Goal: Answer question/provide support: Share knowledge or assist other users

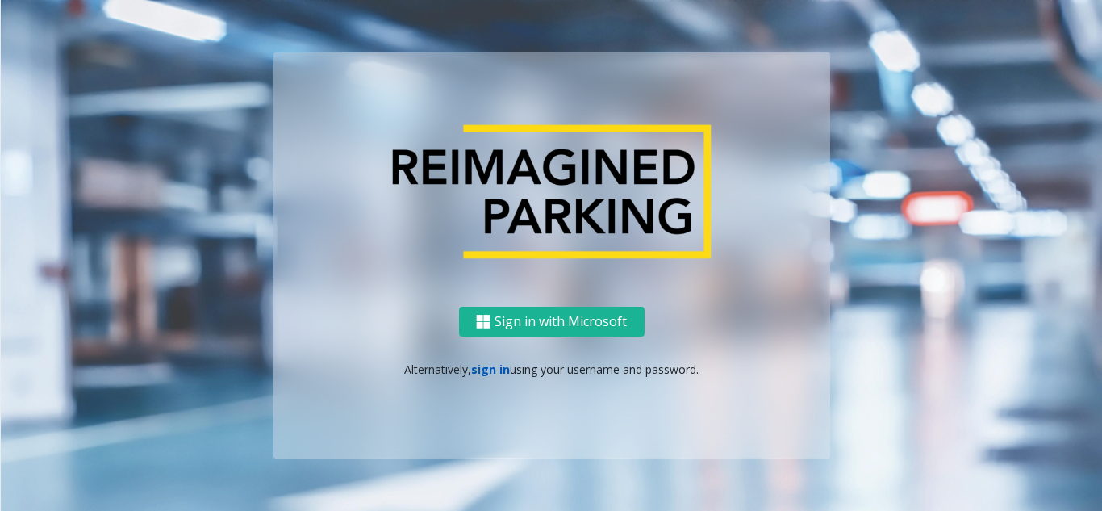
click at [501, 368] on link "sign in" at bounding box center [490, 368] width 39 height 15
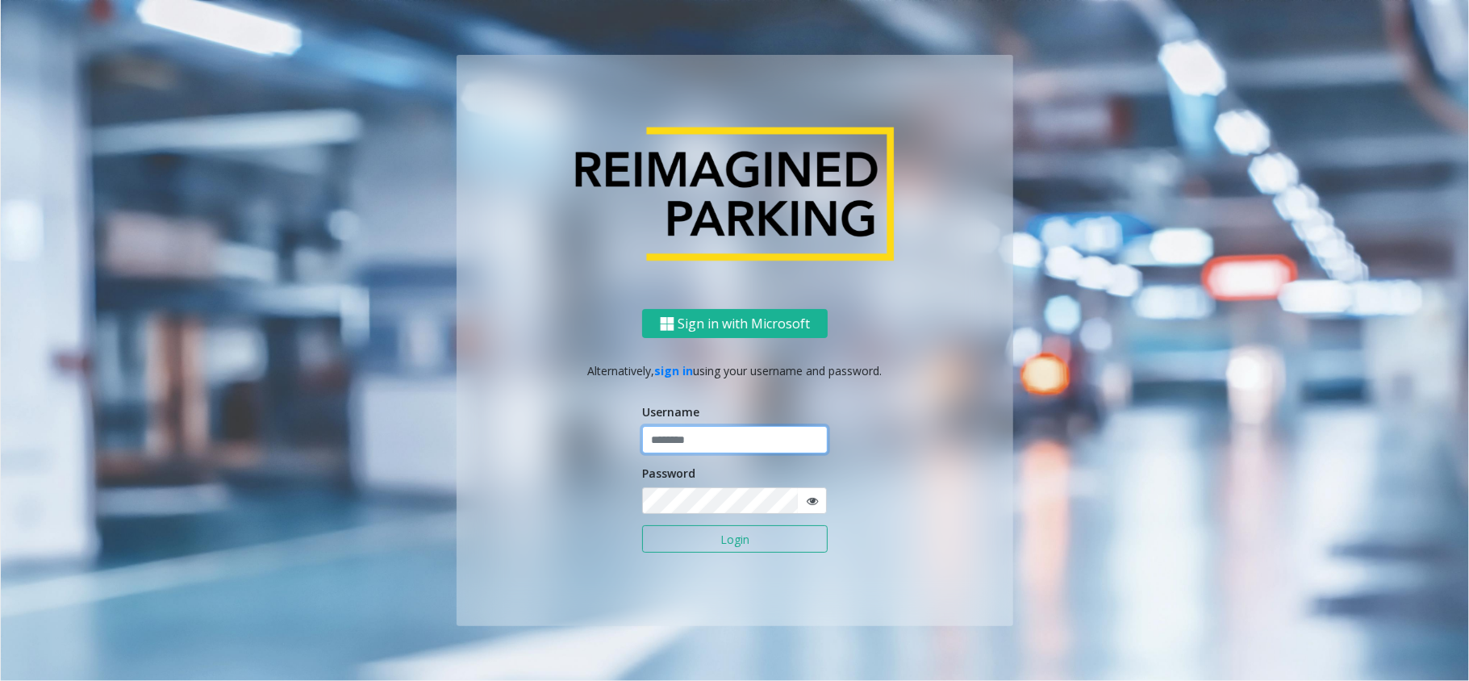
click at [699, 450] on input "text" at bounding box center [735, 439] width 186 height 27
type input "*****"
click at [752, 510] on button "Login" at bounding box center [735, 538] width 186 height 27
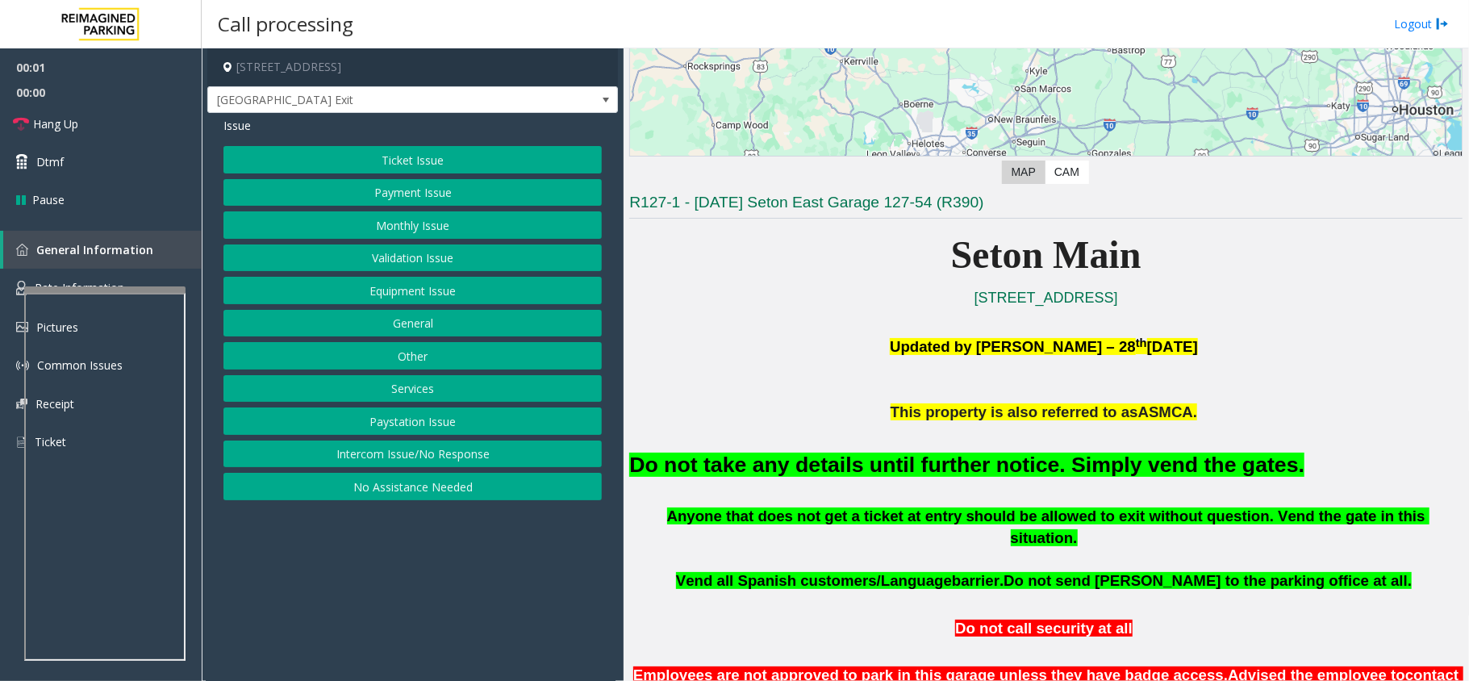
scroll to position [323, 0]
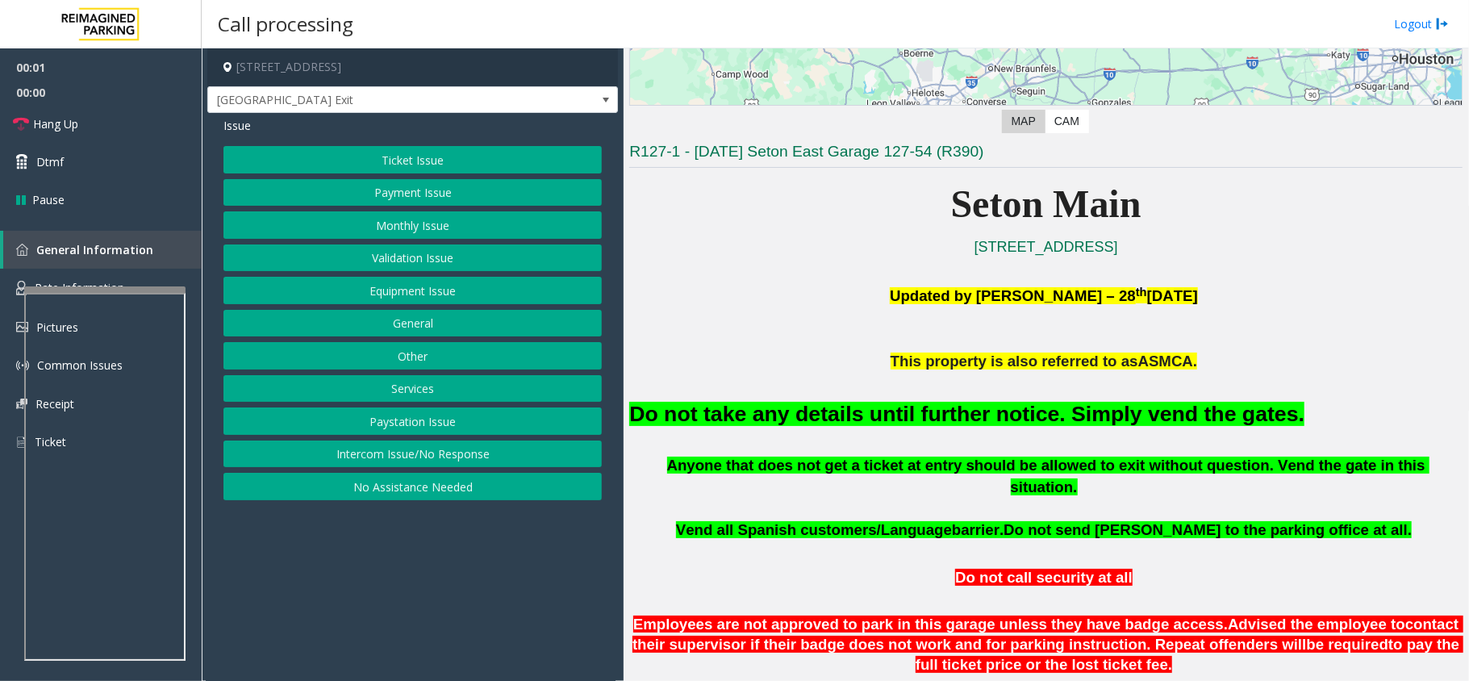
click at [833, 424] on font "Do not take any details until further notice. Simply vend the gates." at bounding box center [966, 414] width 675 height 24
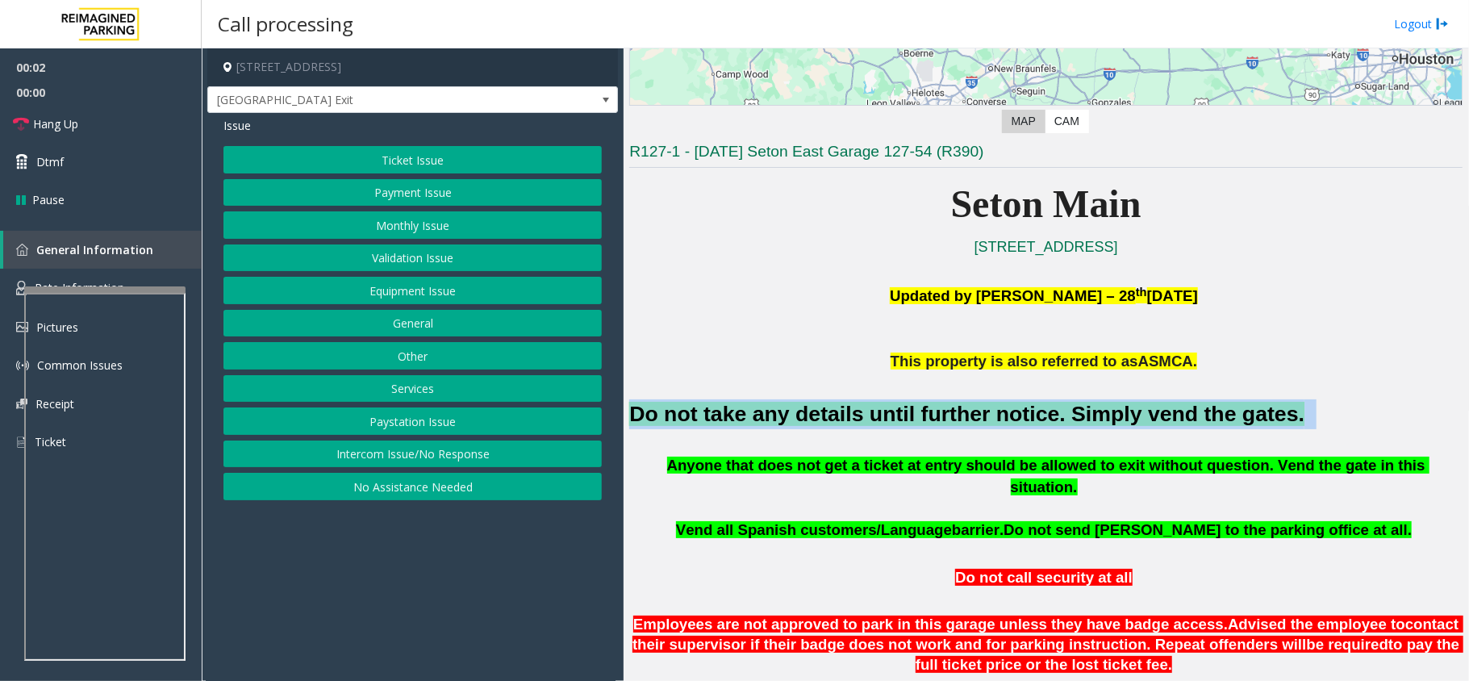
click at [833, 424] on font "Do not take any details until further notice. Simply vend the gates." at bounding box center [966, 414] width 675 height 24
copy h2 "Do not take any details until further notice. Simply vend the gates."
click at [381, 292] on button "Equipment Issue" at bounding box center [412, 290] width 378 height 27
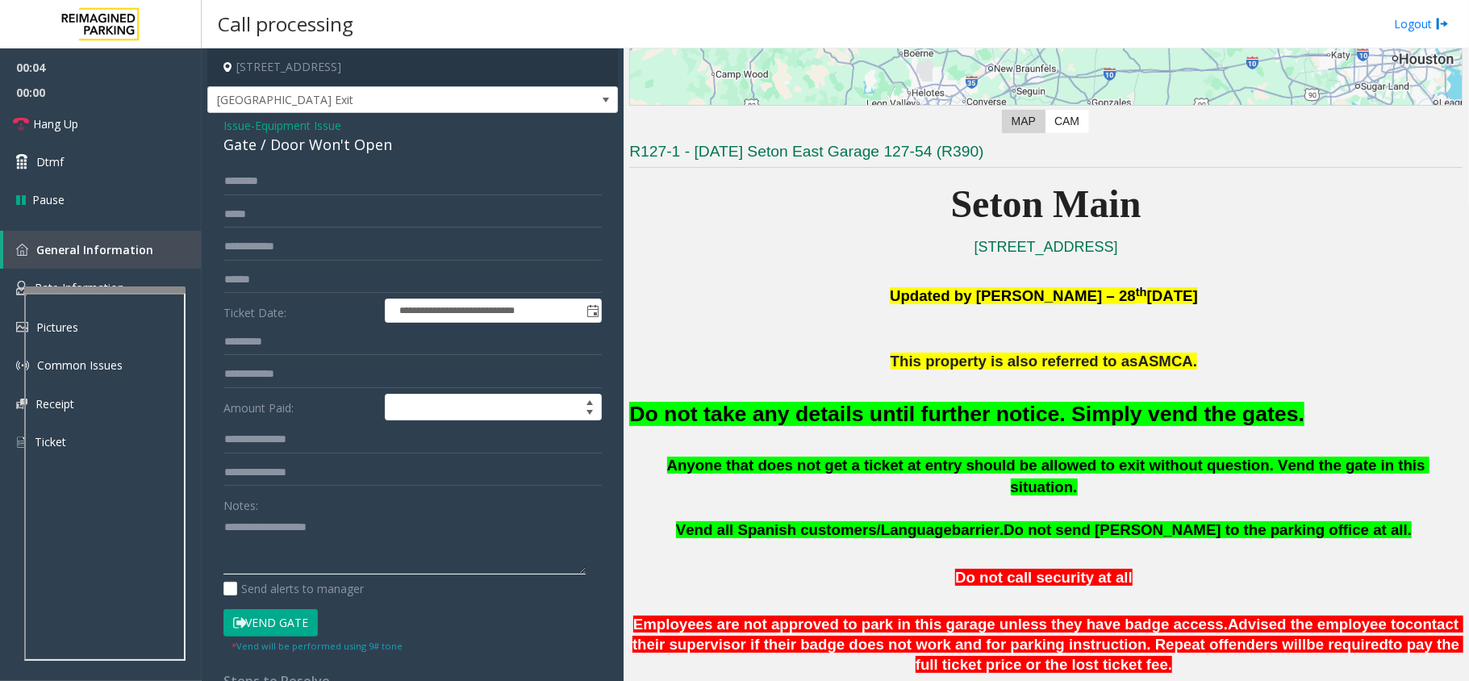
click at [307, 510] on textarea at bounding box center [404, 544] width 362 height 61
paste textarea "**********"
type textarea "**********"
click at [240, 130] on span "Issue" at bounding box center [236, 125] width 27 height 17
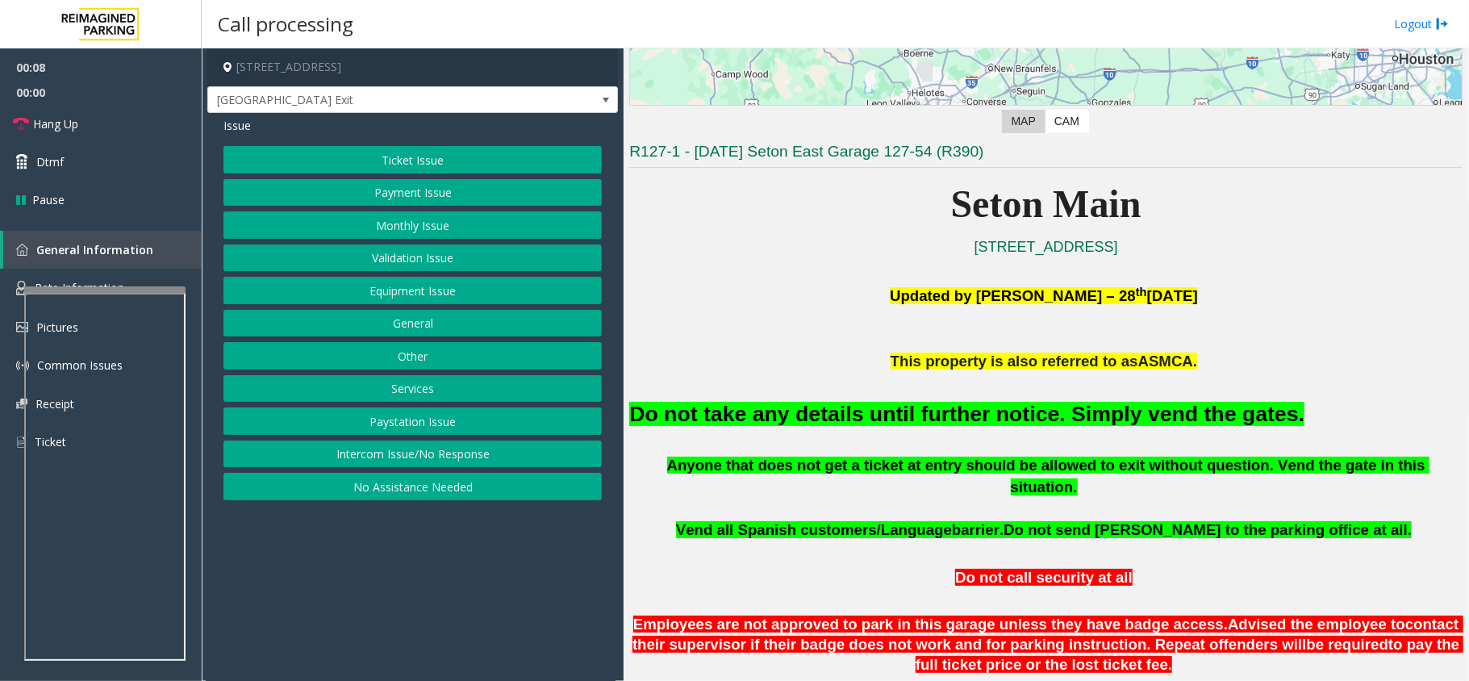
click at [353, 217] on button "Monthly Issue" at bounding box center [412, 224] width 378 height 27
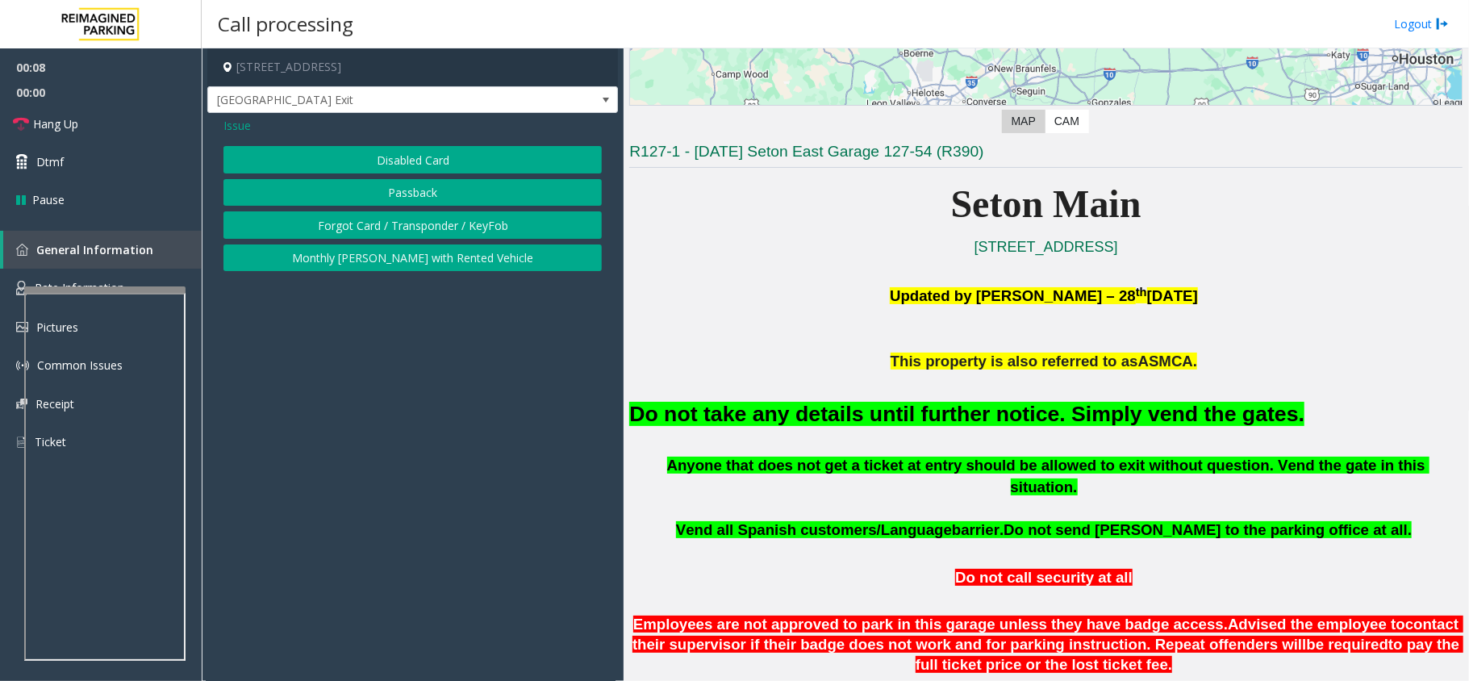
click at [360, 159] on button "Disabled Card" at bounding box center [412, 159] width 378 height 27
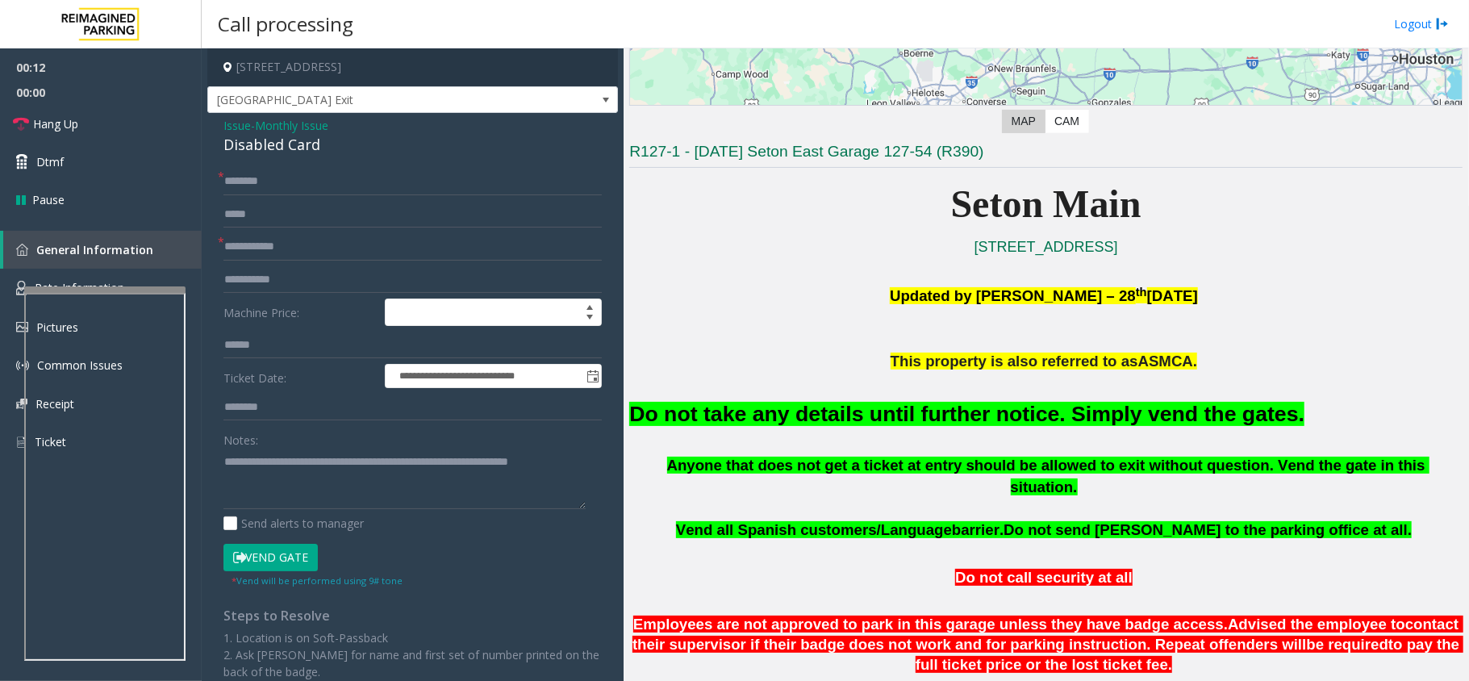
click at [258, 510] on button "Vend Gate" at bounding box center [270, 557] width 94 height 27
click at [346, 252] on input "text" at bounding box center [412, 246] width 378 height 27
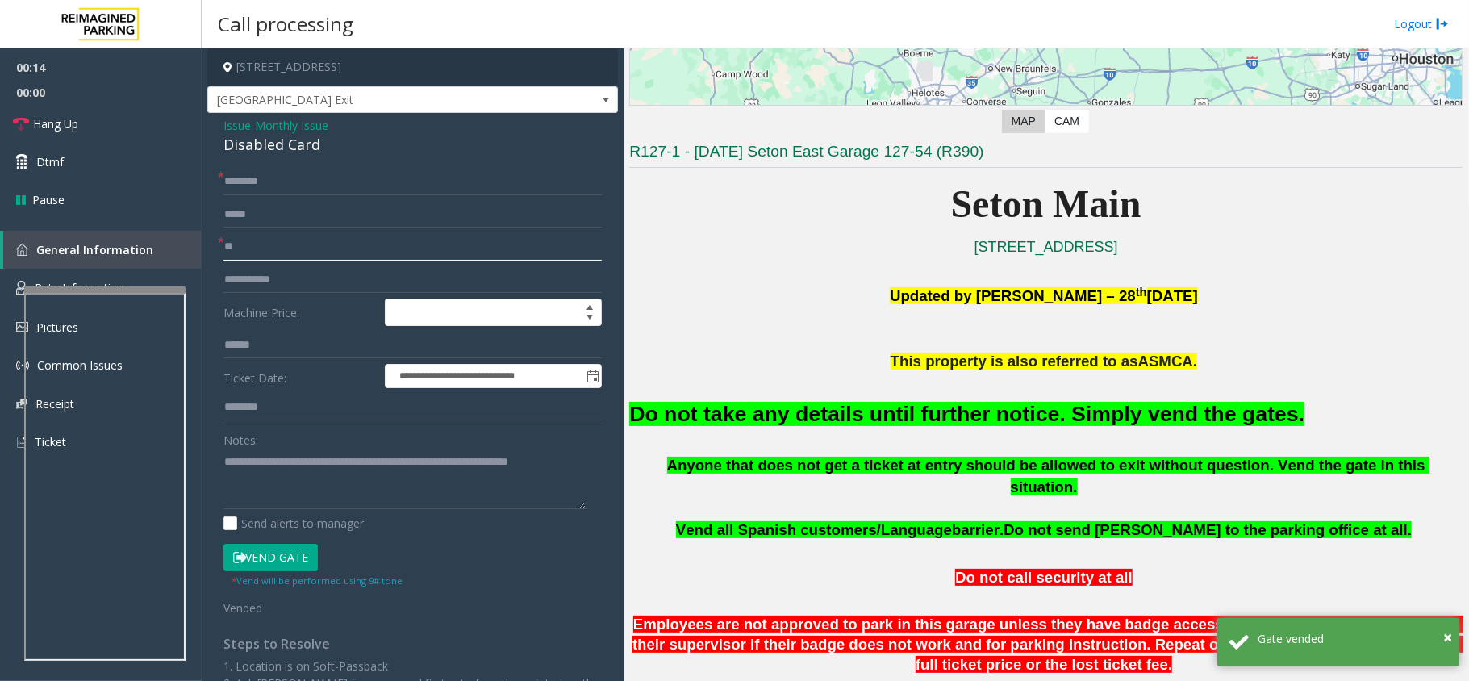
type input "**"
click at [304, 178] on input "text" at bounding box center [412, 181] width 378 height 27
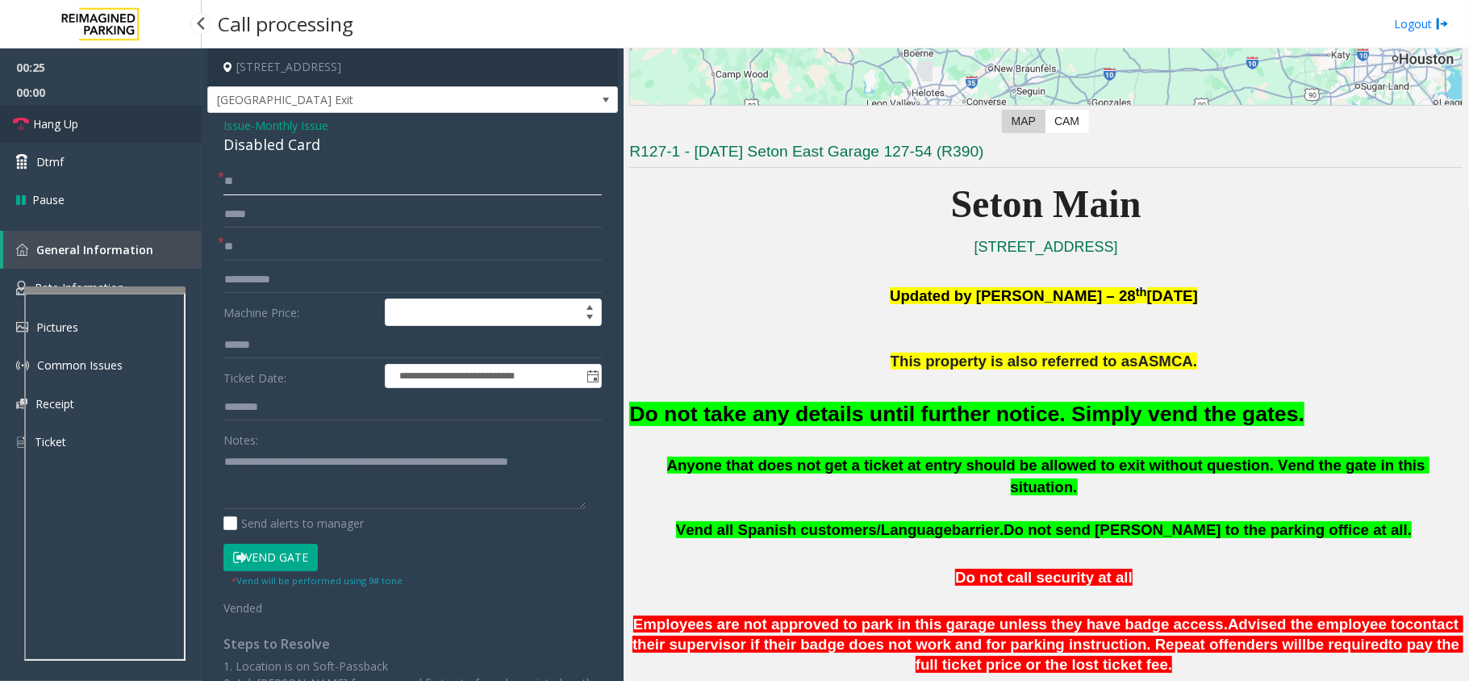
type input "**"
click at [82, 118] on link "Hang Up" at bounding box center [101, 124] width 202 height 38
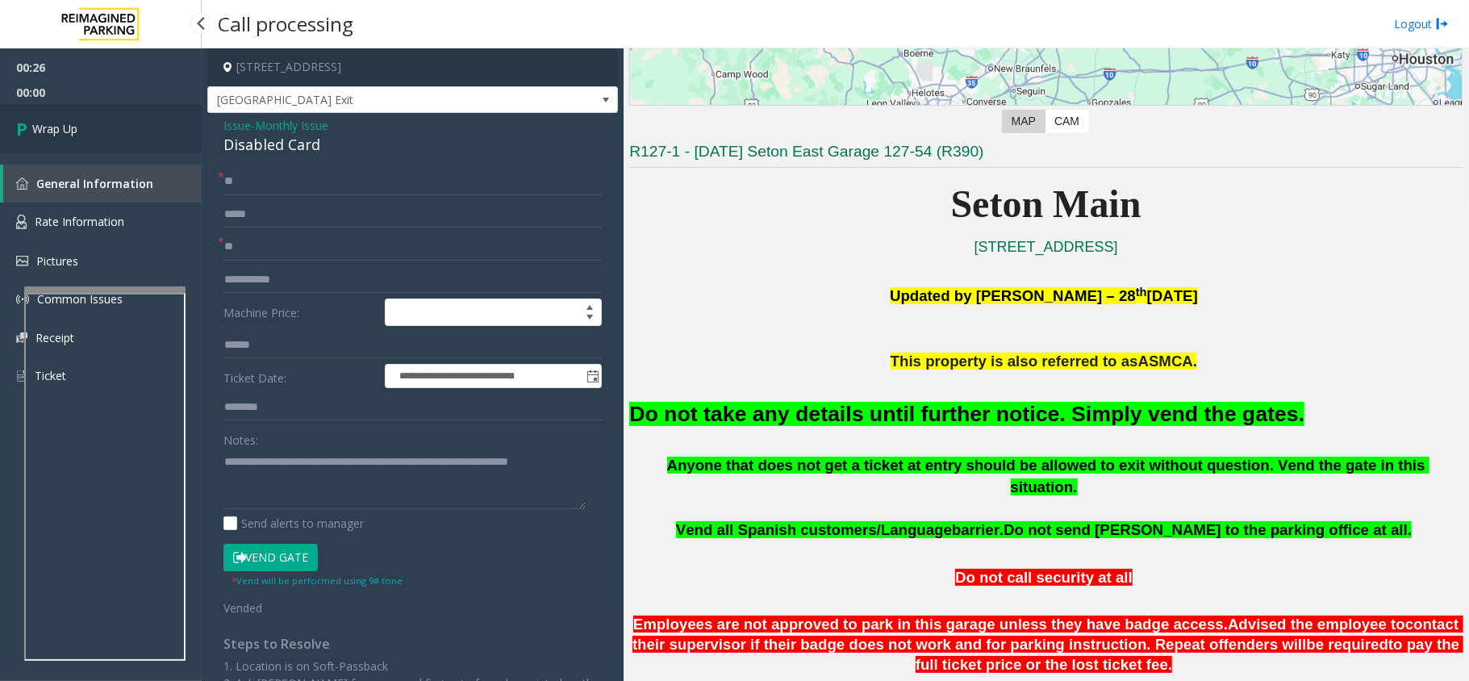
click at [98, 126] on link "Wrap Up" at bounding box center [101, 129] width 202 height 48
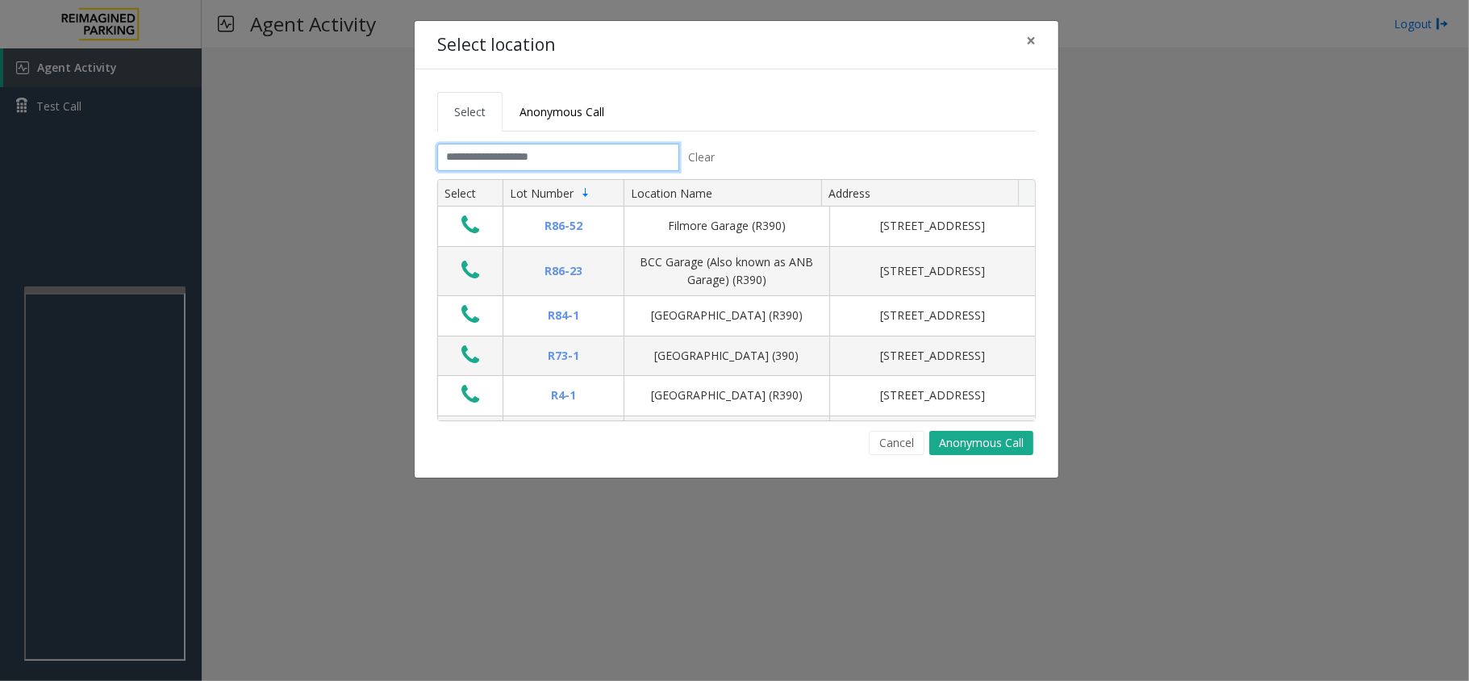
click at [562, 159] on input "text" at bounding box center [558, 157] width 242 height 27
drag, startPoint x: 501, startPoint y: 49, endPoint x: 1040, endPoint y: 118, distance: 543.3
click at [449, 37] on div "Select location ×" at bounding box center [737, 45] width 644 height 49
click at [1033, 34] on span "×" at bounding box center [1031, 40] width 10 height 23
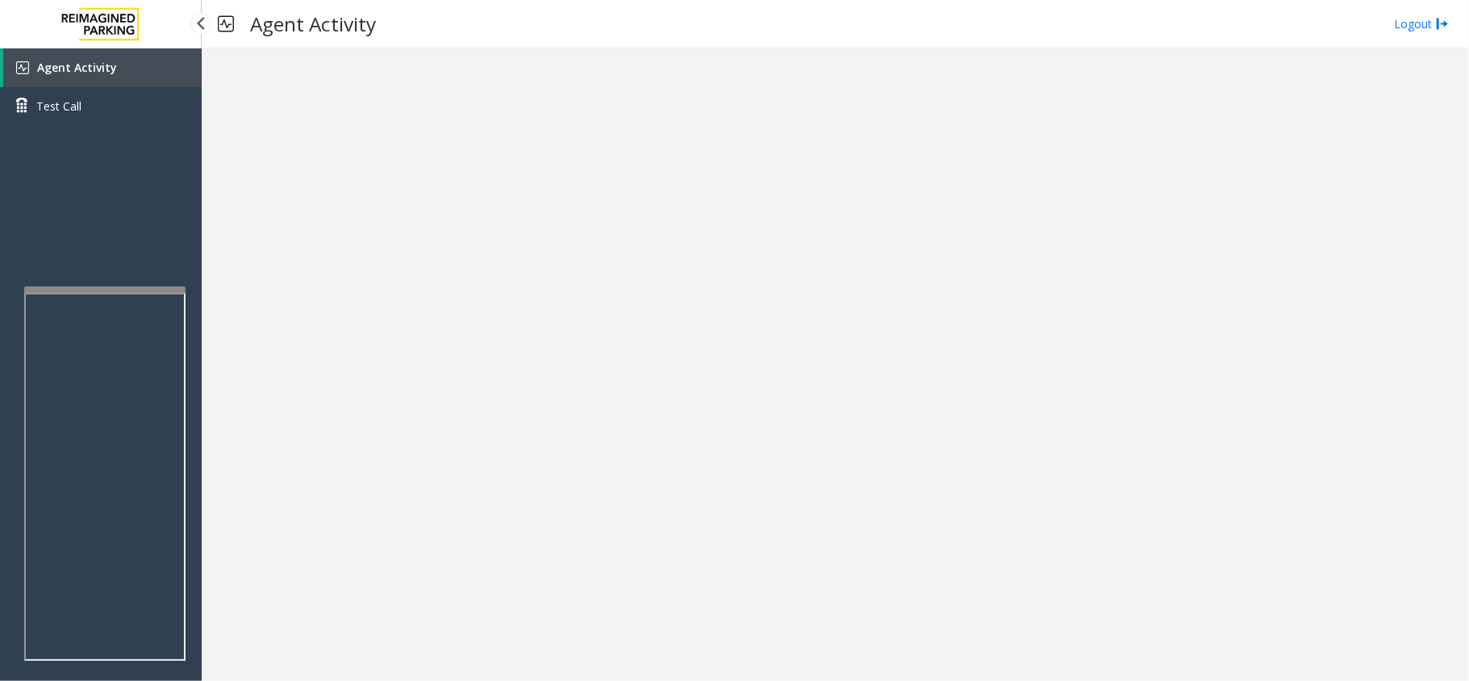
click at [103, 69] on span "Agent Activity" at bounding box center [77, 67] width 80 height 15
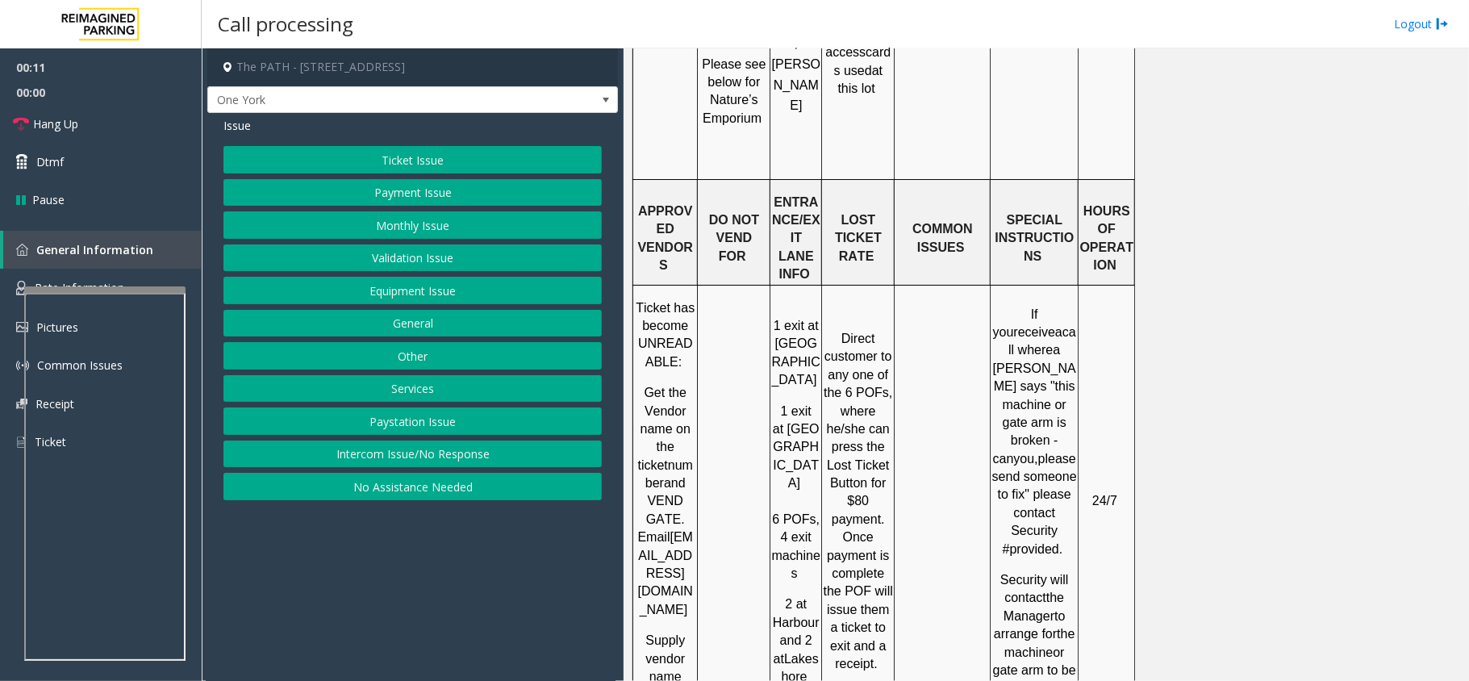
scroll to position [2366, 0]
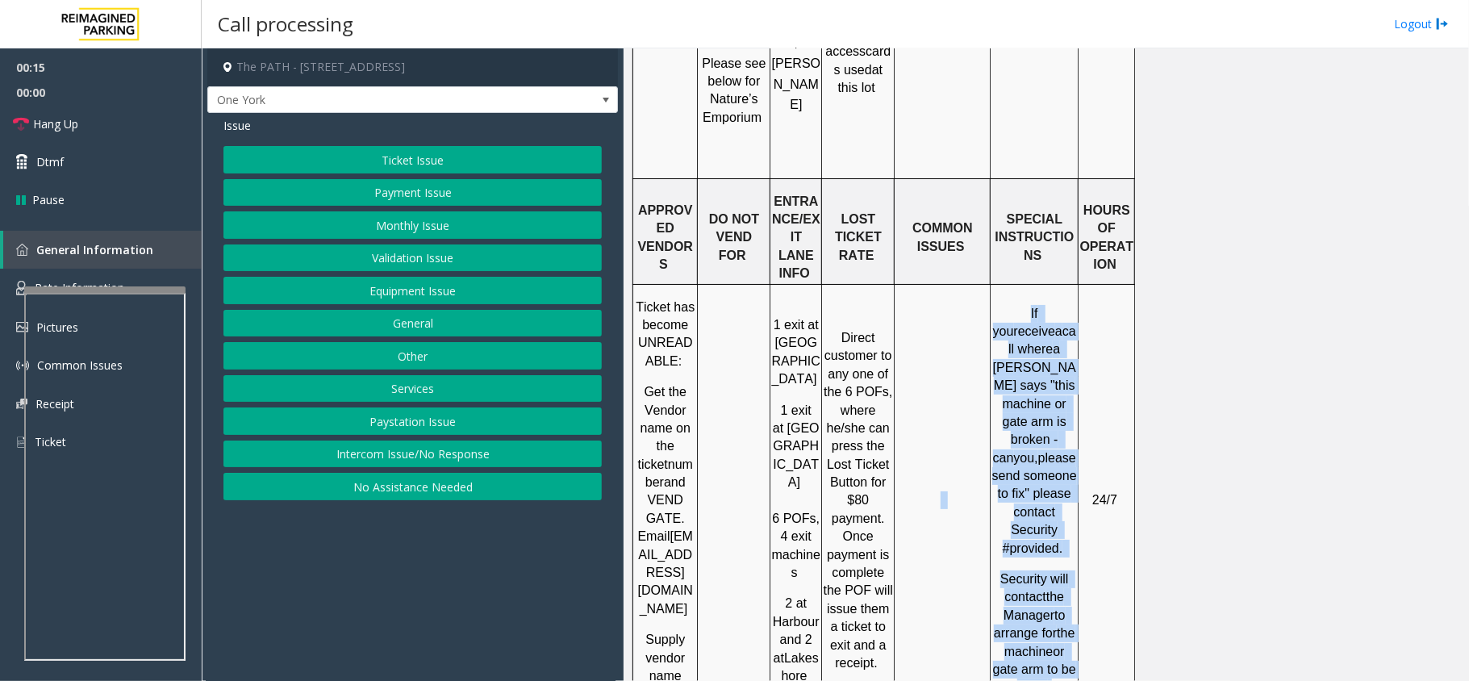
drag, startPoint x: 992, startPoint y: 81, endPoint x: 1063, endPoint y: 407, distance: 334.4
click at [1063, 407] on tr "Ticket has become UNREADABLE: Get the Vendor name on the ticket number and VEND…" at bounding box center [884, 494] width 502 height 420
click at [1065, 510] on p "Security will contact the Manager to arrange for the machine or gate arm to be …" at bounding box center [1035, 633] width 86 height 127
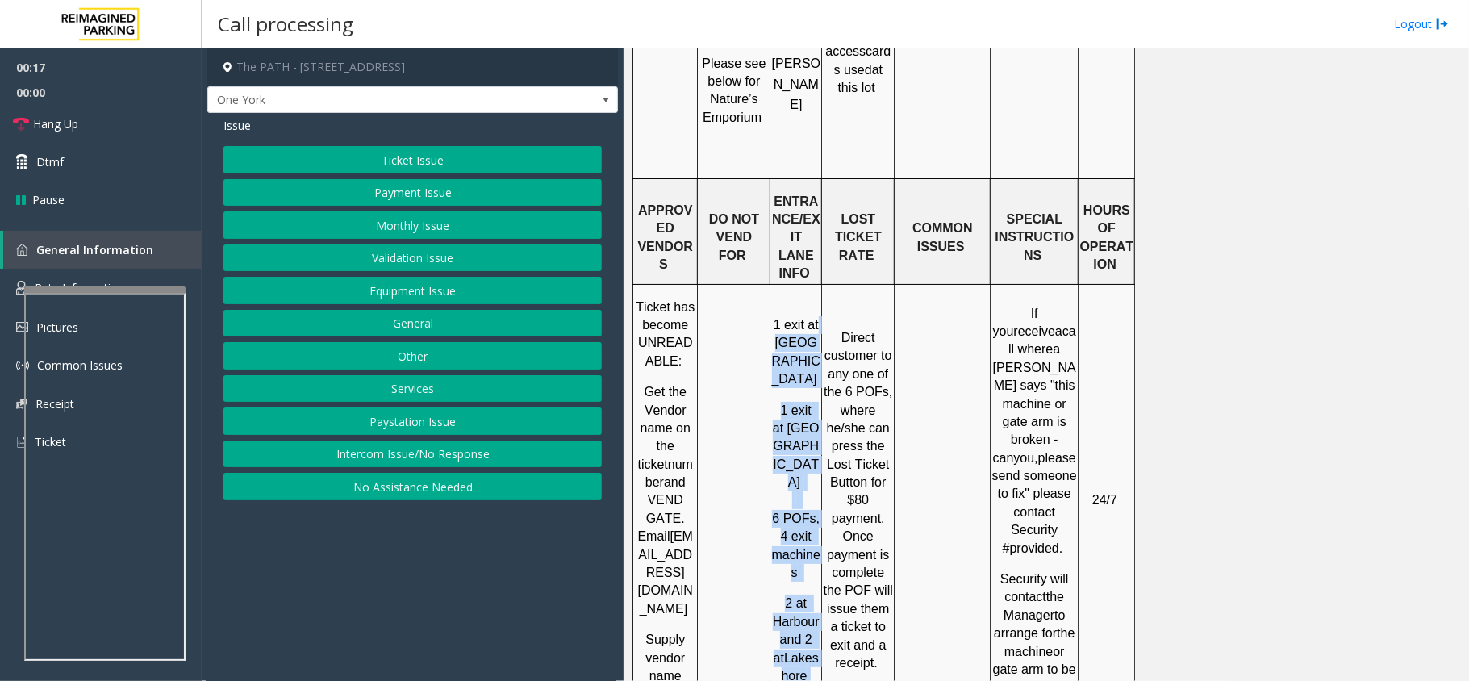
scroll to position [2362, 0]
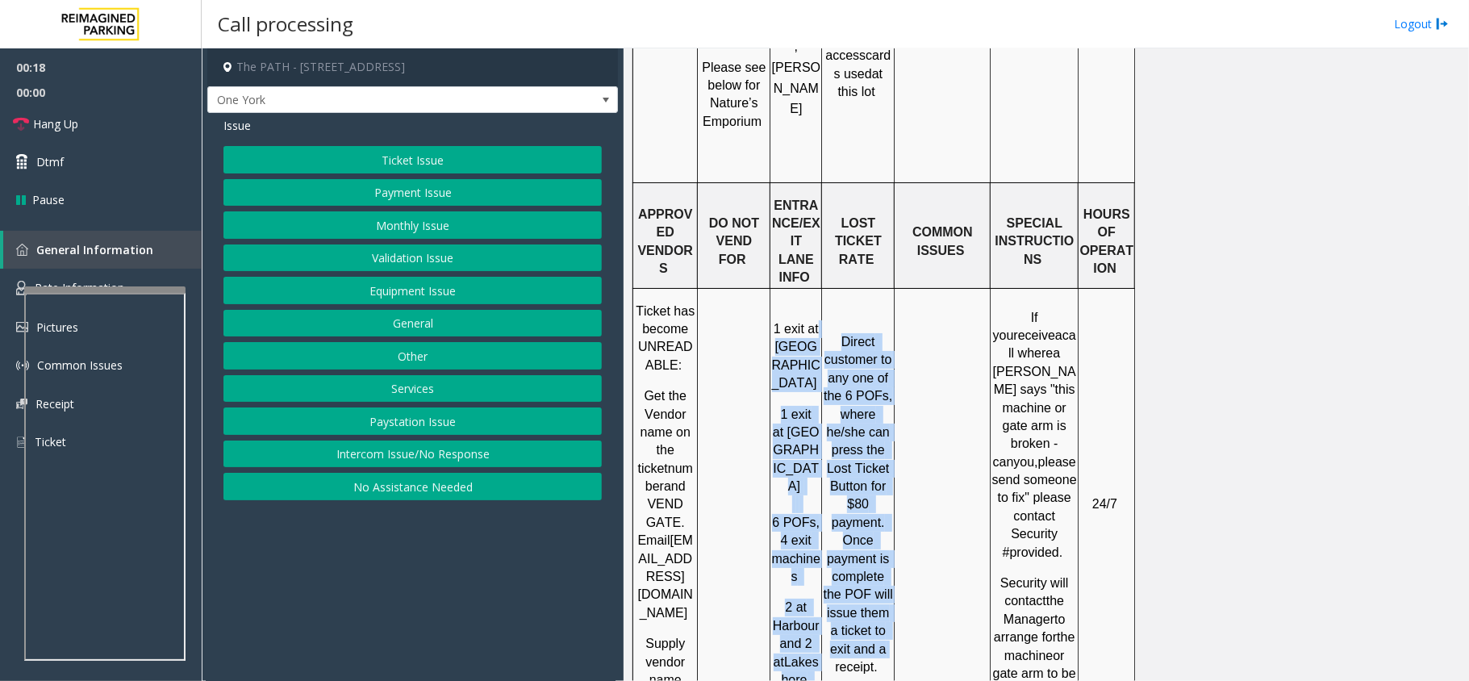
drag, startPoint x: 820, startPoint y: 72, endPoint x: 889, endPoint y: 399, distance: 334.1
click at [888, 398] on tr "Ticket has become UNREADABLE: Get the Vendor name on the ticket number and VEND…" at bounding box center [884, 498] width 502 height 420
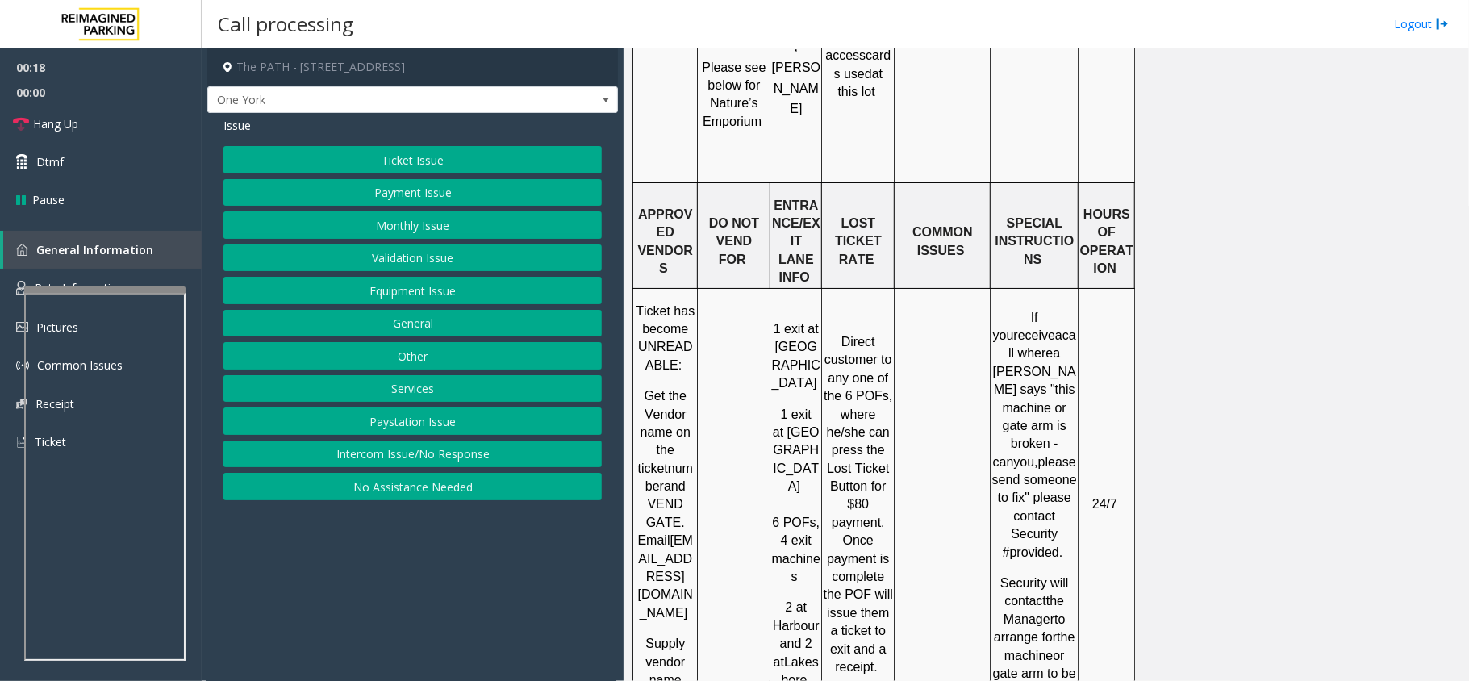
click at [900, 404] on td at bounding box center [943, 498] width 96 height 420
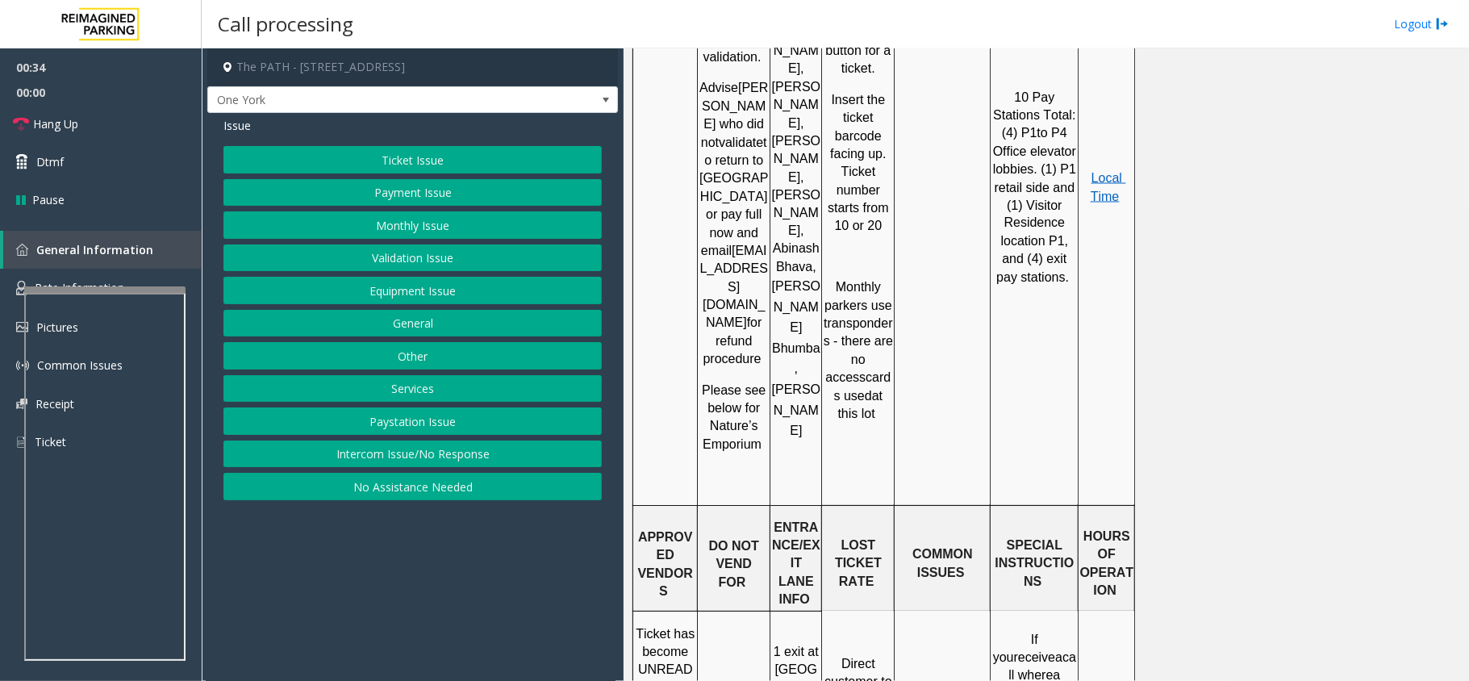
scroll to position [2147, 0]
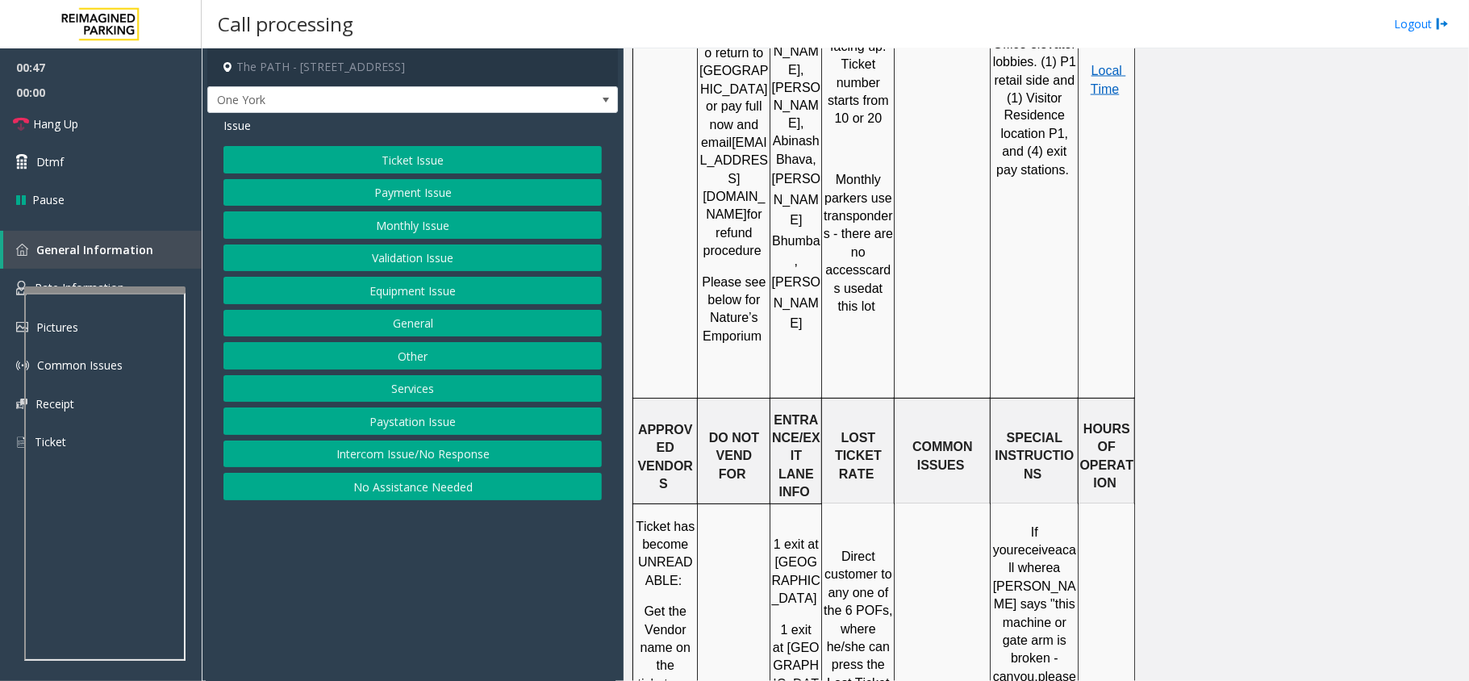
click at [996, 510] on span "If you" at bounding box center [1017, 541] width 48 height 31
drag, startPoint x: 996, startPoint y: 299, endPoint x: 1053, endPoint y: 630, distance: 336.5
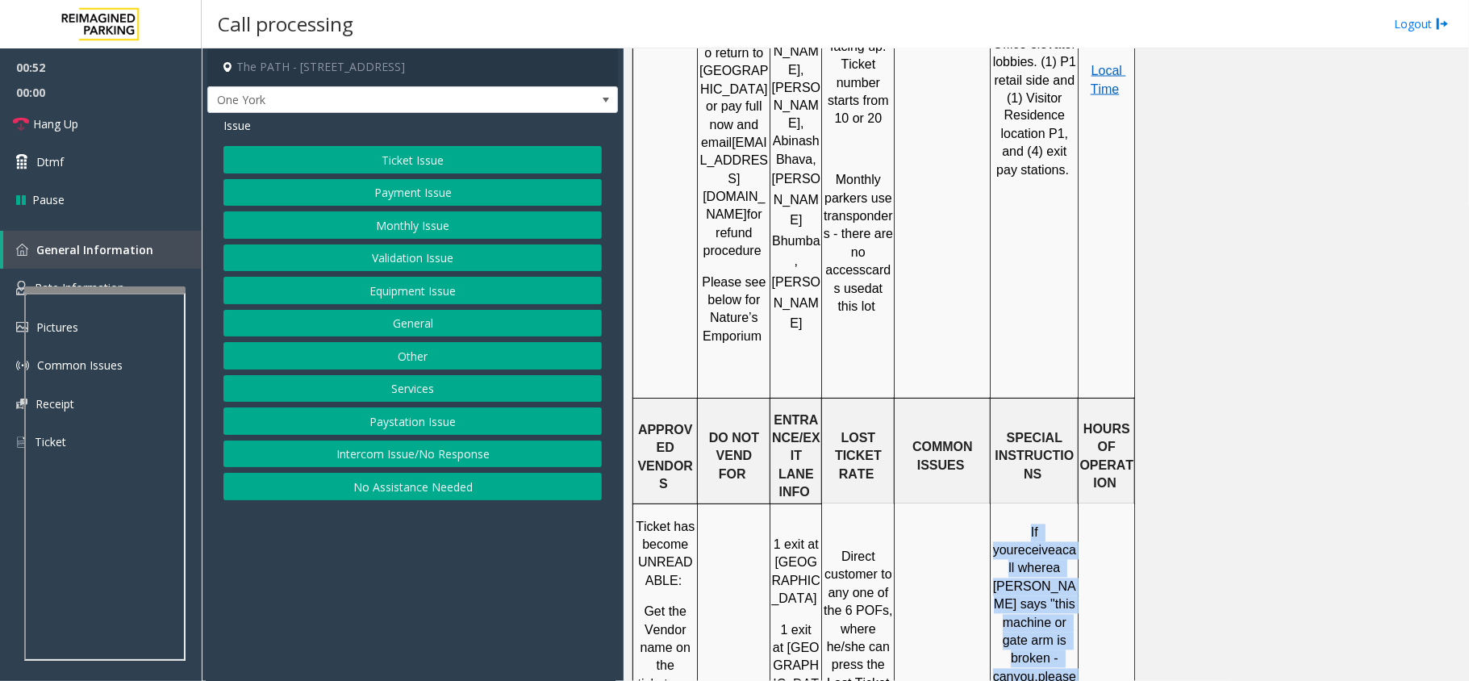
drag, startPoint x: 995, startPoint y: 303, endPoint x: 1059, endPoint y: 621, distance: 324.4
click at [386, 291] on button "Equipment Issue" at bounding box center [412, 290] width 378 height 27
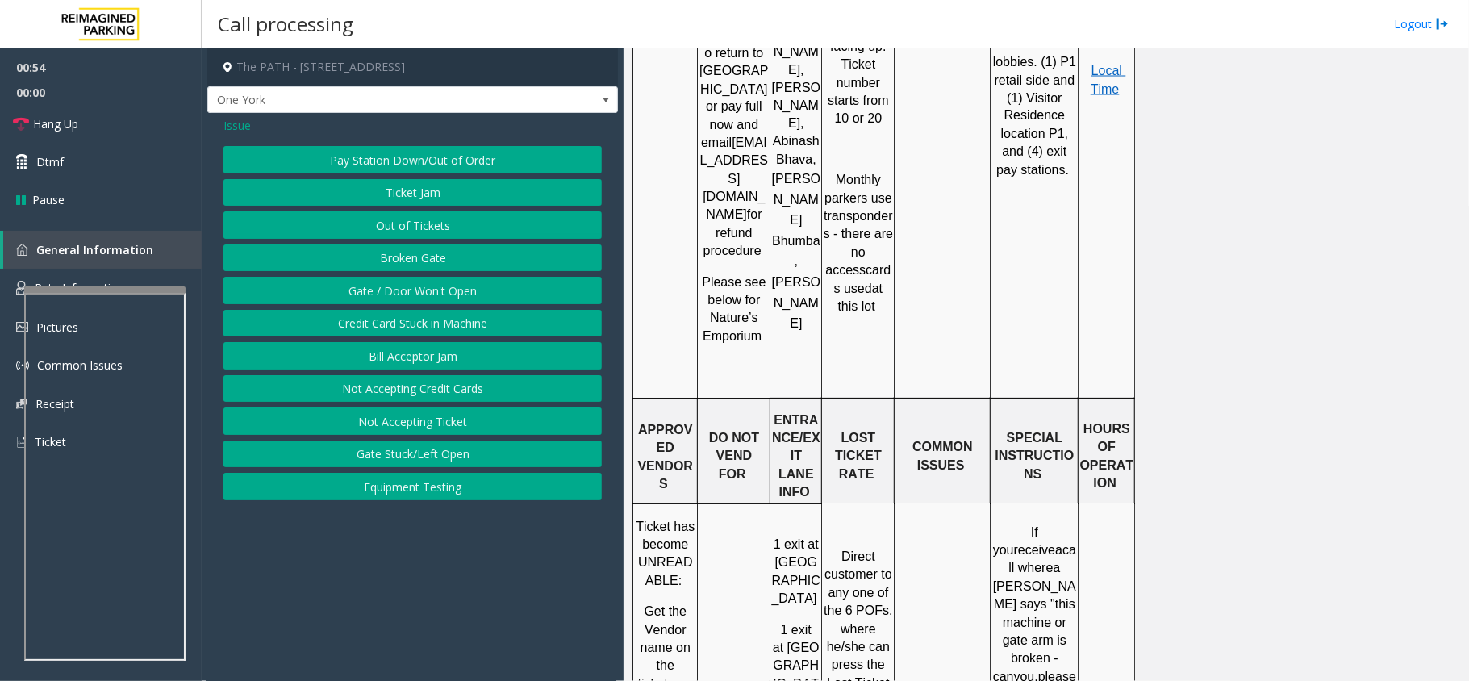
click at [386, 291] on button "Gate / Door Won't Open" at bounding box center [412, 290] width 378 height 27
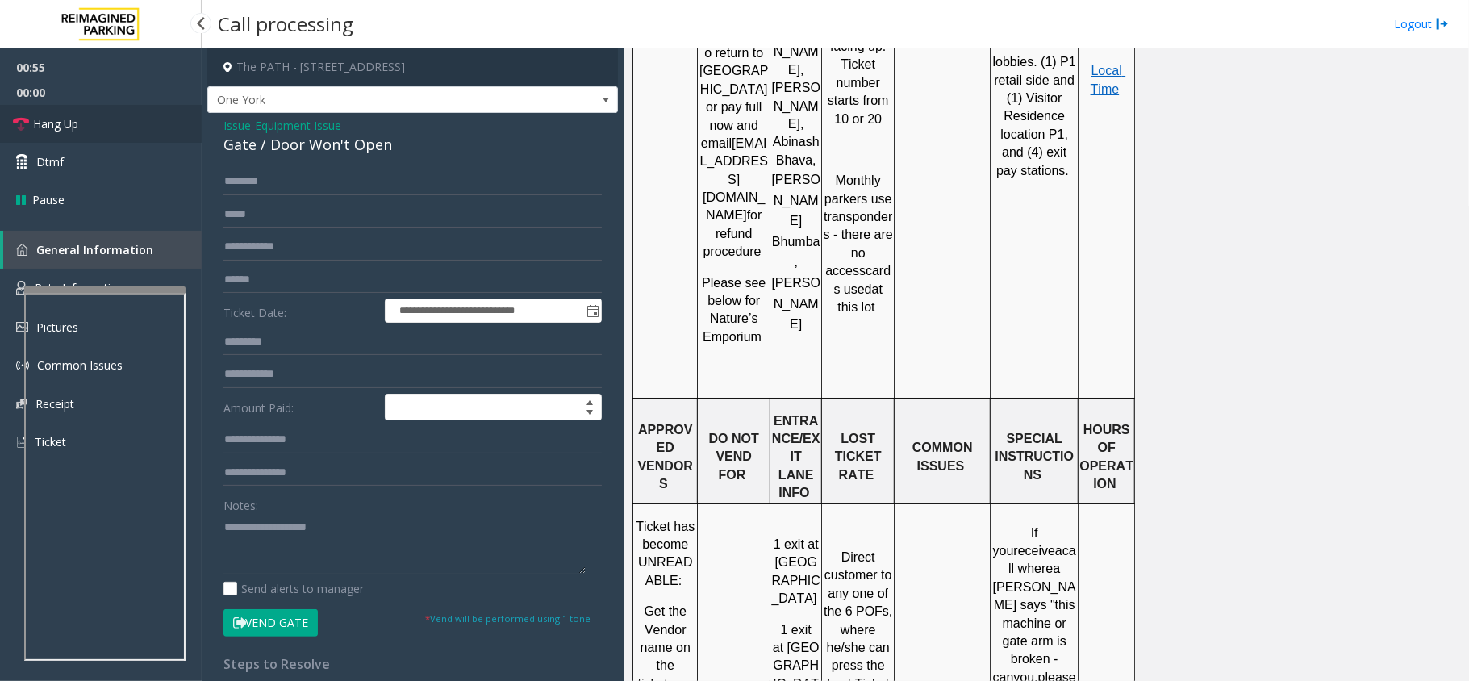
click at [111, 115] on link "Hang Up" at bounding box center [101, 124] width 202 height 38
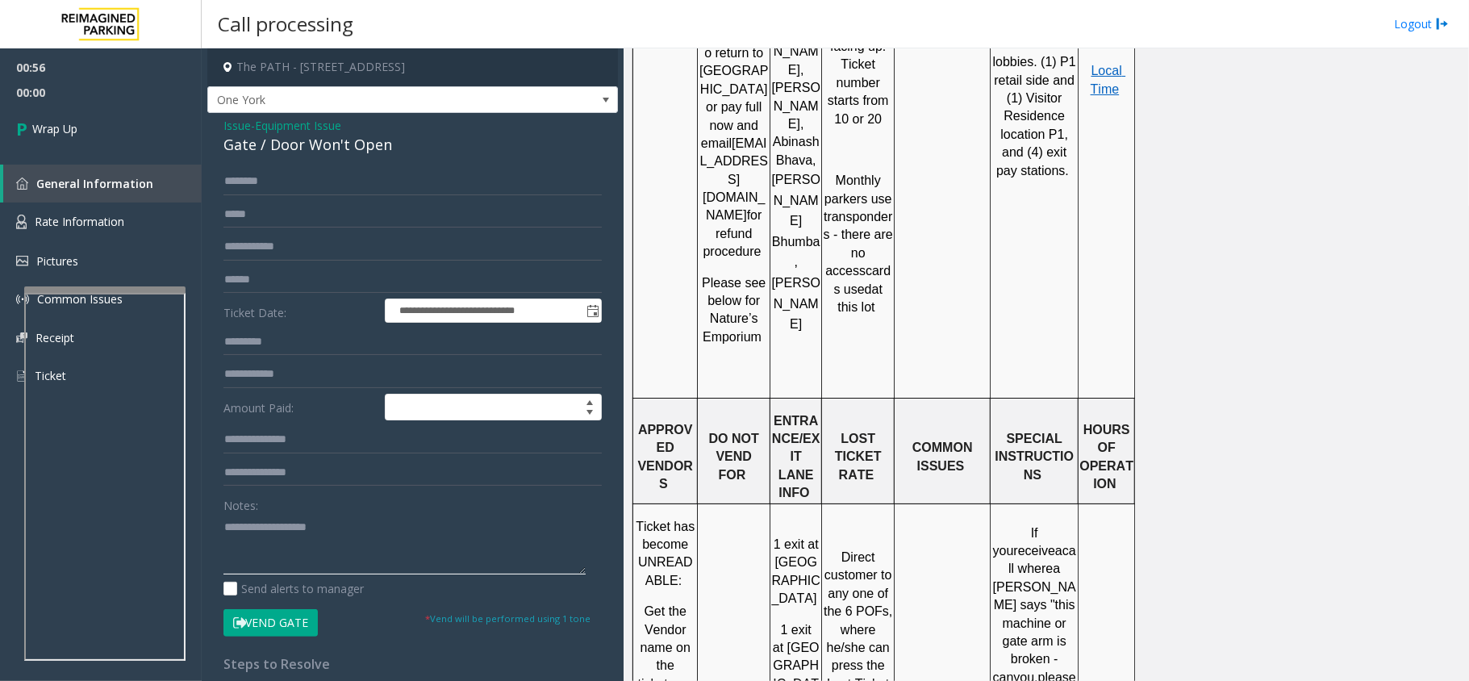
drag, startPoint x: 403, startPoint y: 562, endPoint x: 408, endPoint y: 521, distance: 40.6
click at [403, 510] on textarea at bounding box center [404, 544] width 362 height 61
paste textarea "**********"
click at [355, 145] on div "Gate / Door Won't Open" at bounding box center [412, 145] width 378 height 22
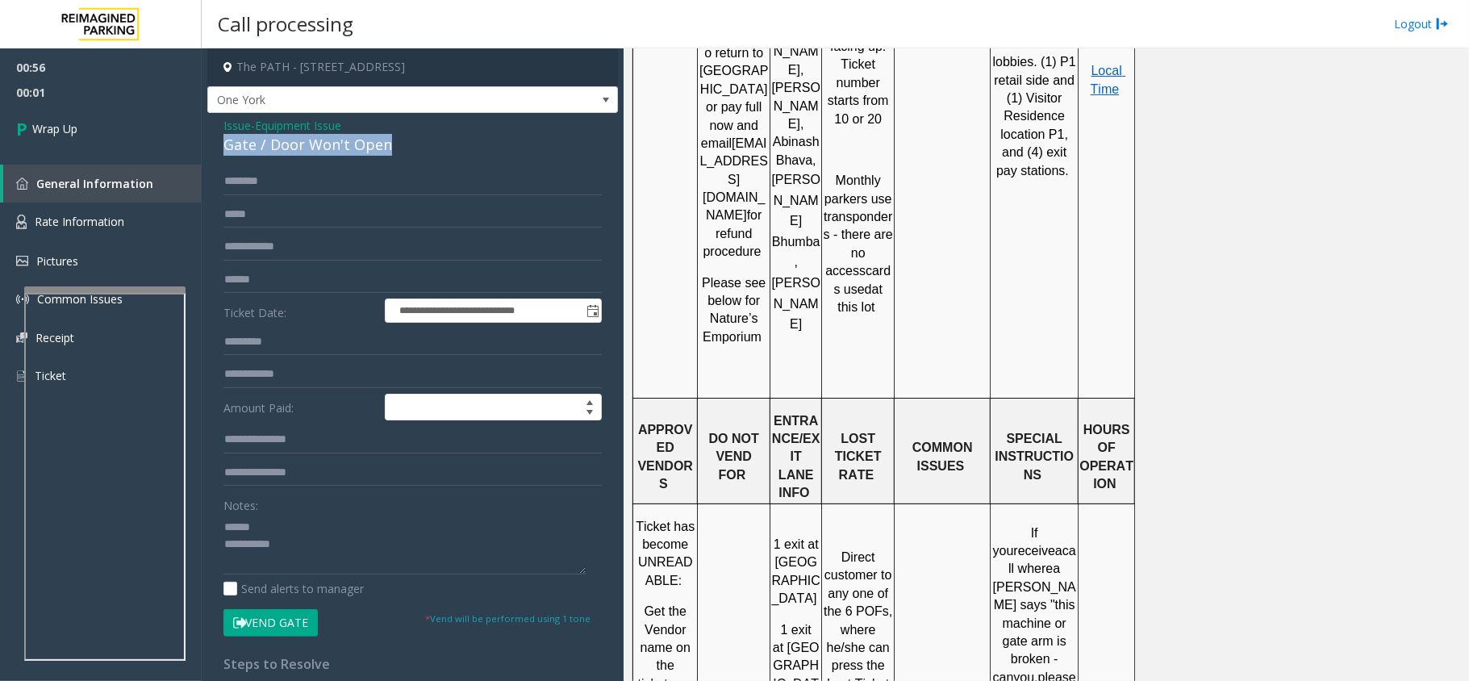
click at [355, 145] on div "Gate / Door Won't Open" at bounding box center [412, 145] width 378 height 22
copy div "Gate / Door Won't Open"
click at [307, 510] on textarea at bounding box center [404, 544] width 362 height 61
paste textarea "**********"
click at [333, 510] on textarea at bounding box center [404, 544] width 362 height 61
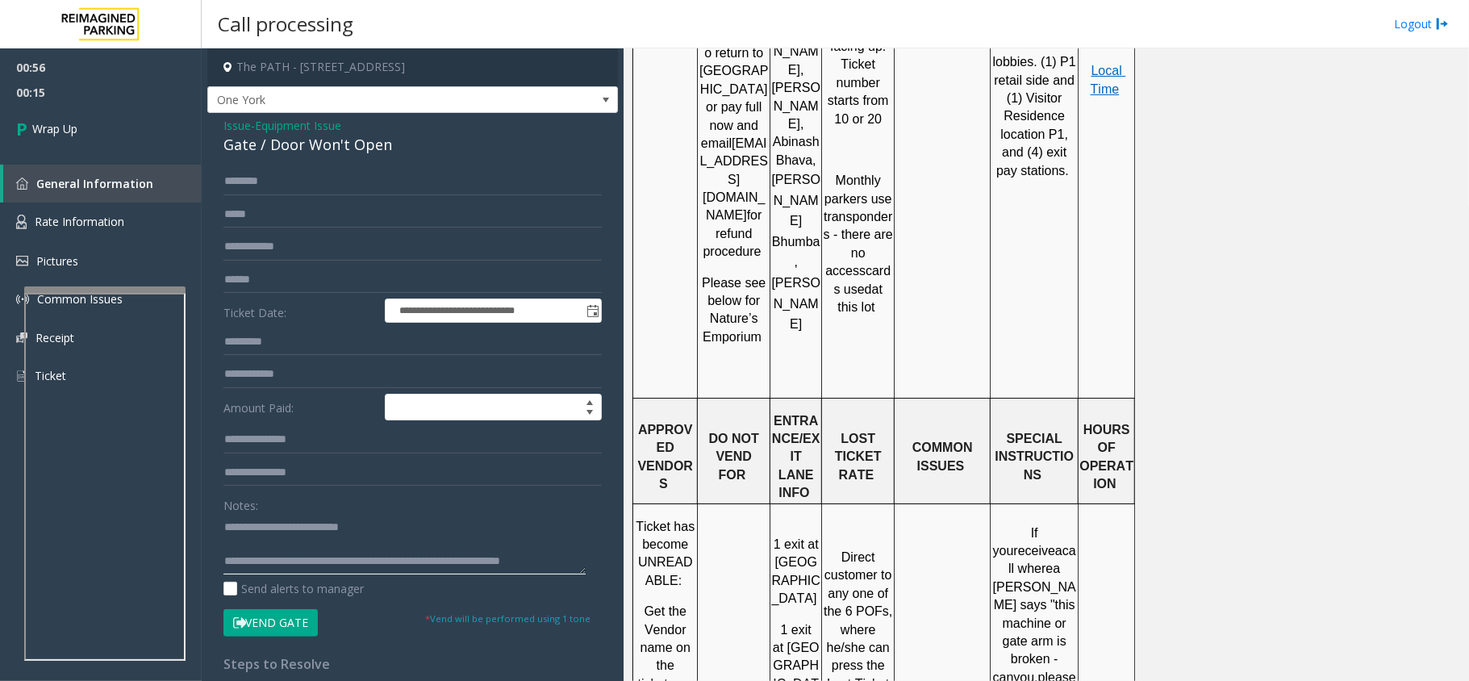
scroll to position [10, 0]
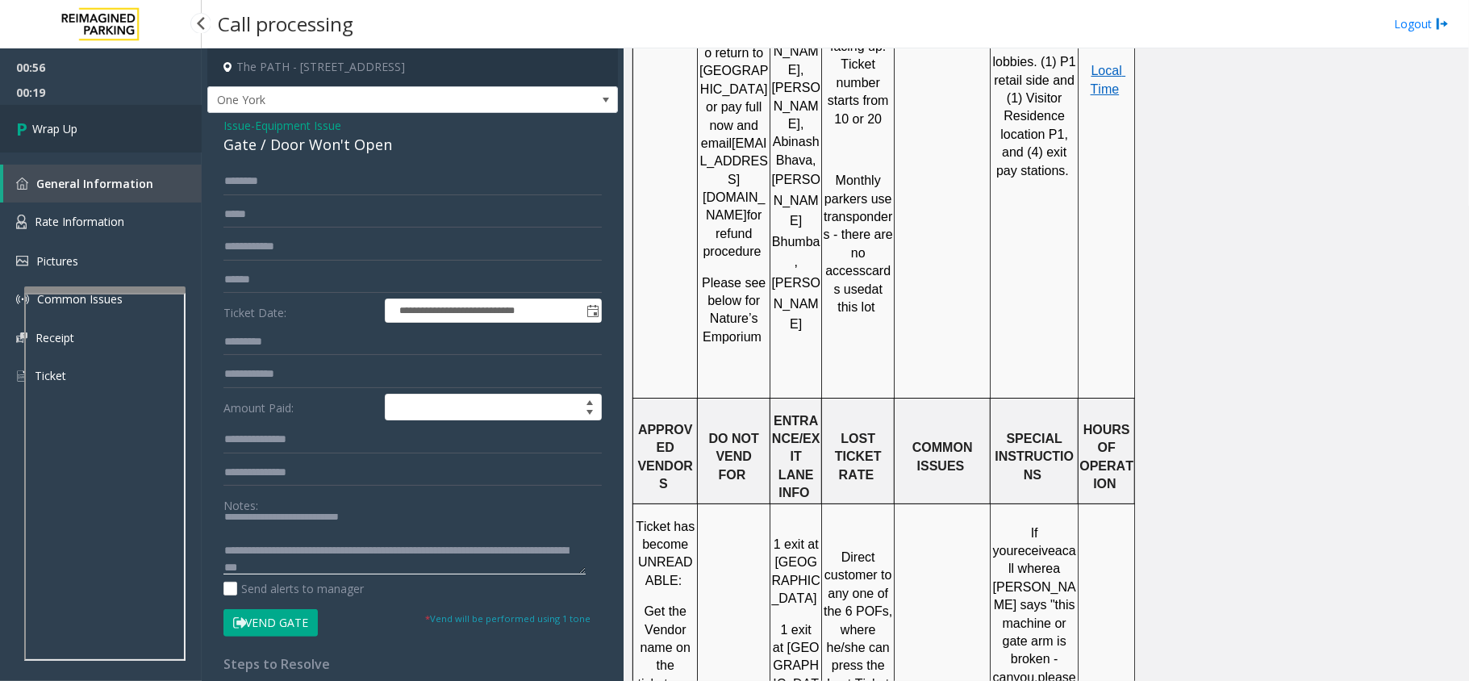
type textarea "**********"
click at [136, 133] on link "Wrap Up" at bounding box center [101, 129] width 202 height 48
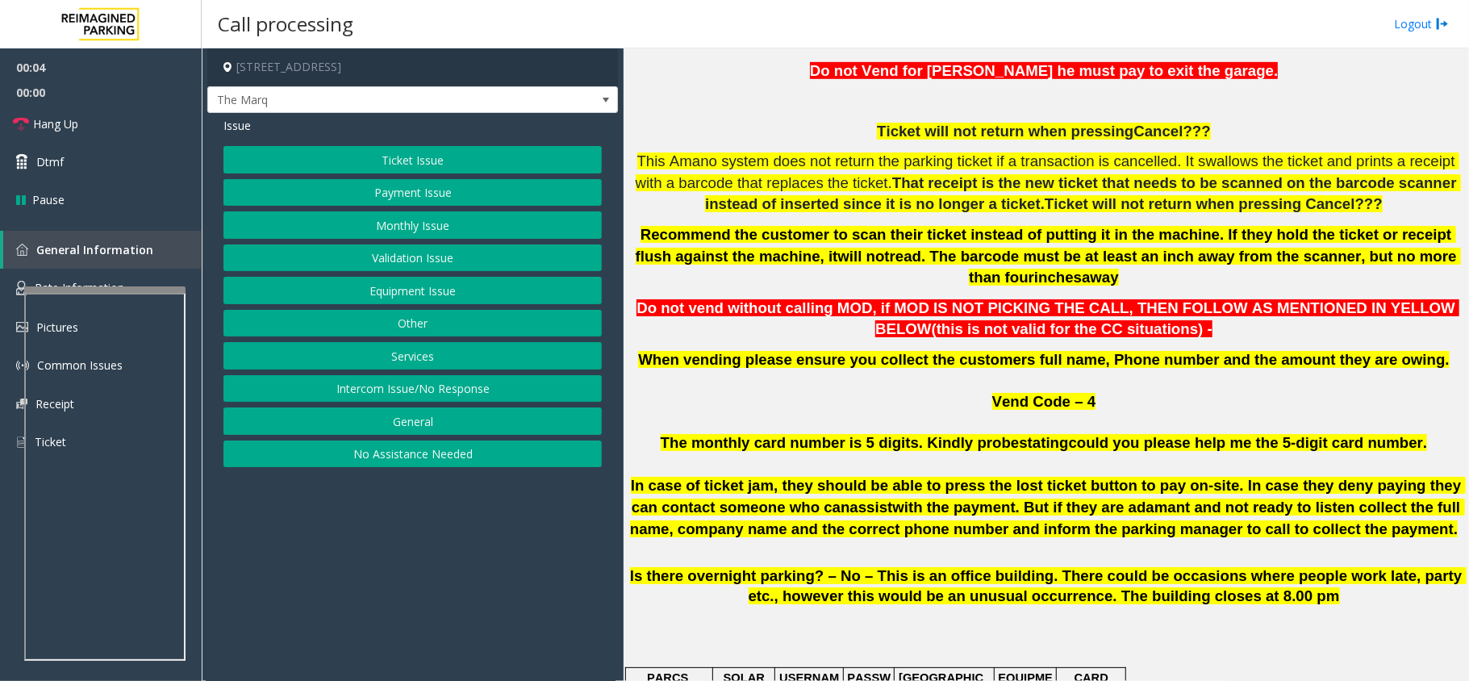
scroll to position [753, 0]
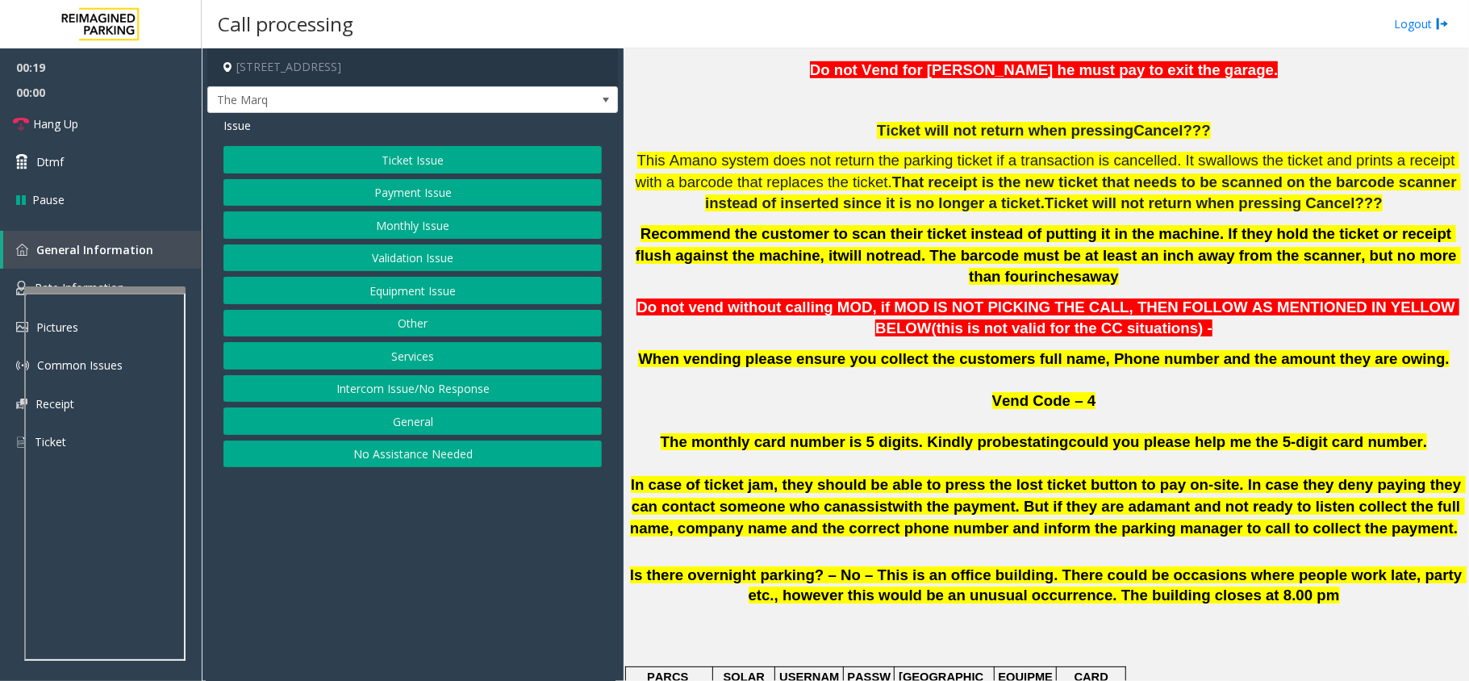
drag, startPoint x: 462, startPoint y: 228, endPoint x: 436, endPoint y: 143, distance: 88.8
click at [456, 233] on button "Monthly Issue" at bounding box center [412, 224] width 378 height 27
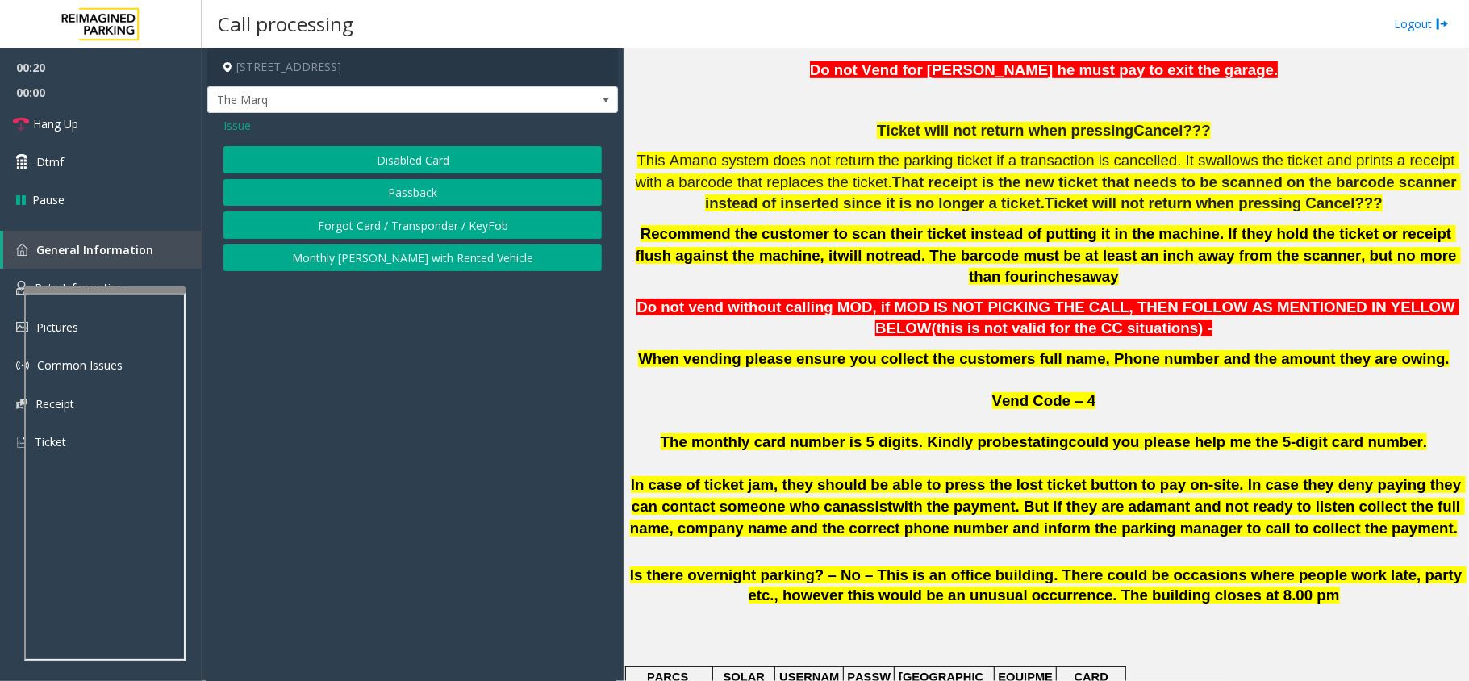
click at [442, 146] on div "Issue Disabled Card Passback Forgot Card / Transponder / KeyFob Monthly [PERSON…" at bounding box center [412, 196] width 411 height 166
click at [447, 152] on button "Disabled Card" at bounding box center [412, 159] width 378 height 27
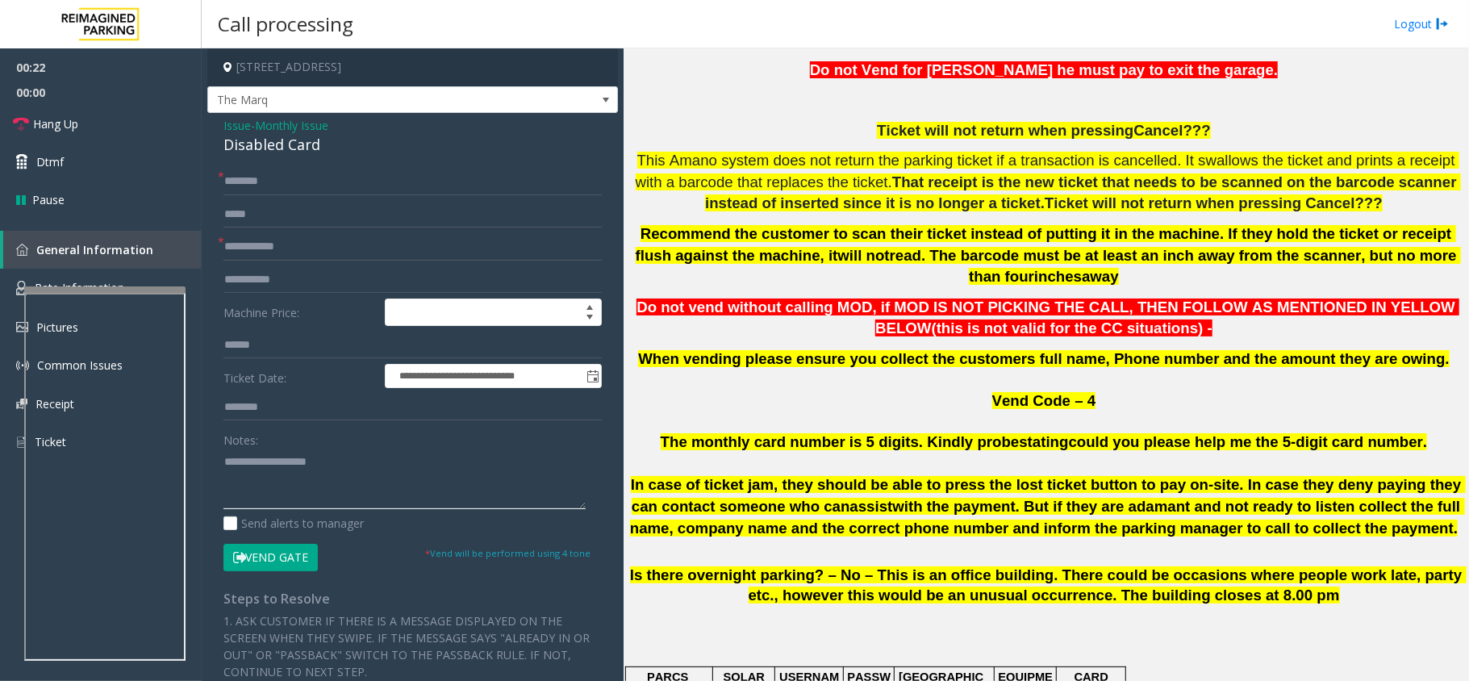
drag, startPoint x: 489, startPoint y: 488, endPoint x: 482, endPoint y: 482, distance: 8.6
click at [482, 482] on textarea at bounding box center [404, 479] width 362 height 61
paste textarea "**********"
click at [297, 142] on div "Disabled Card" at bounding box center [412, 145] width 378 height 22
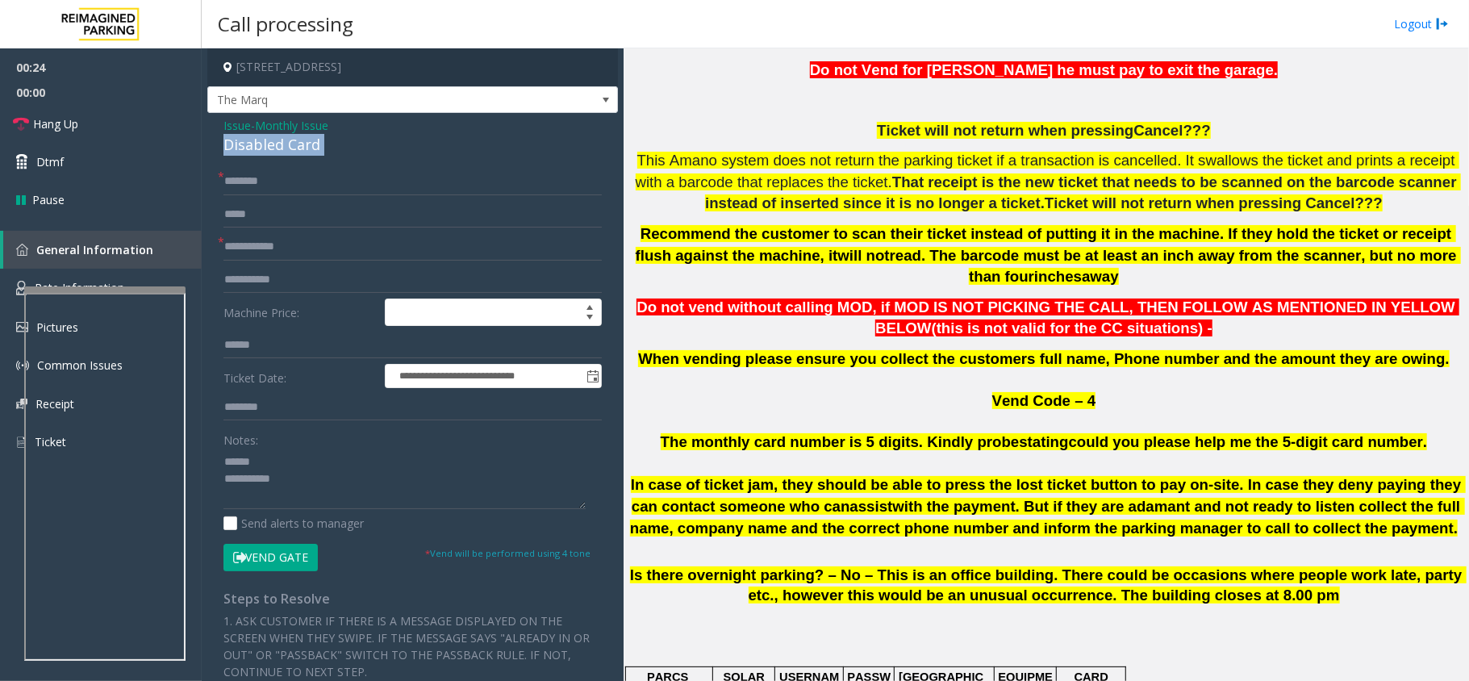
click at [297, 142] on div "Disabled Card" at bounding box center [412, 145] width 378 height 22
copy div "Disabled Card"
click at [311, 466] on textarea at bounding box center [404, 479] width 362 height 61
paste textarea "**********"
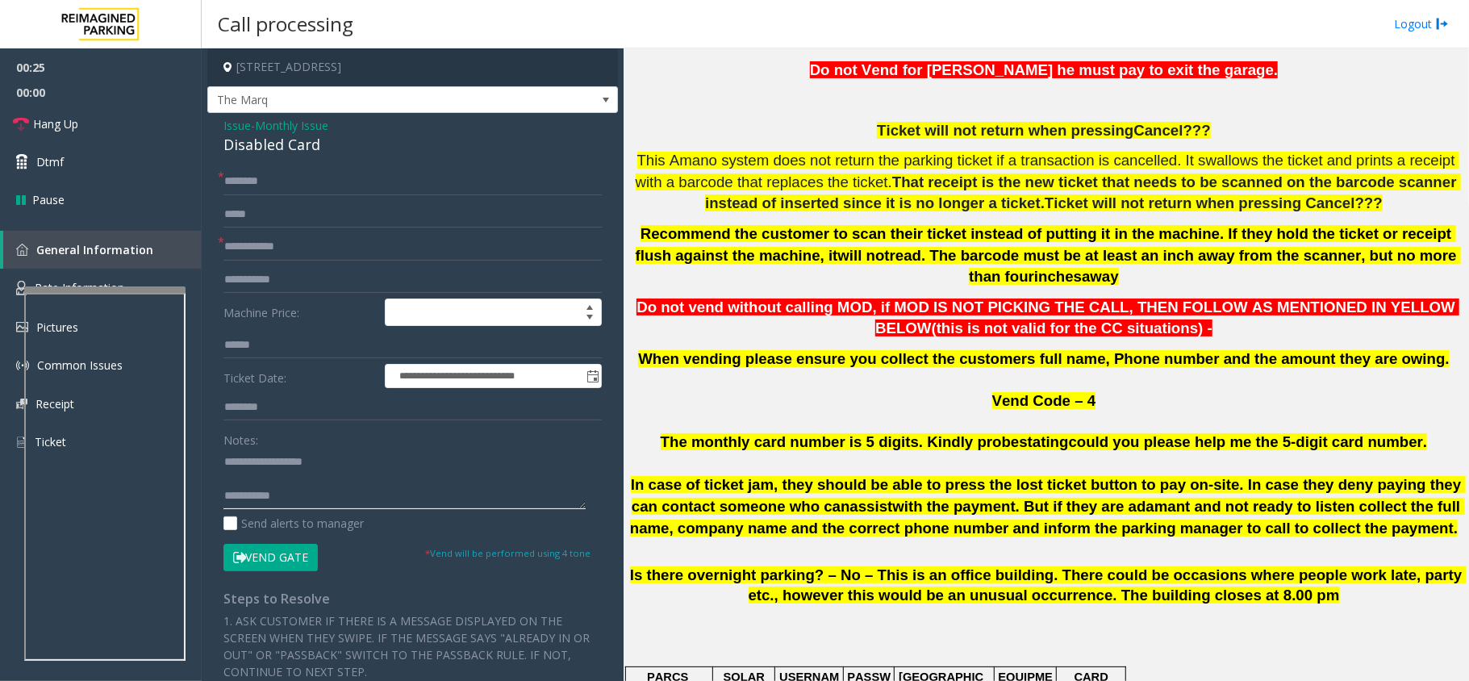
type textarea "**********"
click at [324, 247] on input "text" at bounding box center [412, 246] width 378 height 27
click at [391, 242] on input "text" at bounding box center [412, 246] width 378 height 27
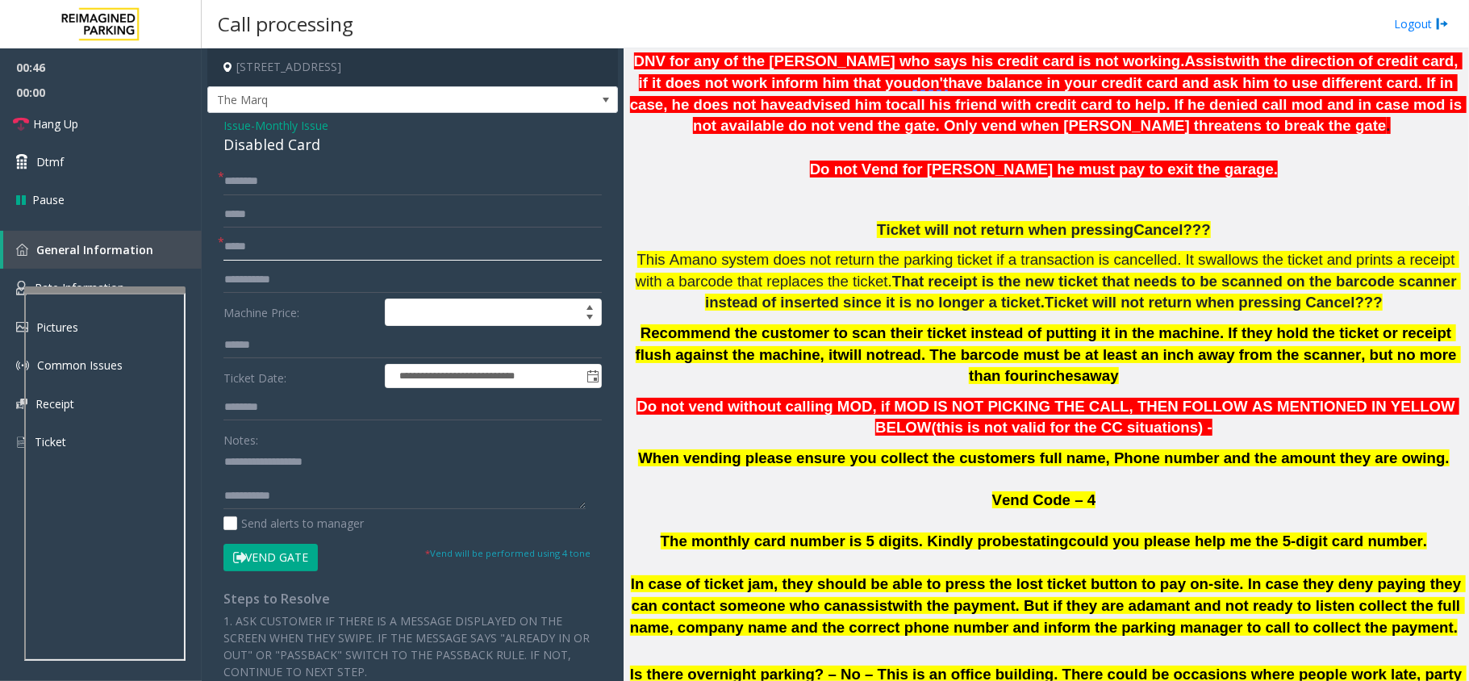
scroll to position [645, 0]
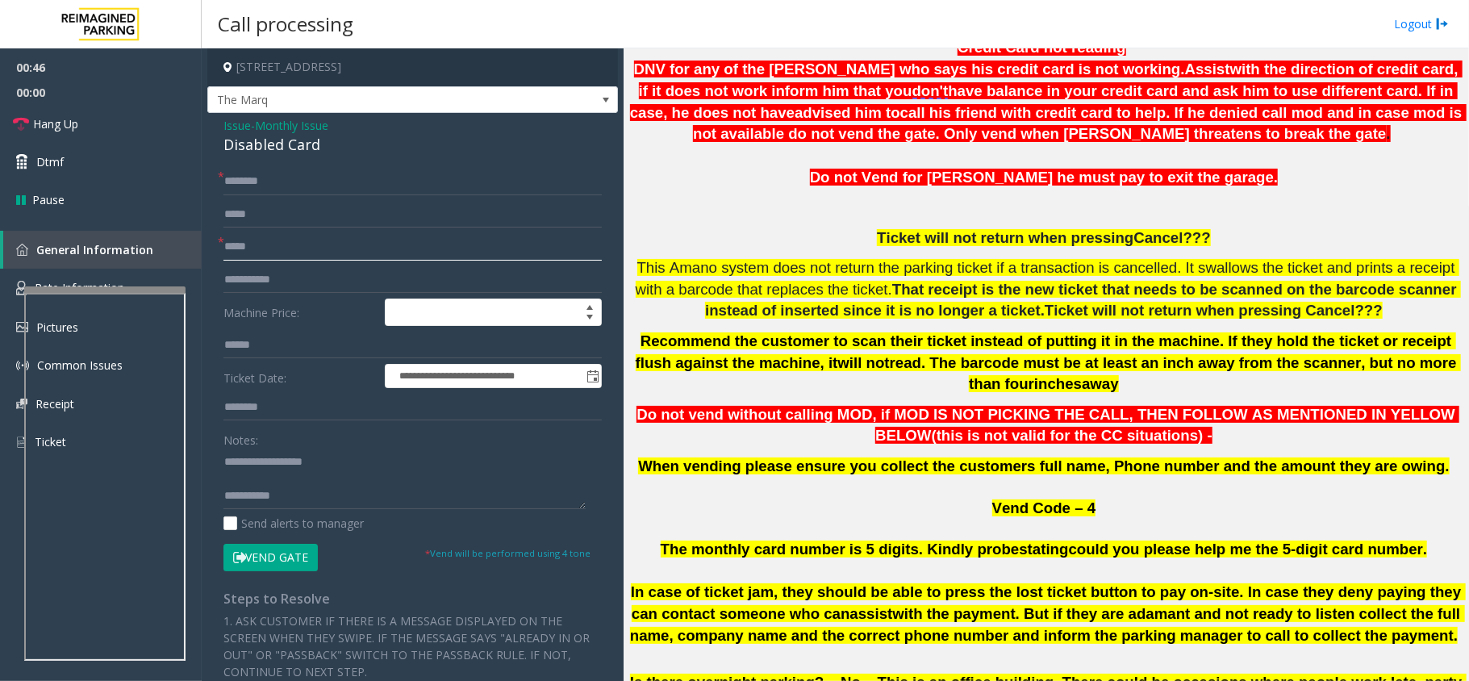
type input "*****"
click at [381, 182] on input "text" at bounding box center [412, 181] width 378 height 27
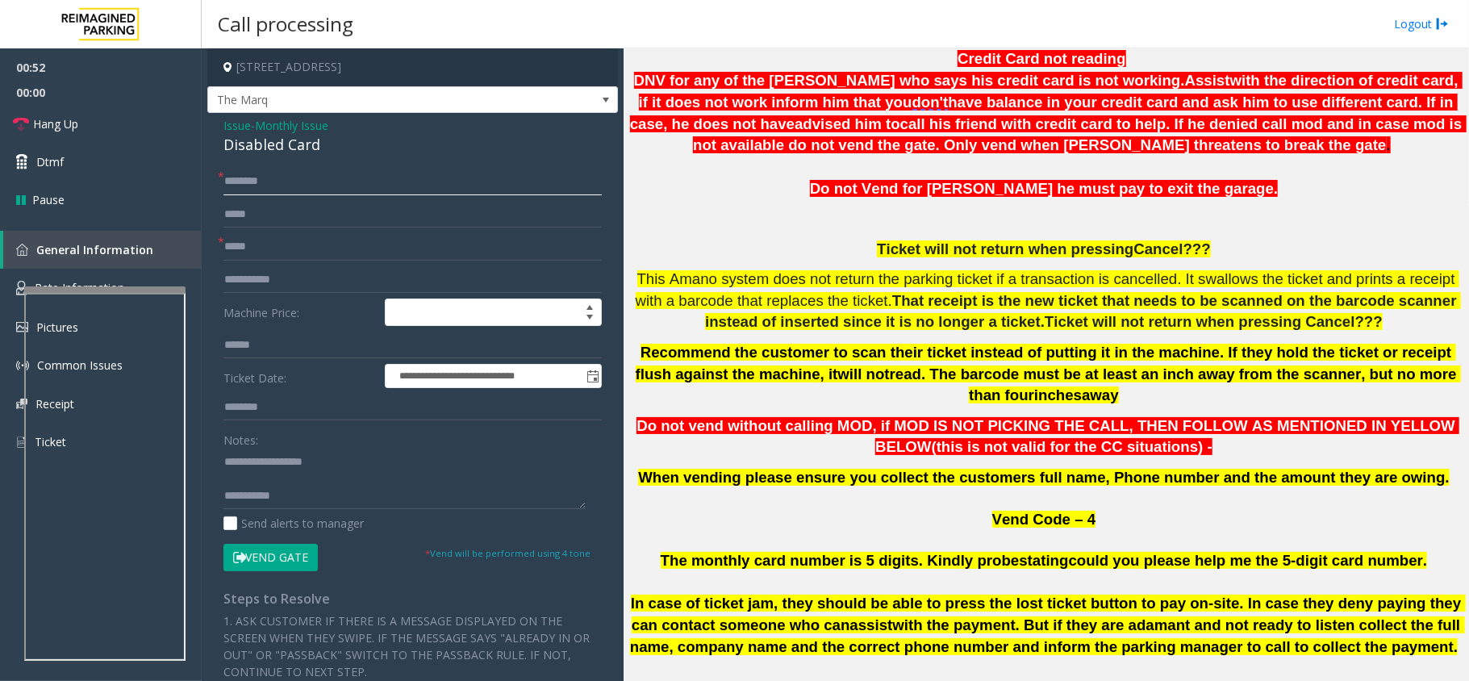
scroll to position [753, 0]
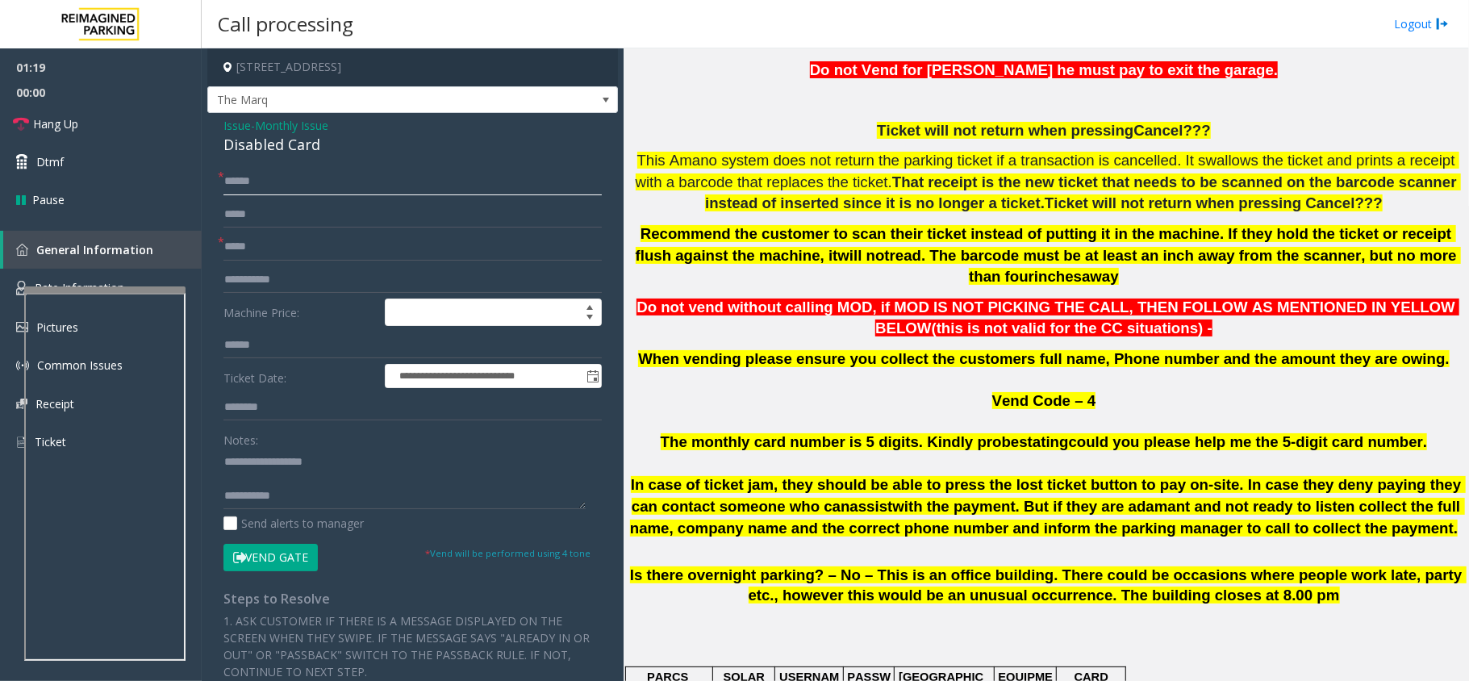
type input "******"
click at [269, 510] on button "Vend Gate" at bounding box center [270, 557] width 94 height 27
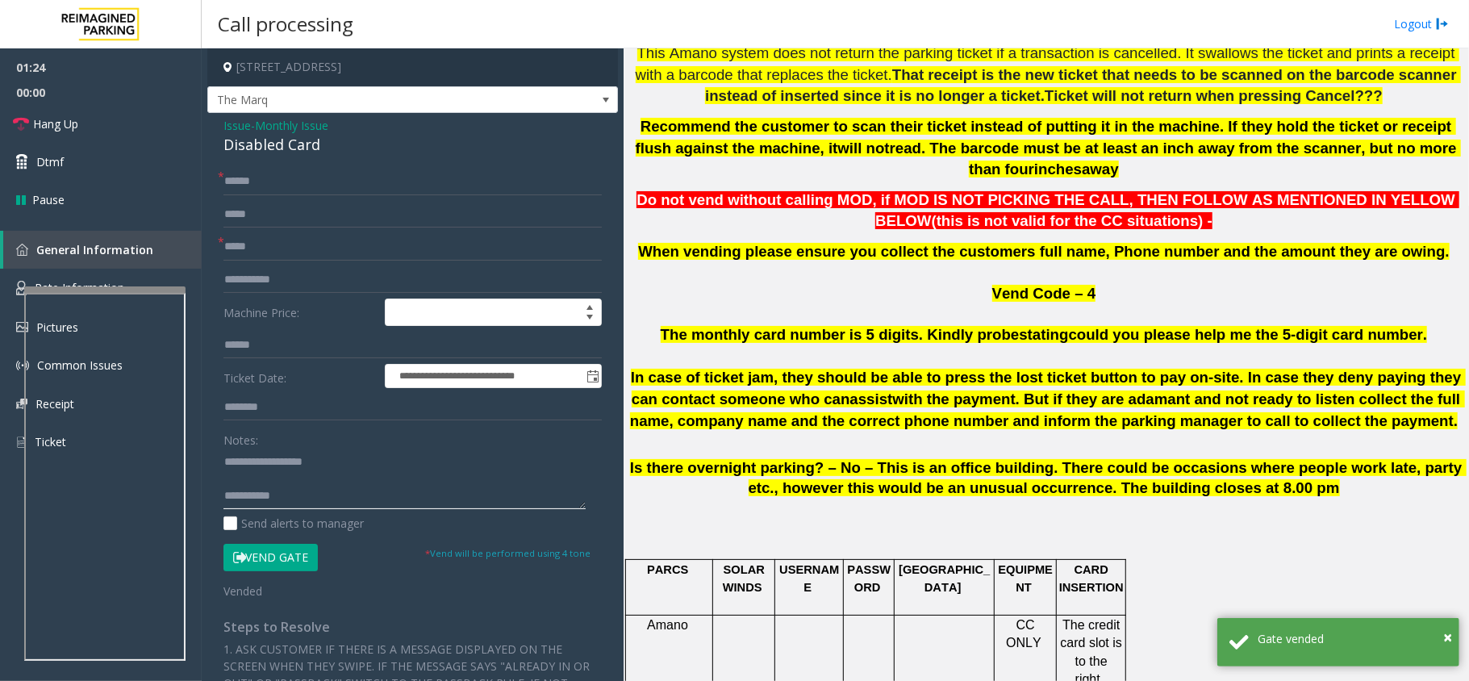
click at [321, 495] on textarea at bounding box center [404, 479] width 362 height 61
paste textarea "**********"
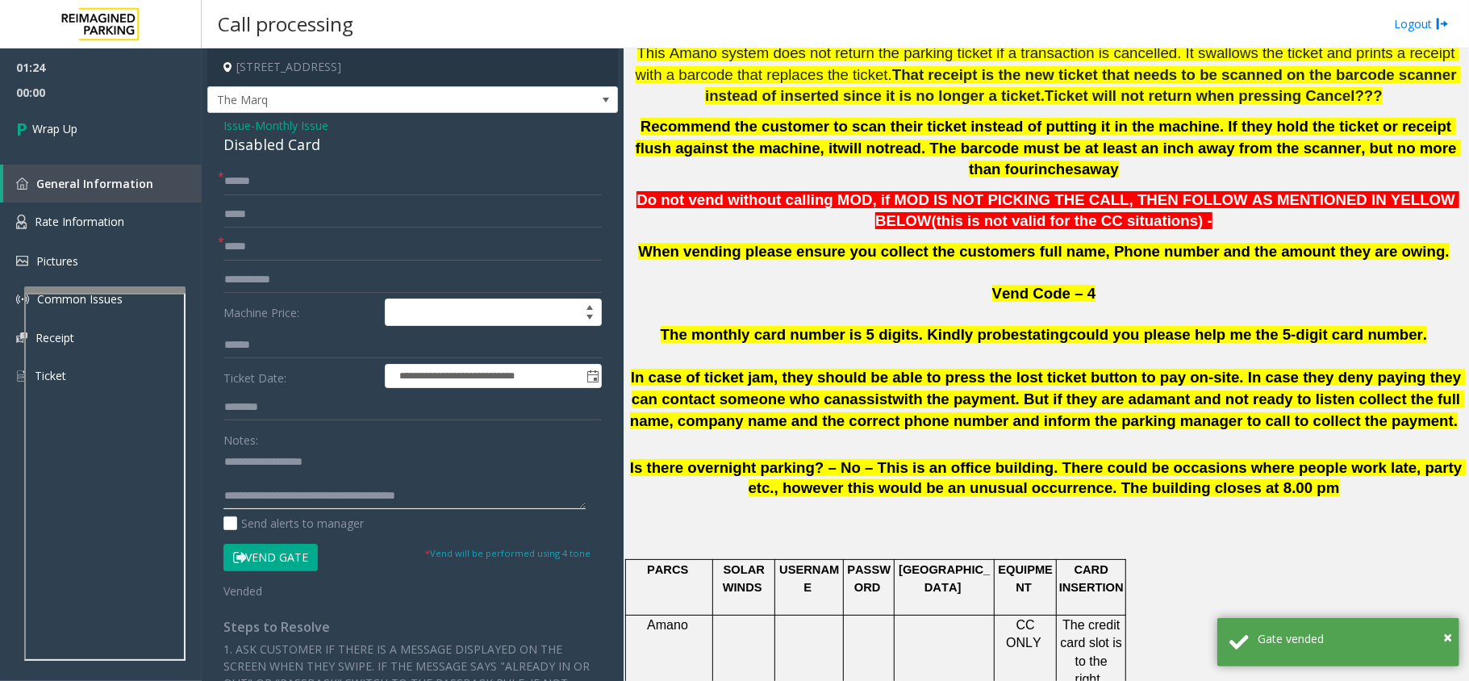
click at [305, 469] on textarea at bounding box center [404, 479] width 362 height 61
type textarea "**********"
click at [111, 119] on link "Wrap Up" at bounding box center [101, 129] width 202 height 48
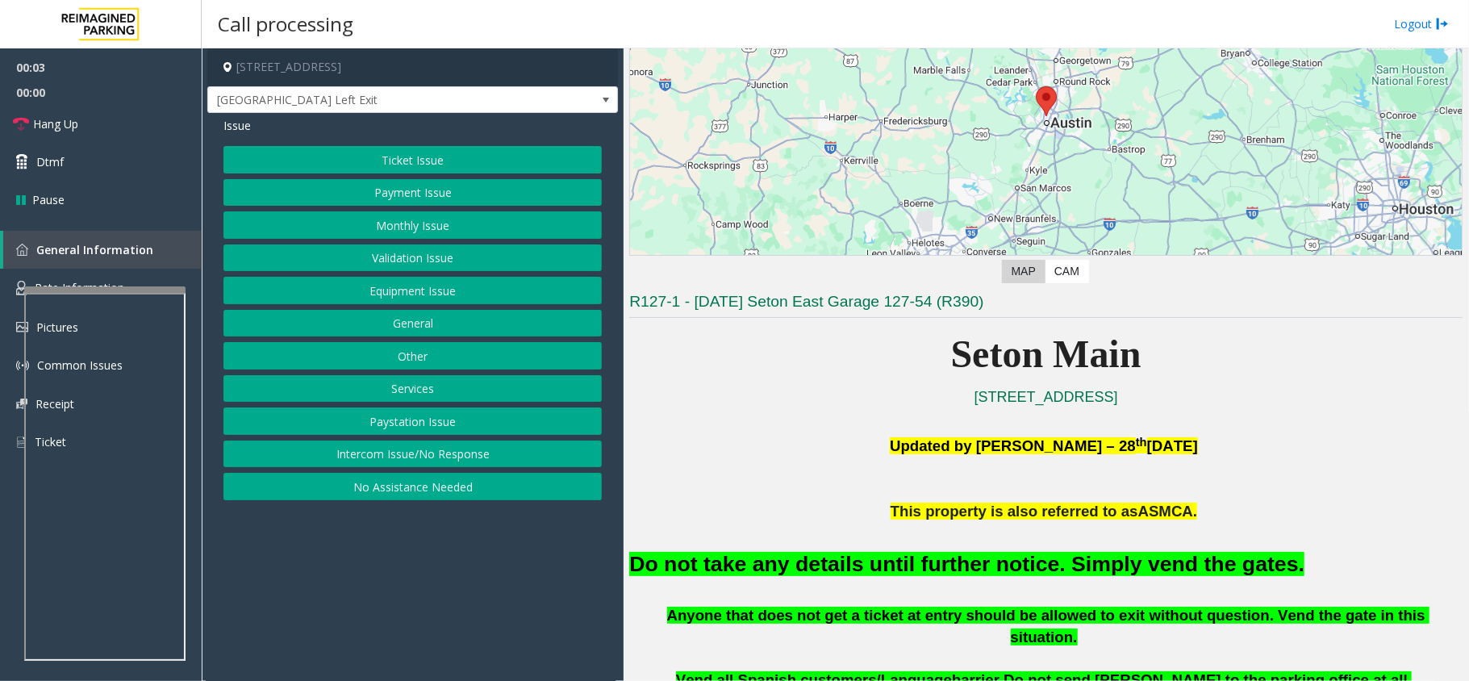
scroll to position [430, 0]
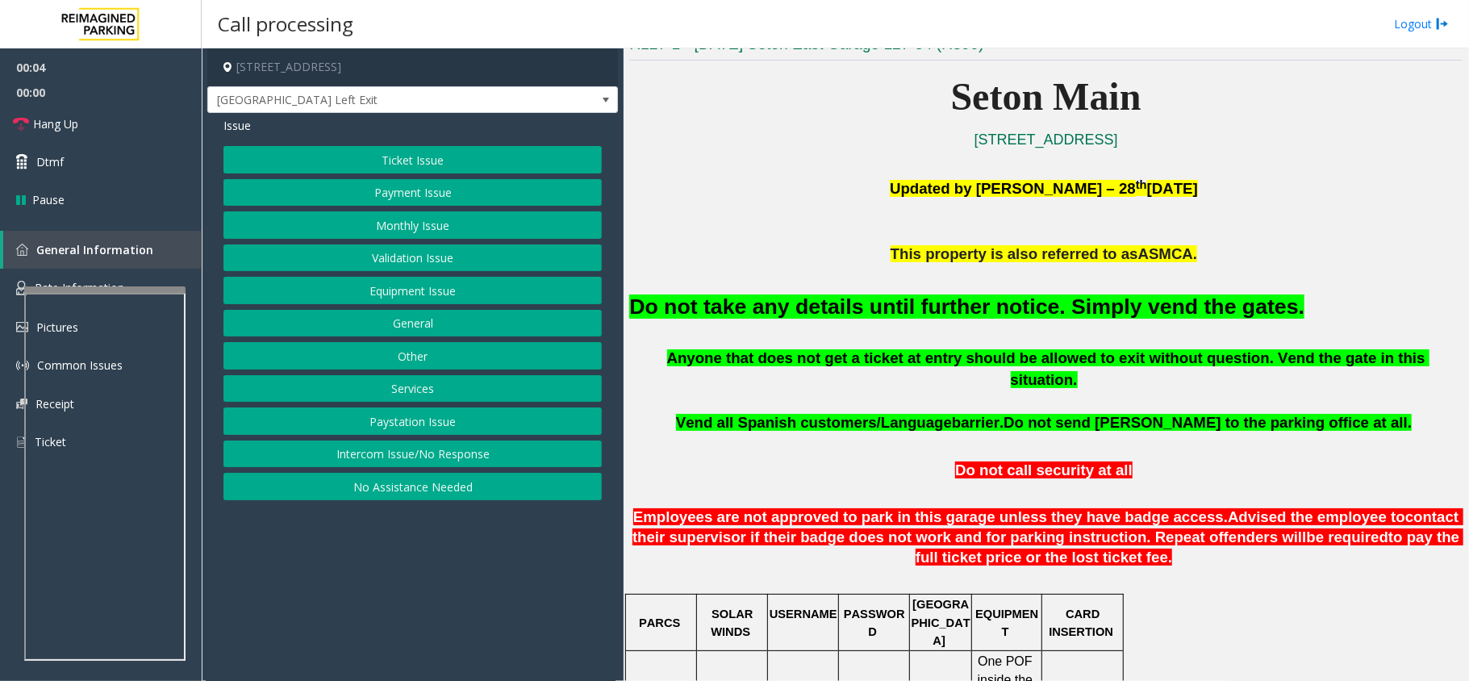
click at [884, 299] on font "Do not take any details until further notice. Simply vend the gates." at bounding box center [966, 306] width 675 height 24
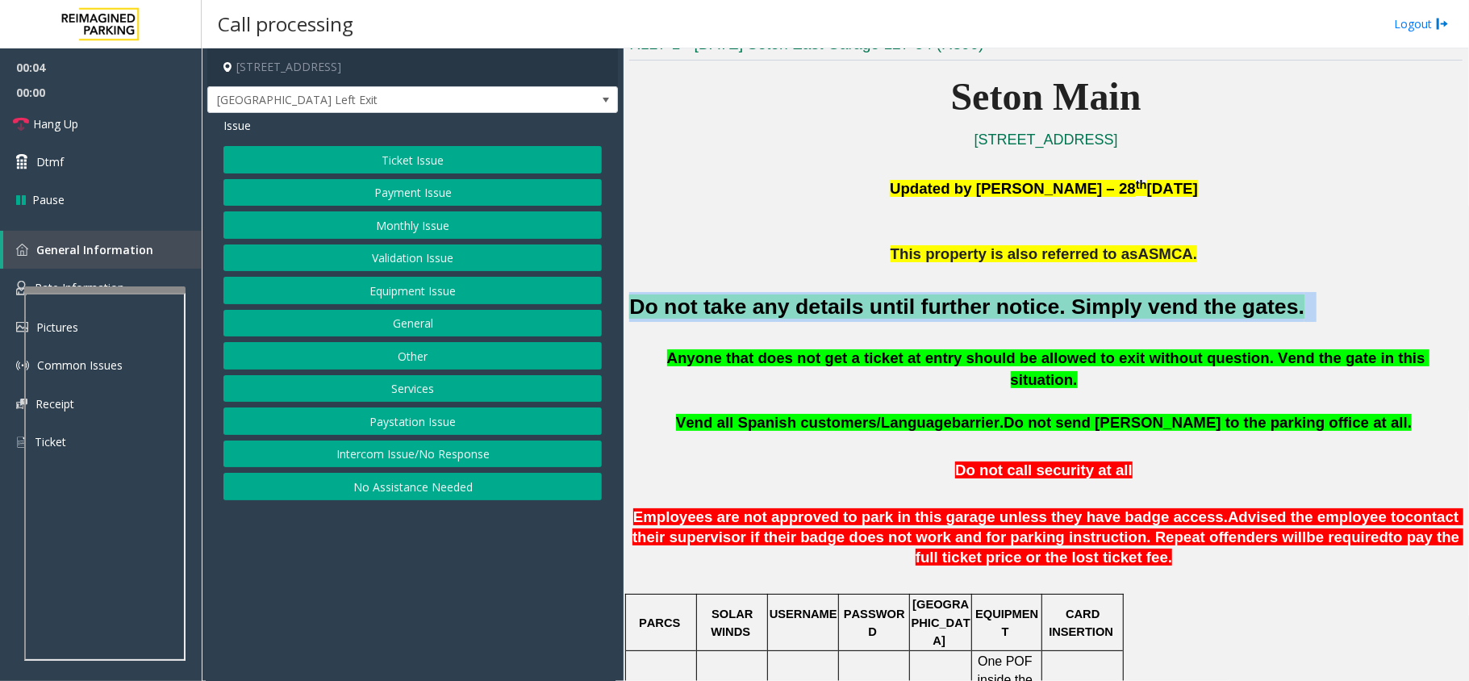
click at [884, 299] on font "Do not take any details until further notice. Simply vend the gates." at bounding box center [966, 306] width 675 height 24
copy h2 "Do not take any details until further notice. Simply vend the gates."
click at [410, 297] on button "Equipment Issue" at bounding box center [412, 290] width 378 height 27
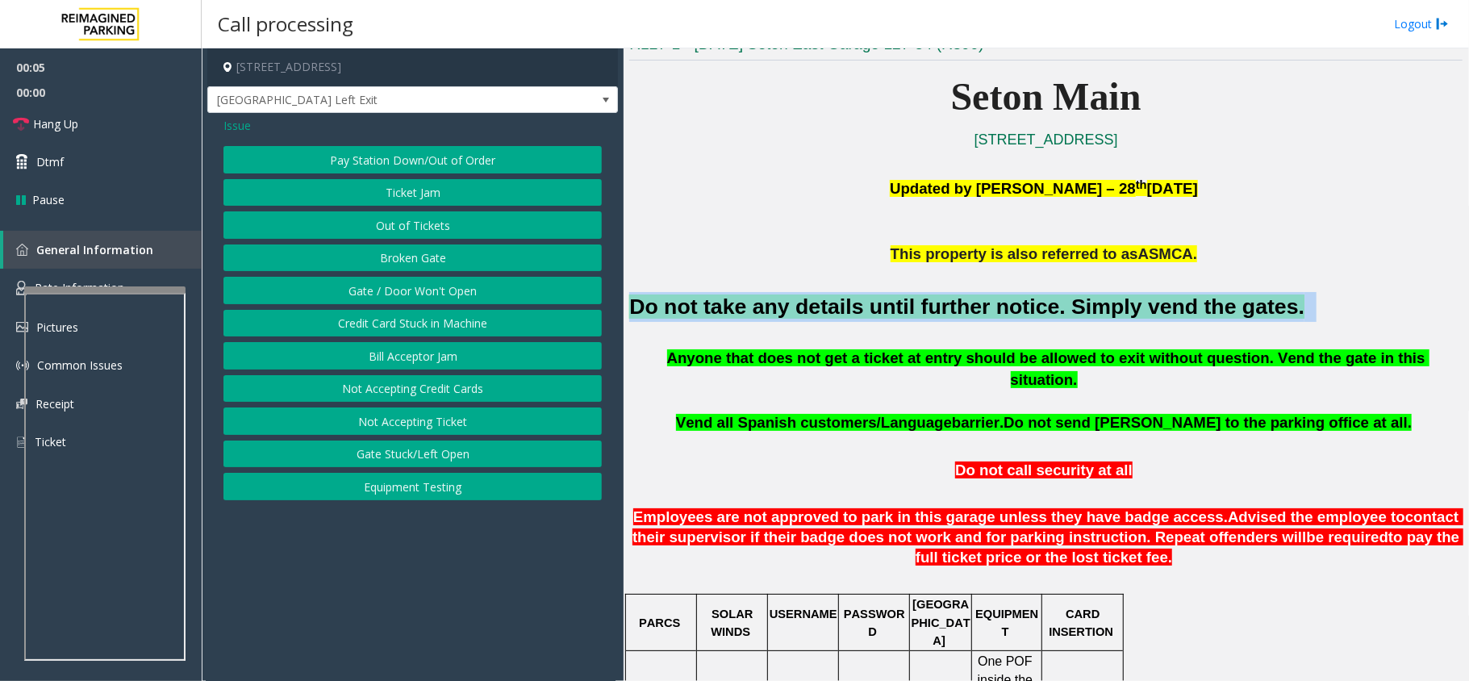
click at [410, 297] on button "Gate / Door Won't Open" at bounding box center [412, 290] width 378 height 27
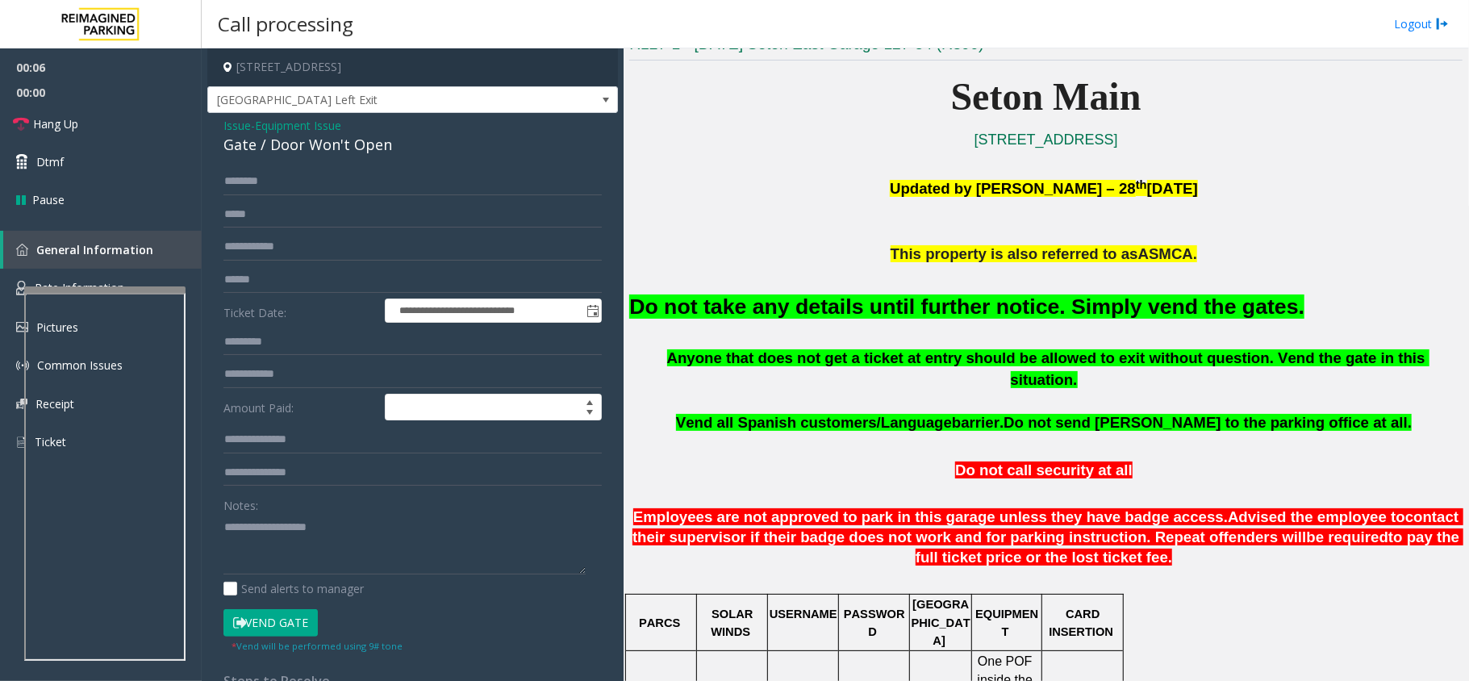
click at [410, 297] on form "**********" at bounding box center [412, 410] width 378 height 485
click at [347, 510] on textarea at bounding box center [404, 544] width 362 height 61
paste textarea "**********"
type textarea "**********"
click at [288, 510] on button "Vend Gate" at bounding box center [270, 622] width 94 height 27
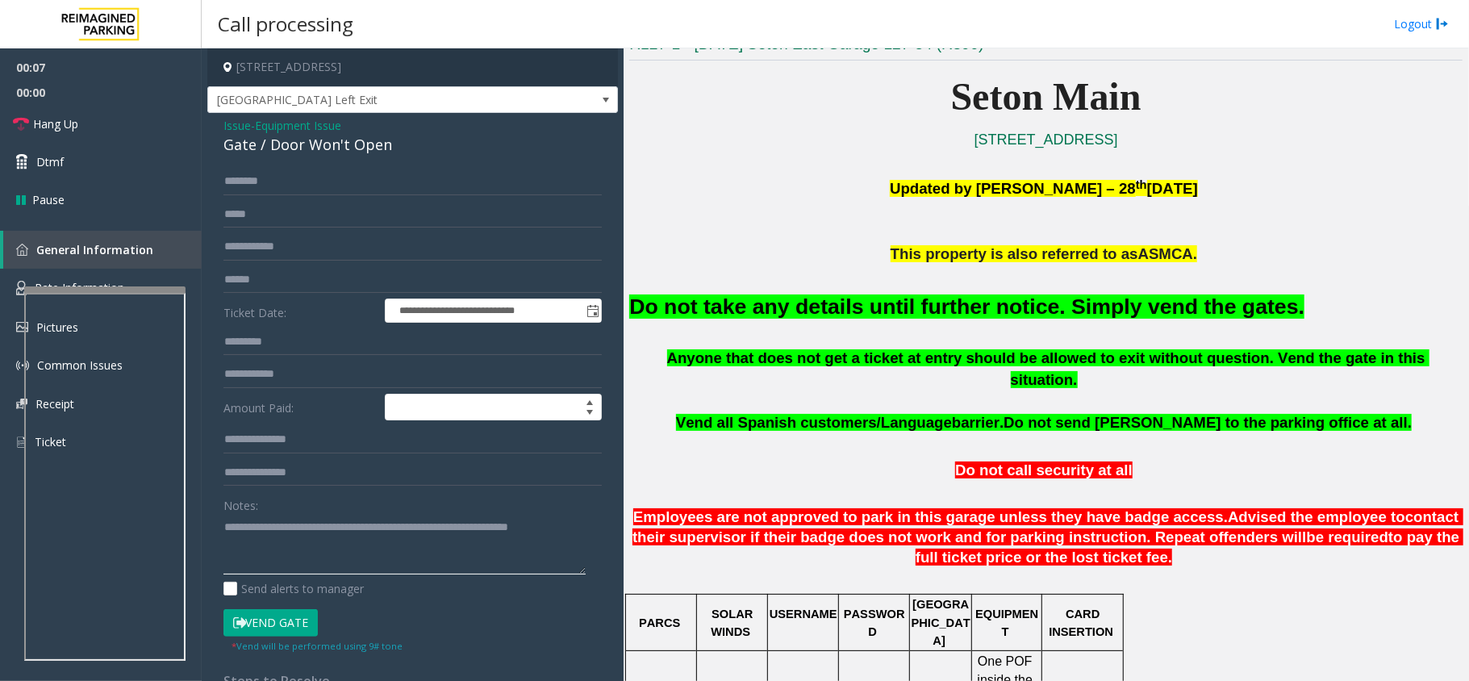
click at [307, 510] on textarea at bounding box center [404, 544] width 362 height 61
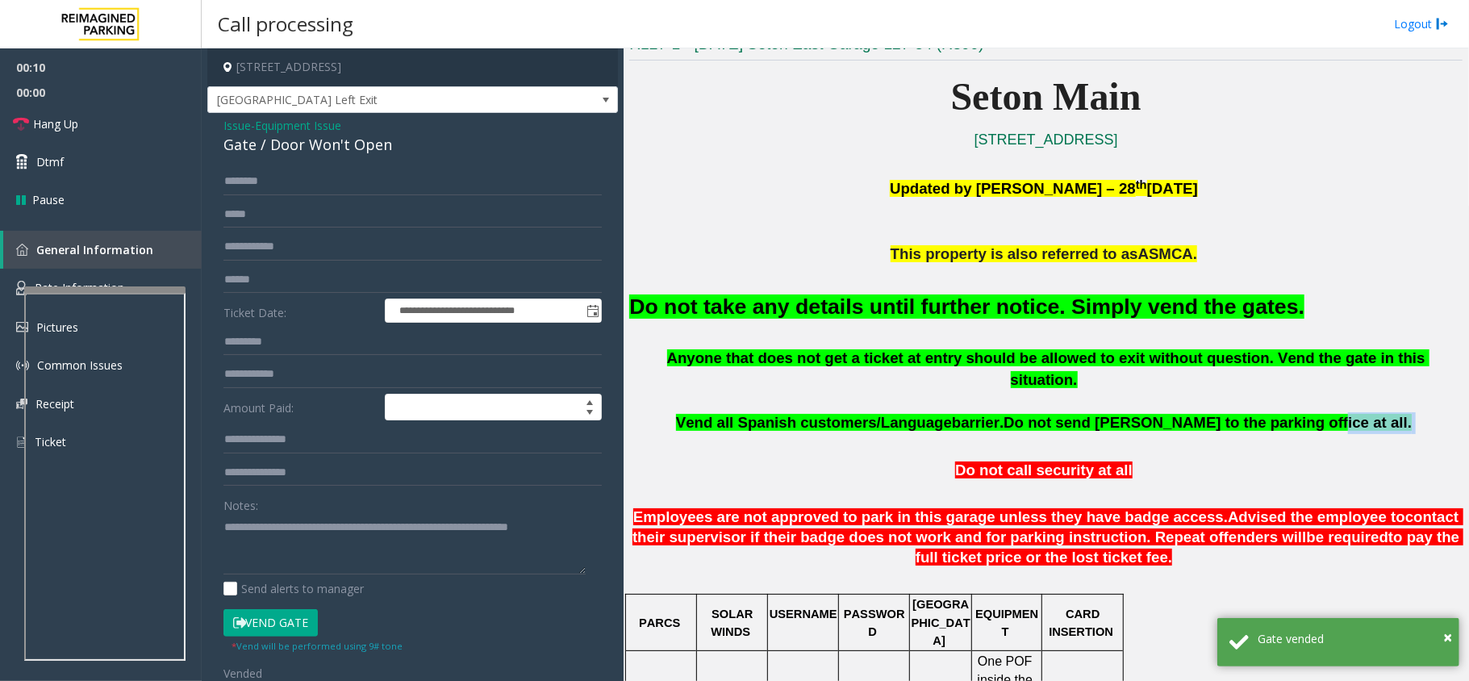
drag, startPoint x: 716, startPoint y: 416, endPoint x: 1302, endPoint y: 403, distance: 585.9
click at [1101, 414] on span "Do not send [PERSON_NAME] to the parking office at all." at bounding box center [1208, 422] width 408 height 17
click at [726, 412] on p "Vend all [DEMOGRAPHIC_DATA] customers/Language barrier. Do not send parkers to …" at bounding box center [1045, 423] width 833 height 22
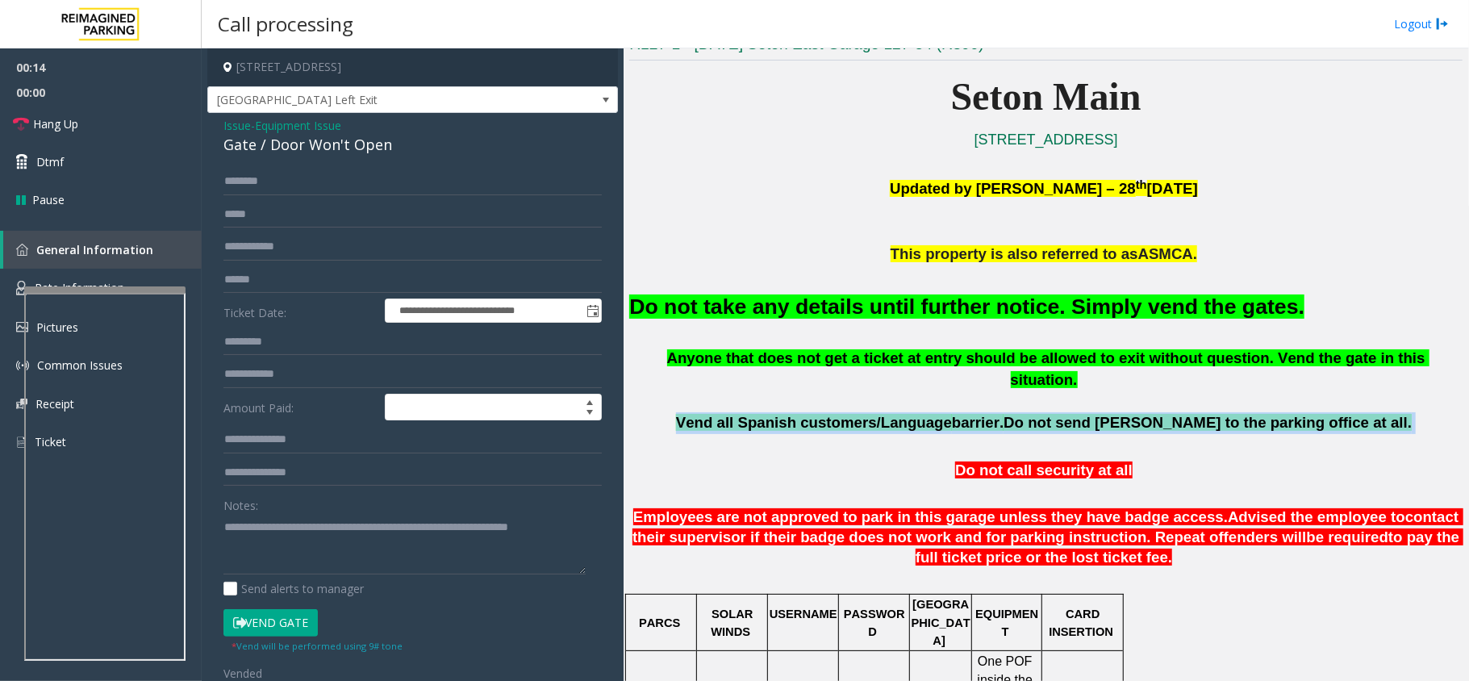
drag, startPoint x: 740, startPoint y: 399, endPoint x: 1346, endPoint y: 403, distance: 605.9
click at [1101, 412] on p "Vend all [DEMOGRAPHIC_DATA] customers/Language barrier. Do not send parkers to …" at bounding box center [1045, 423] width 833 height 22
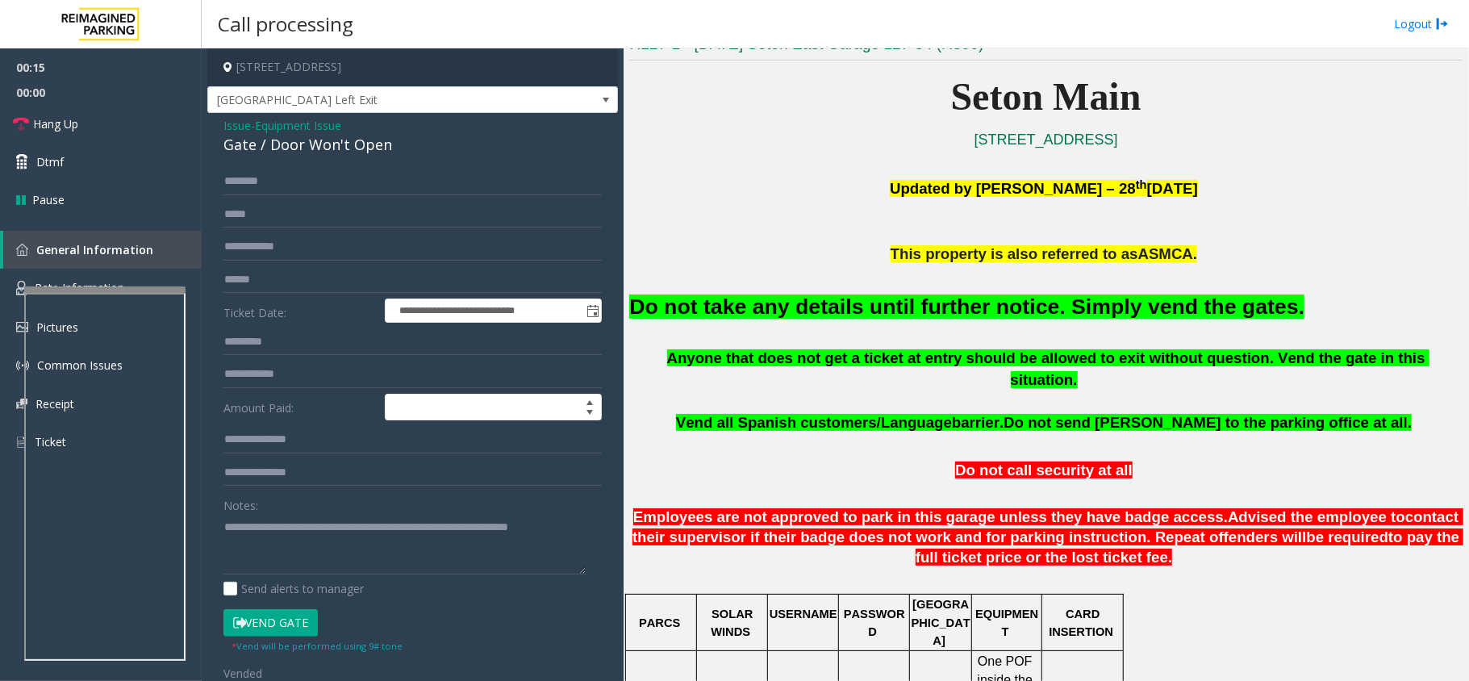
drag, startPoint x: 641, startPoint y: 304, endPoint x: 630, endPoint y: 305, distance: 10.5
click at [630, 305] on font "Do not take any details until further notice. Simply vend the gates." at bounding box center [966, 306] width 675 height 24
click at [891, 272] on p at bounding box center [1045, 274] width 833 height 18
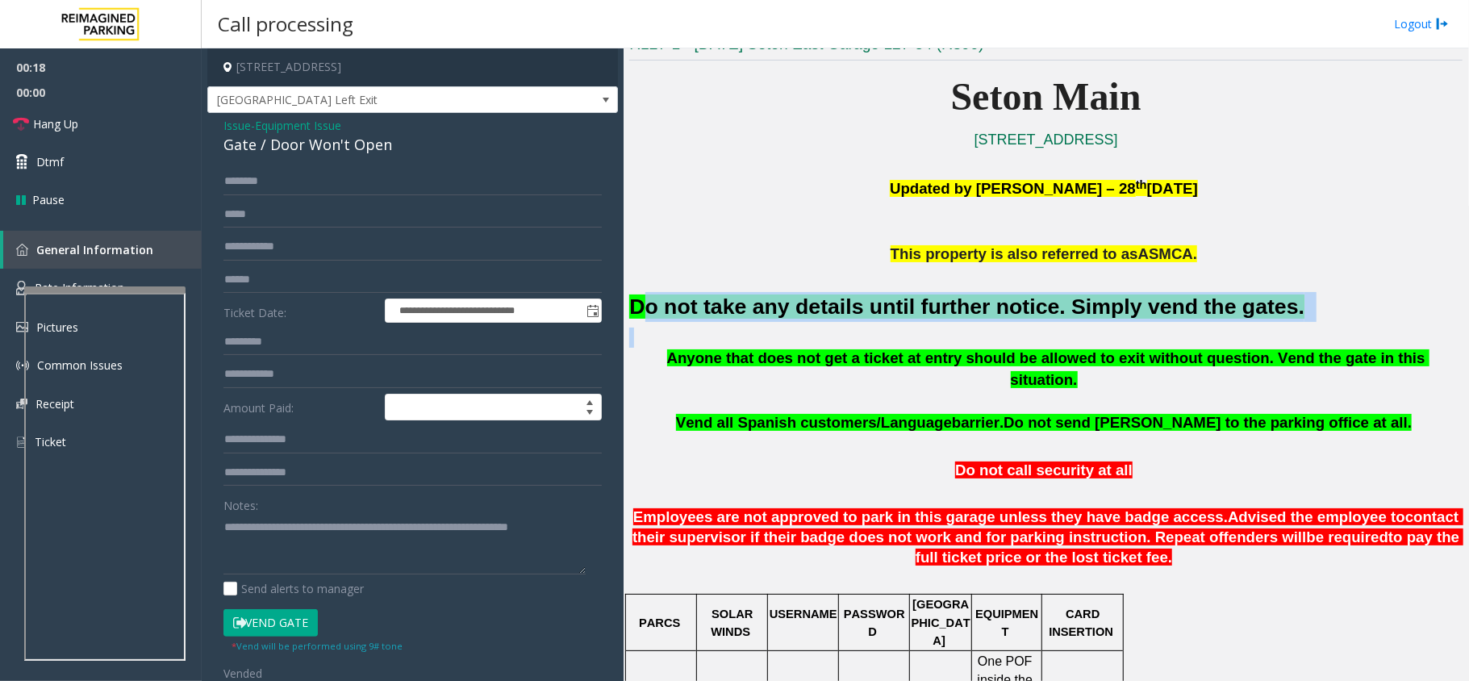
drag, startPoint x: 637, startPoint y: 305, endPoint x: 1372, endPoint y: 333, distance: 735.6
click at [1101, 333] on div "Do not take any details until further notice. Simply vend the gates." at bounding box center [1045, 306] width 833 height 82
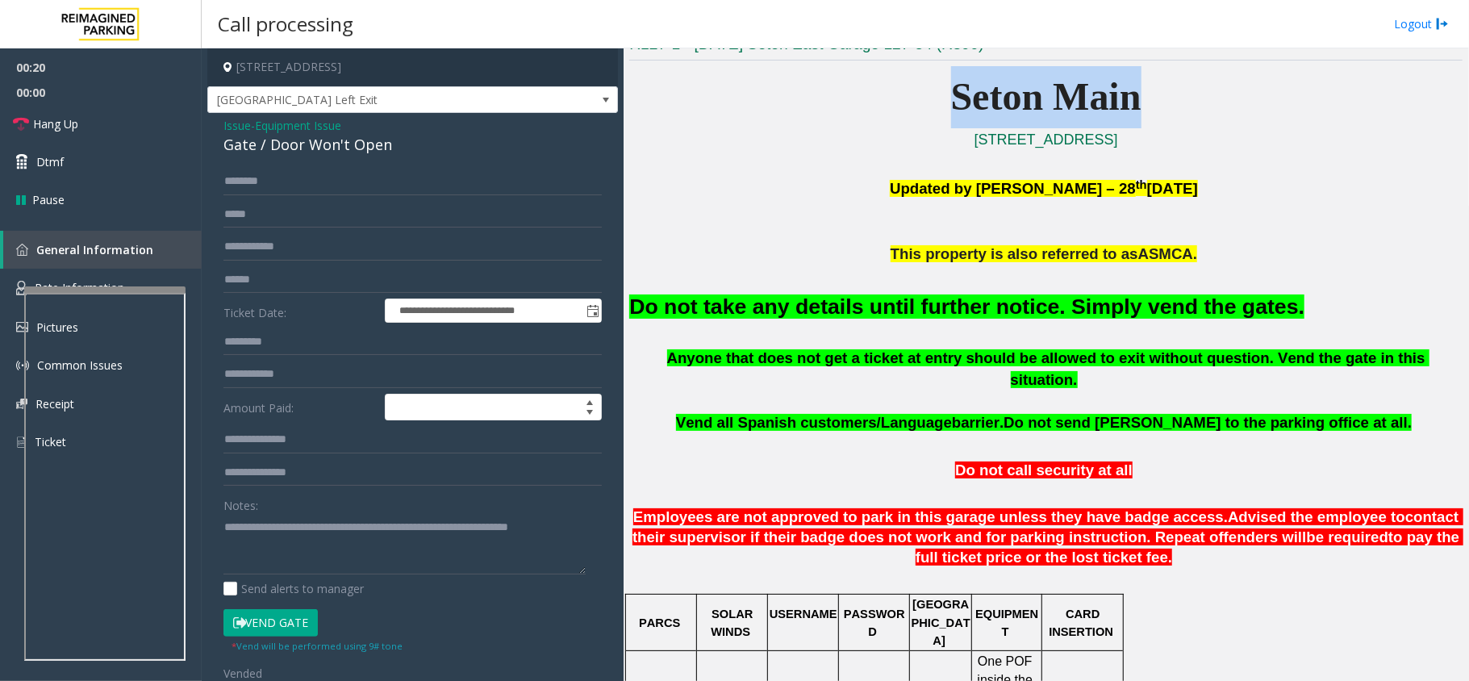
drag, startPoint x: 953, startPoint y: 107, endPoint x: 1152, endPoint y: 105, distance: 199.3
click at [1101, 105] on p "Seton Main" at bounding box center [1045, 97] width 833 height 62
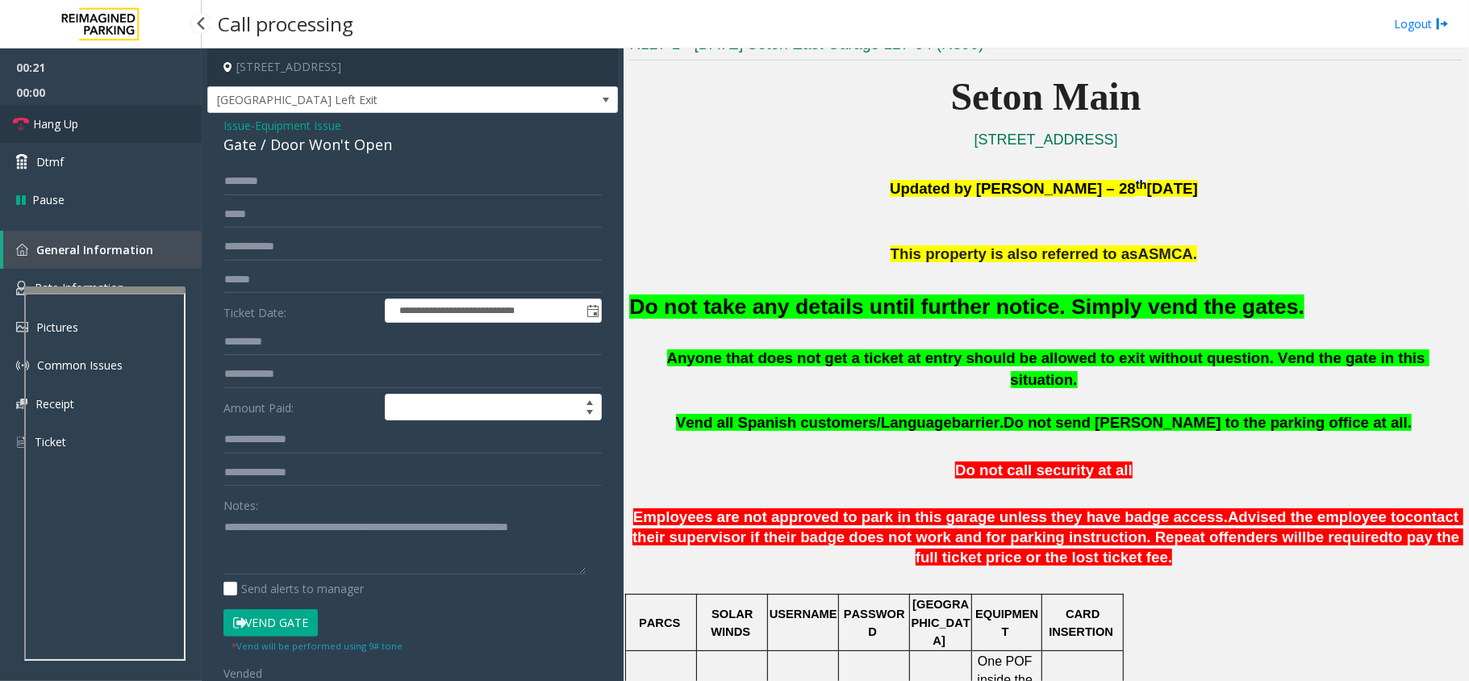
click at [49, 111] on link "Hang Up" at bounding box center [101, 124] width 202 height 38
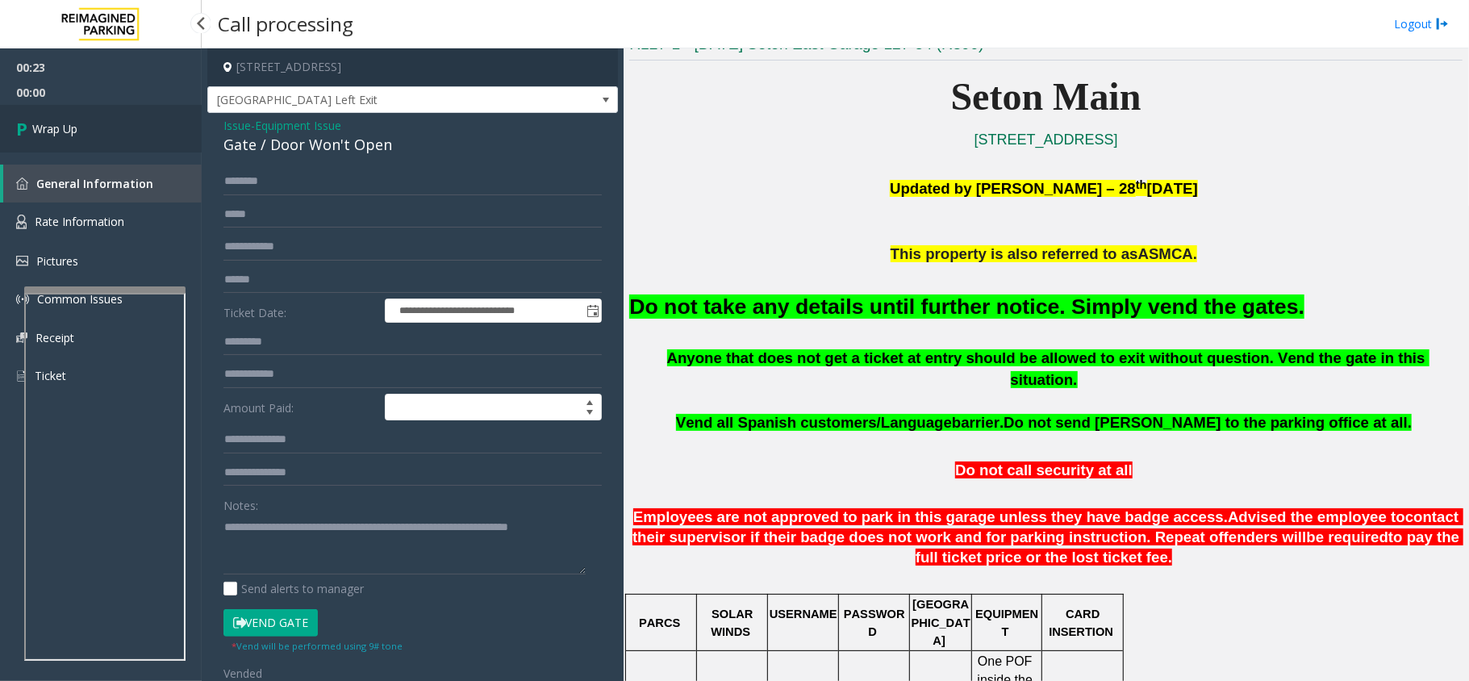
click at [49, 111] on link "Wrap Up" at bounding box center [101, 129] width 202 height 48
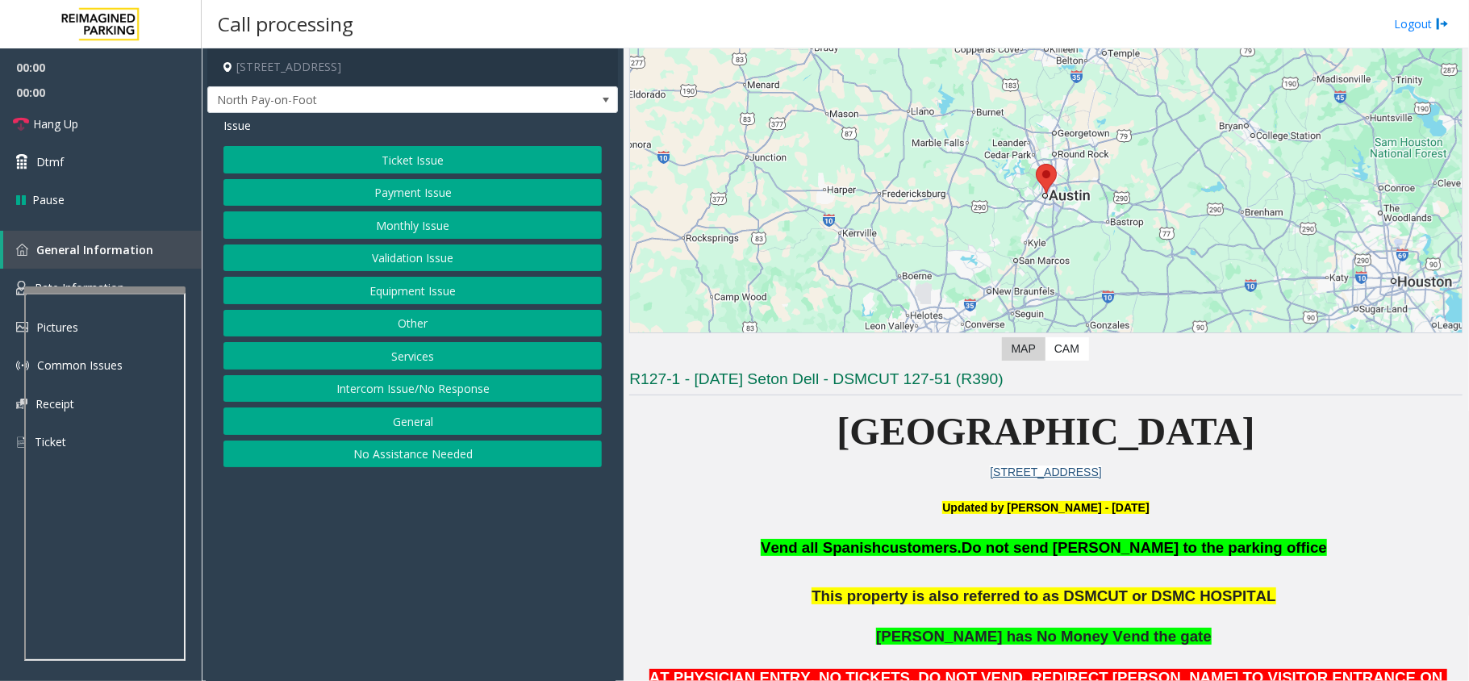
scroll to position [323, 0]
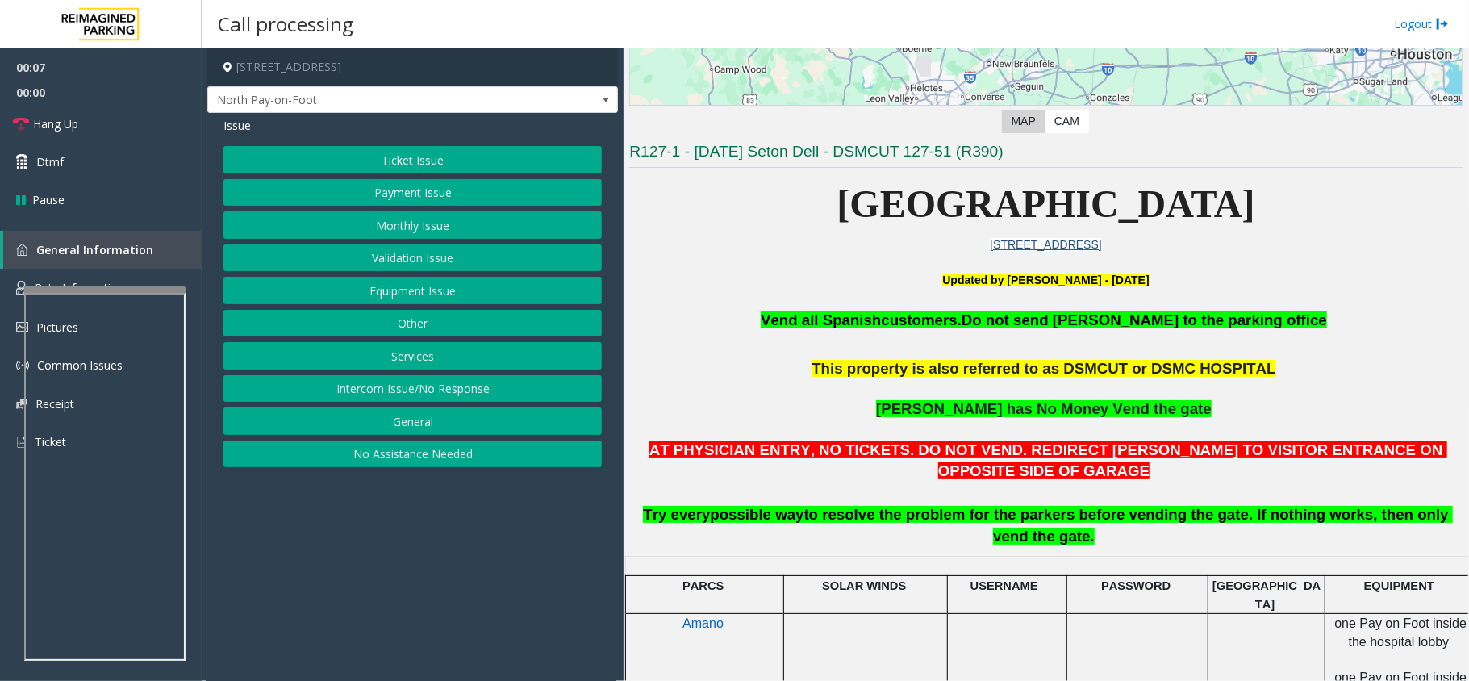
drag, startPoint x: 631, startPoint y: 152, endPoint x: 1021, endPoint y: 149, distance: 390.5
click at [1021, 149] on h3 "R127-1 - [DATE] Seton Dell - DSMCUT 127-51 (R390)" at bounding box center [1045, 154] width 833 height 27
click at [1030, 152] on h3 "R127-1 - [DATE] Seton Dell - DSMCUT 127-51 (R390)" at bounding box center [1045, 154] width 833 height 27
drag, startPoint x: 1030, startPoint y: 152, endPoint x: 623, endPoint y: 159, distance: 407.5
click at [623, 159] on div "[STREET_ADDRESS] North Pay-on-Foot Issue Ticket Issue Payment Issue Monthly Iss…" at bounding box center [835, 364] width 1267 height 633
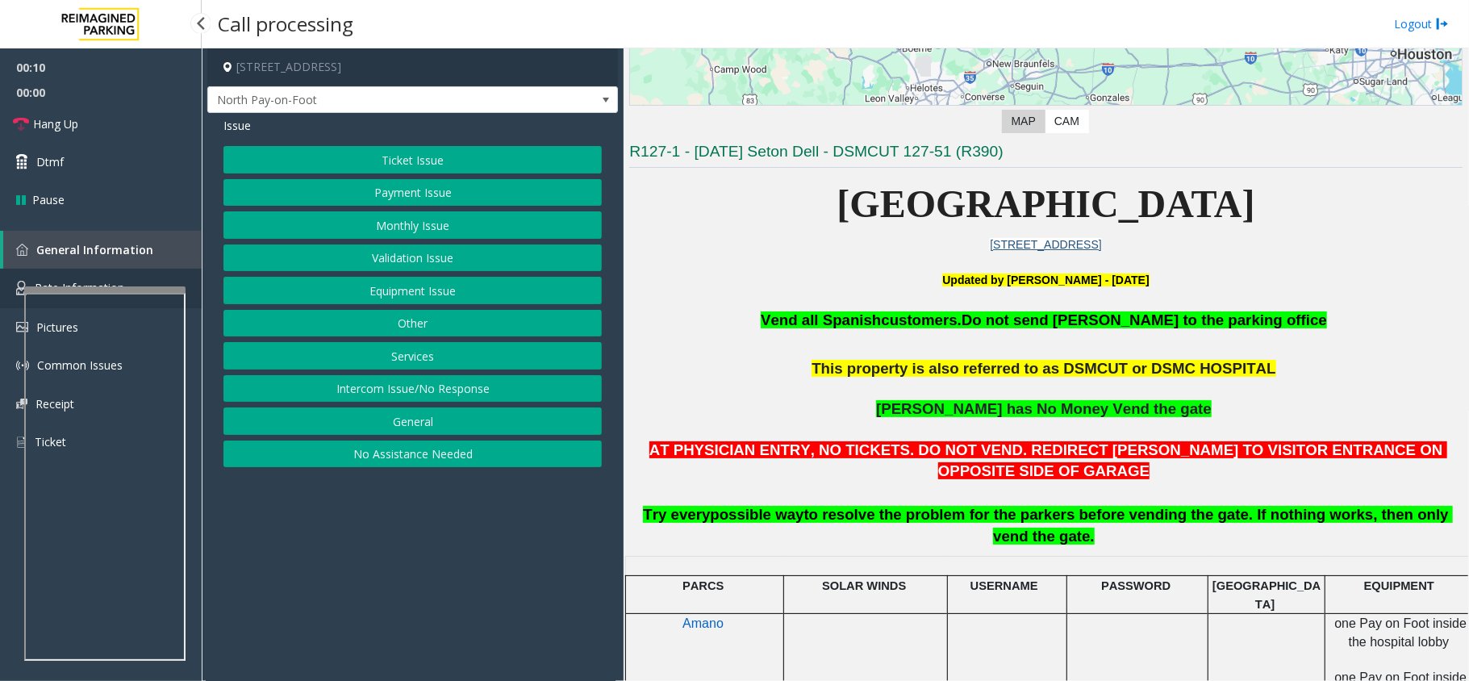
click at [19, 274] on link "Rate Information" at bounding box center [101, 289] width 202 height 40
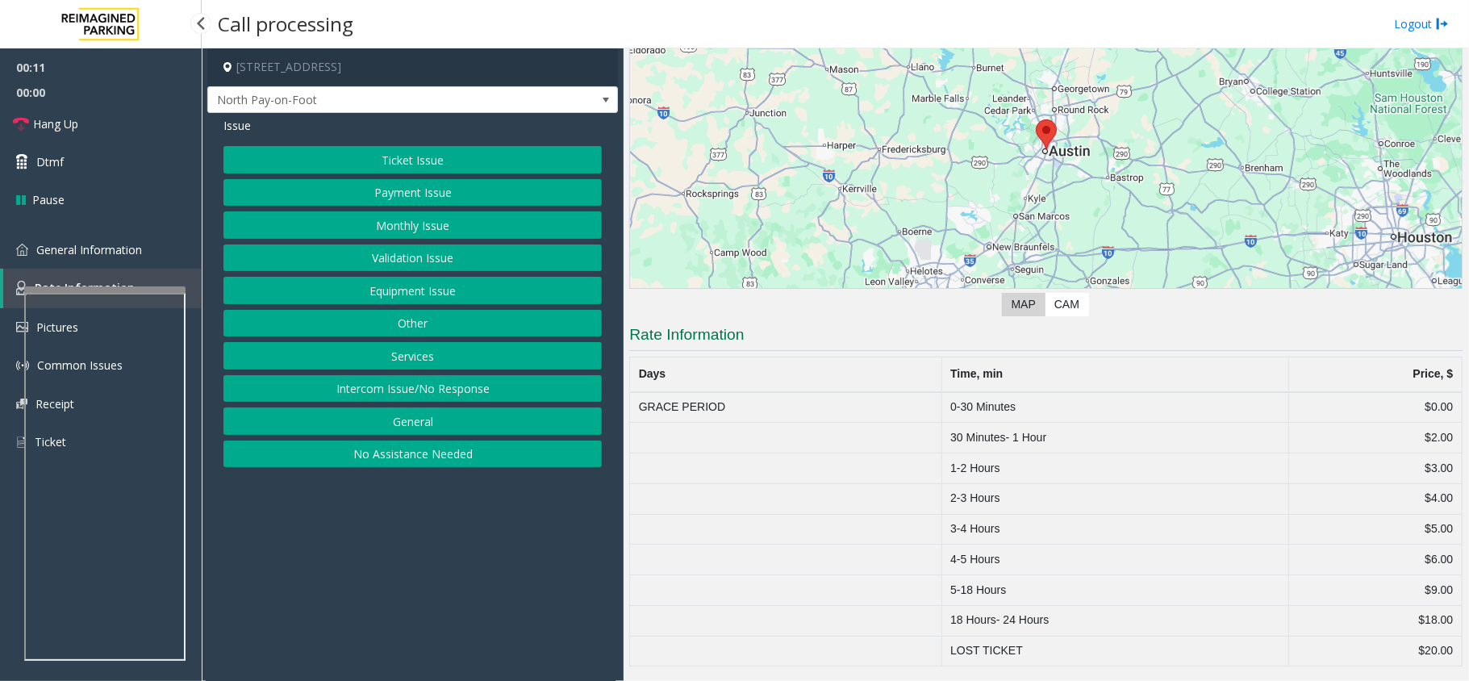
scroll to position [143, 0]
click at [31, 245] on link "General Information" at bounding box center [101, 250] width 202 height 38
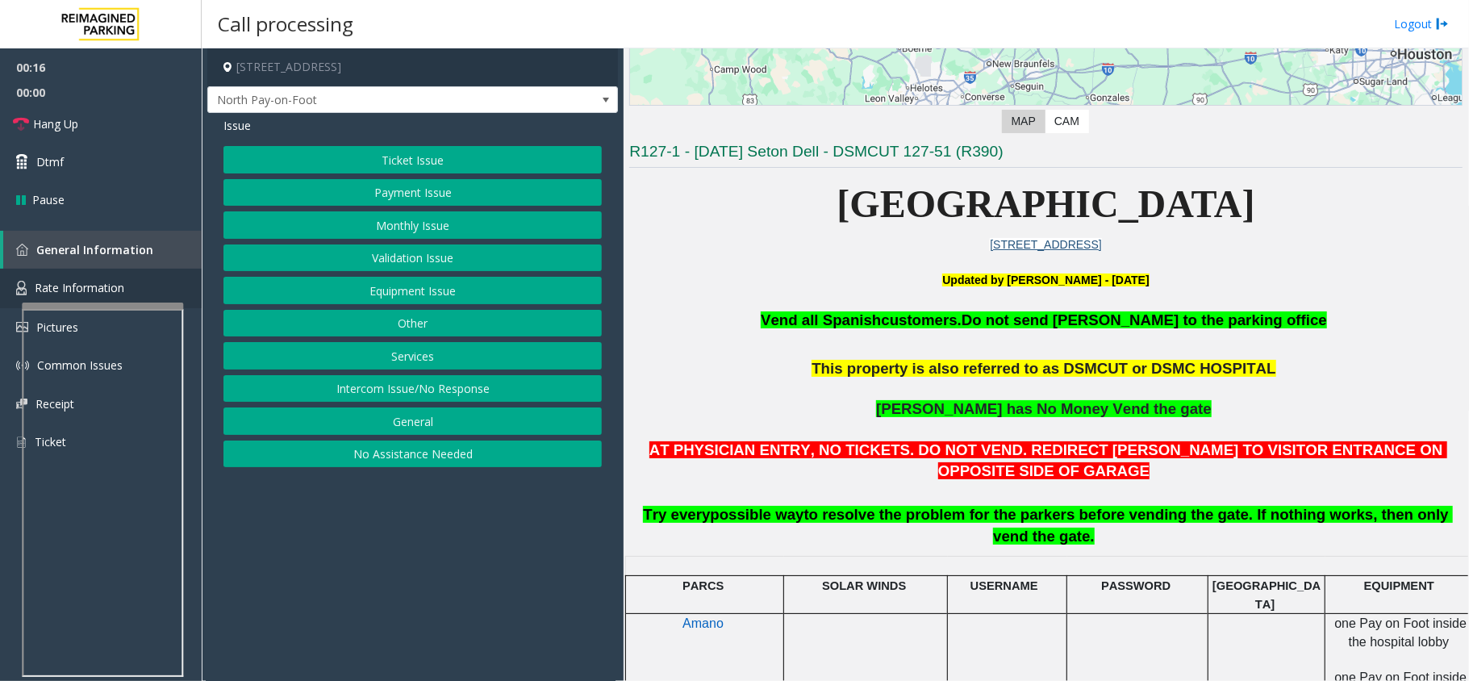
click at [44, 303] on div at bounding box center [102, 306] width 161 height 6
click at [44, 282] on span "Rate Information" at bounding box center [80, 287] width 90 height 15
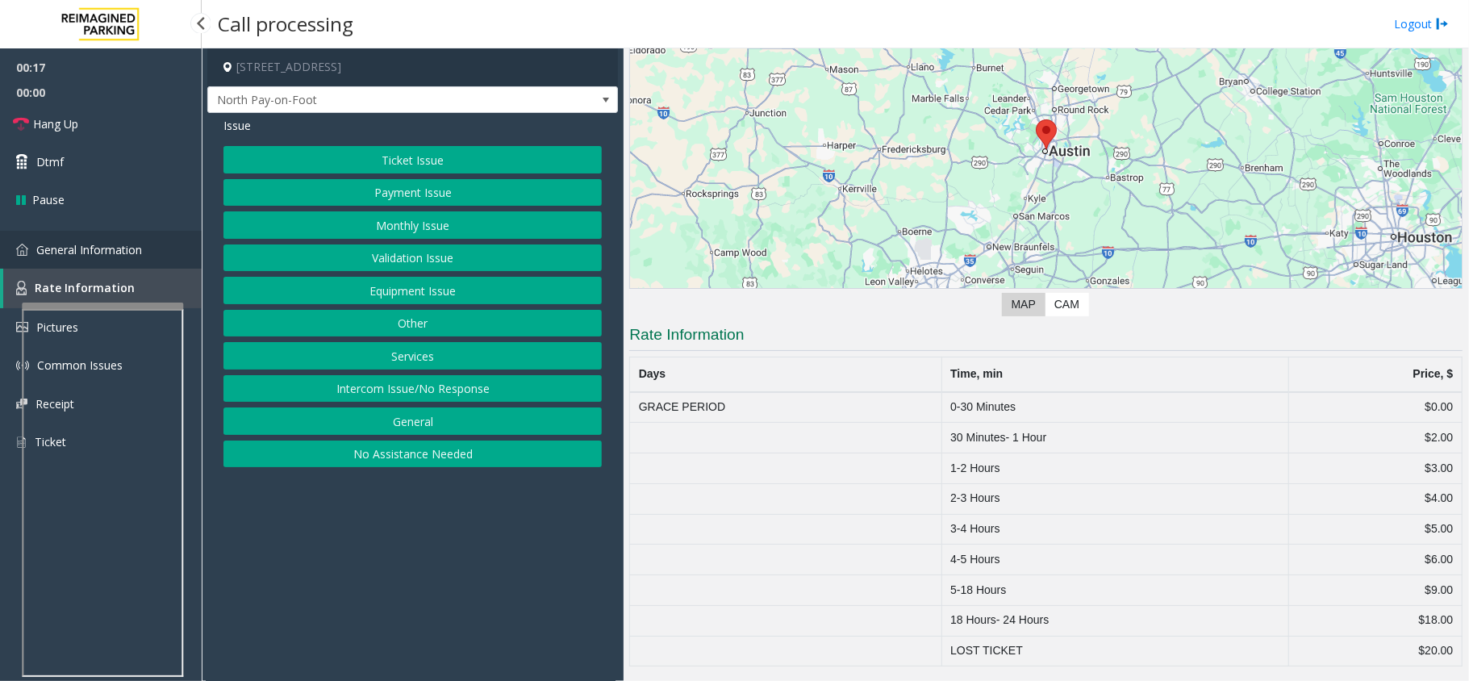
click at [49, 258] on link "General Information" at bounding box center [101, 250] width 202 height 38
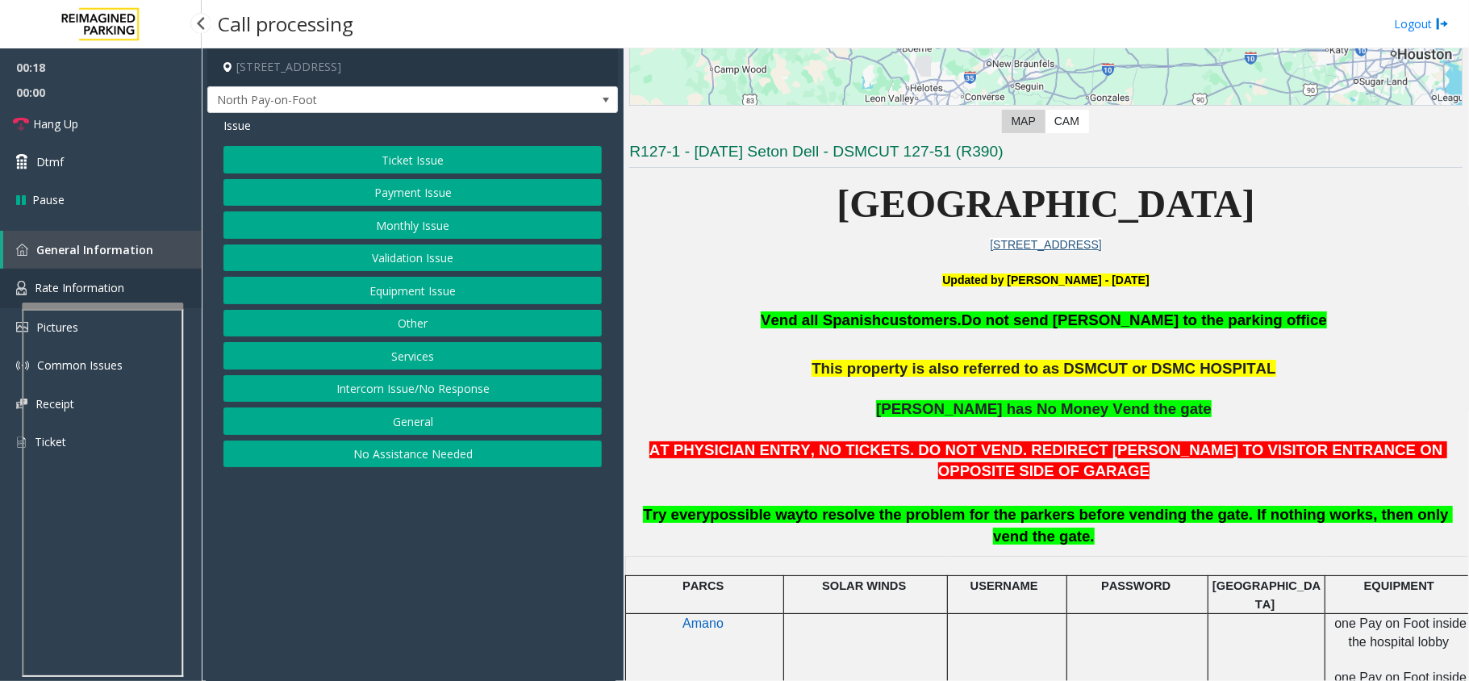
drag, startPoint x: 52, startPoint y: 285, endPoint x: 49, endPoint y: 263, distance: 21.9
click at [49, 284] on span "Rate Information" at bounding box center [80, 287] width 90 height 15
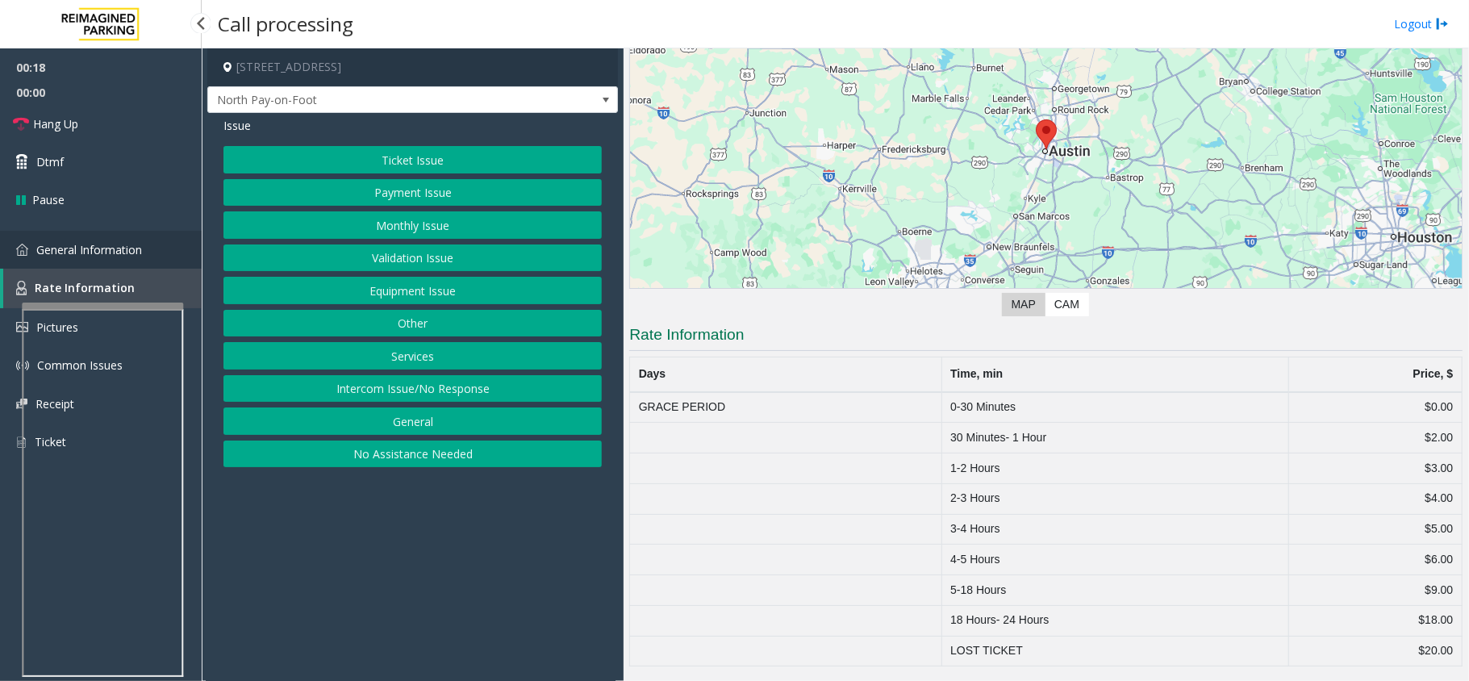
click at [49, 252] on span "General Information" at bounding box center [89, 249] width 106 height 15
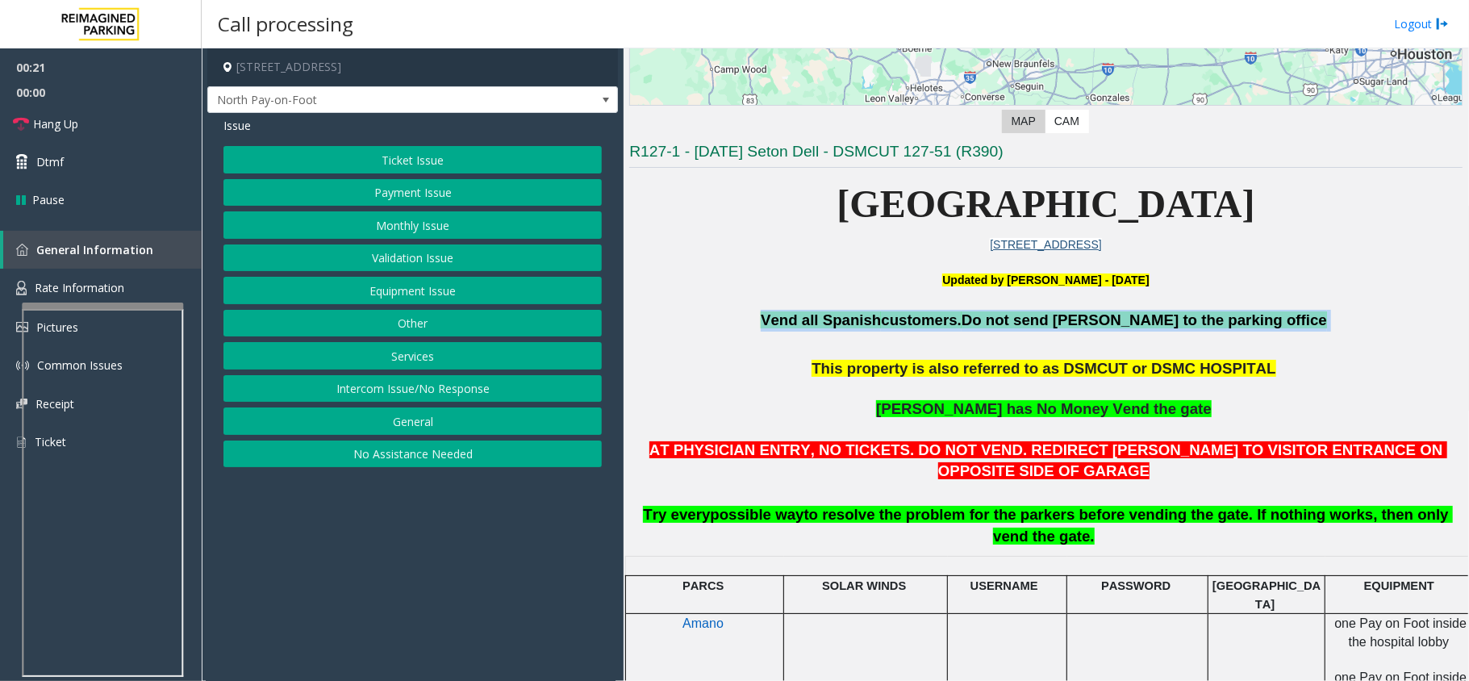
drag, startPoint x: 786, startPoint y: 330, endPoint x: 1255, endPoint y: 323, distance: 469.6
click at [1101, 323] on p "Vend all [DEMOGRAPHIC_DATA] customers. Do not send parkers to the parking office" at bounding box center [1045, 321] width 833 height 22
click at [1101, 323] on span at bounding box center [1329, 319] width 4 height 17
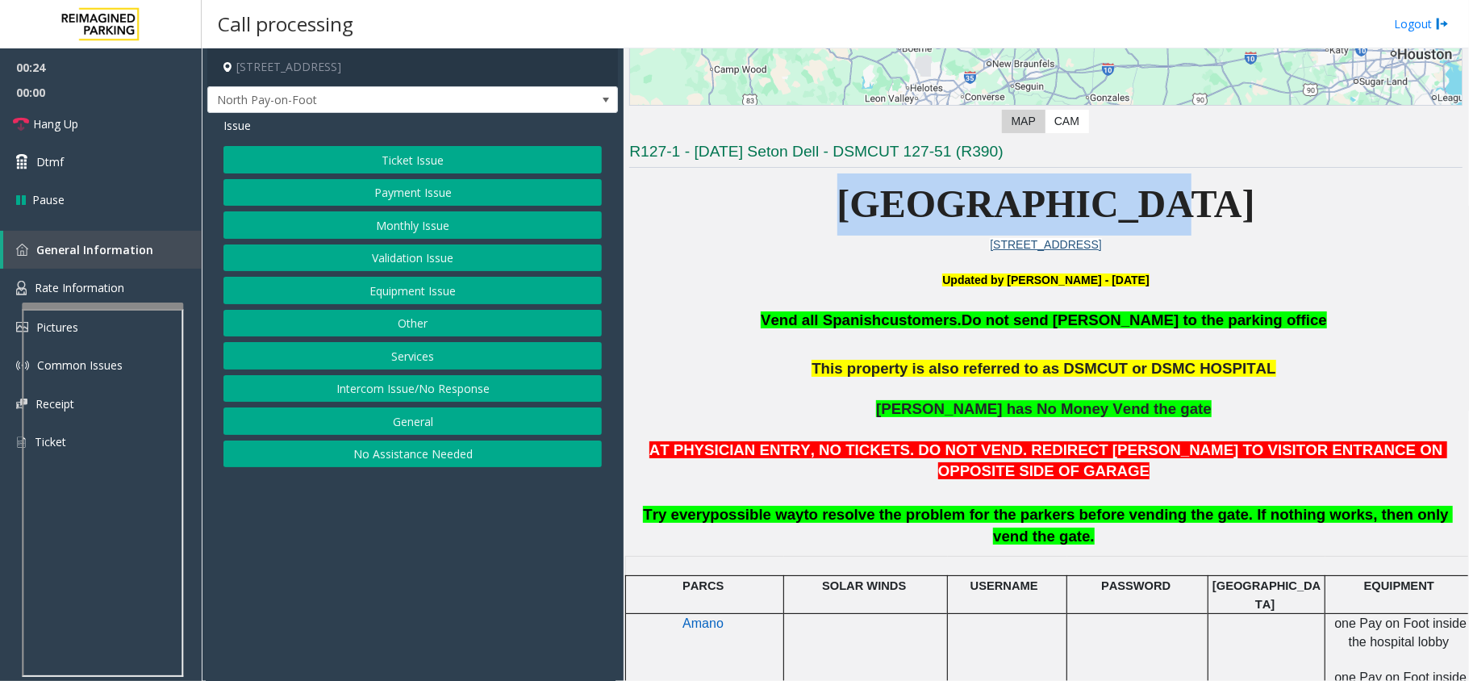
drag, startPoint x: 913, startPoint y: 200, endPoint x: 1183, endPoint y: 204, distance: 269.5
click at [1101, 204] on p "[GEOGRAPHIC_DATA]" at bounding box center [1045, 204] width 833 height 62
click at [1101, 210] on p "[GEOGRAPHIC_DATA]" at bounding box center [1045, 204] width 833 height 62
drag, startPoint x: 924, startPoint y: 192, endPoint x: 1176, endPoint y: 207, distance: 252.2
click at [1101, 207] on p "[GEOGRAPHIC_DATA]" at bounding box center [1045, 204] width 833 height 62
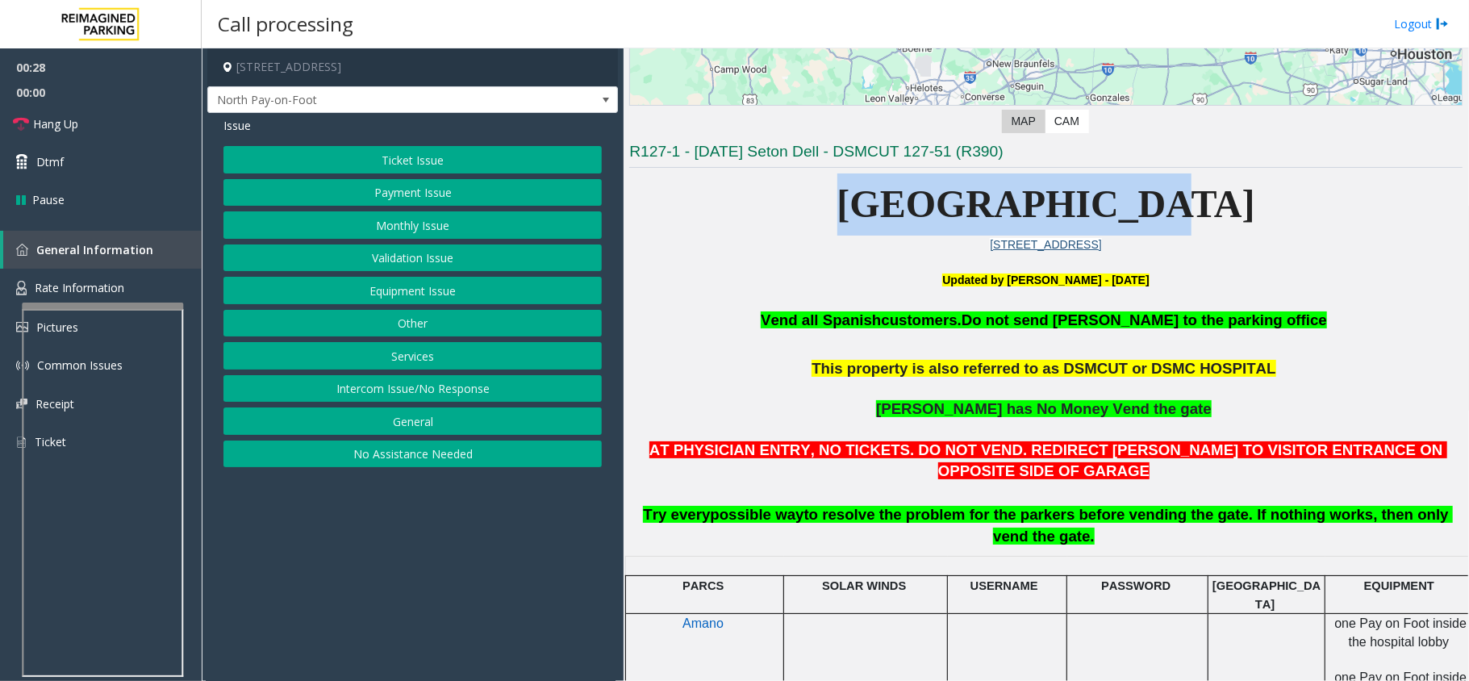
click at [1101, 207] on p "[GEOGRAPHIC_DATA]" at bounding box center [1045, 204] width 833 height 62
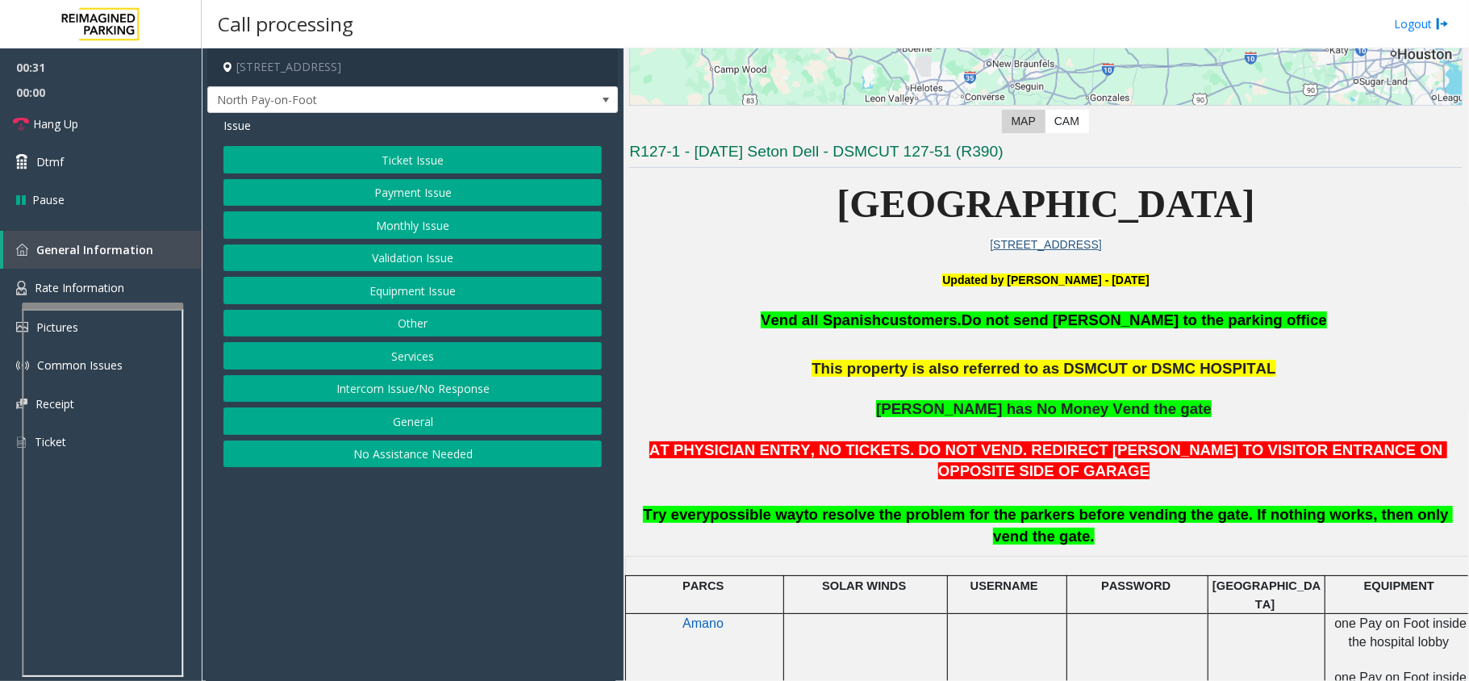
click at [441, 289] on button "Equipment Issue" at bounding box center [412, 290] width 378 height 27
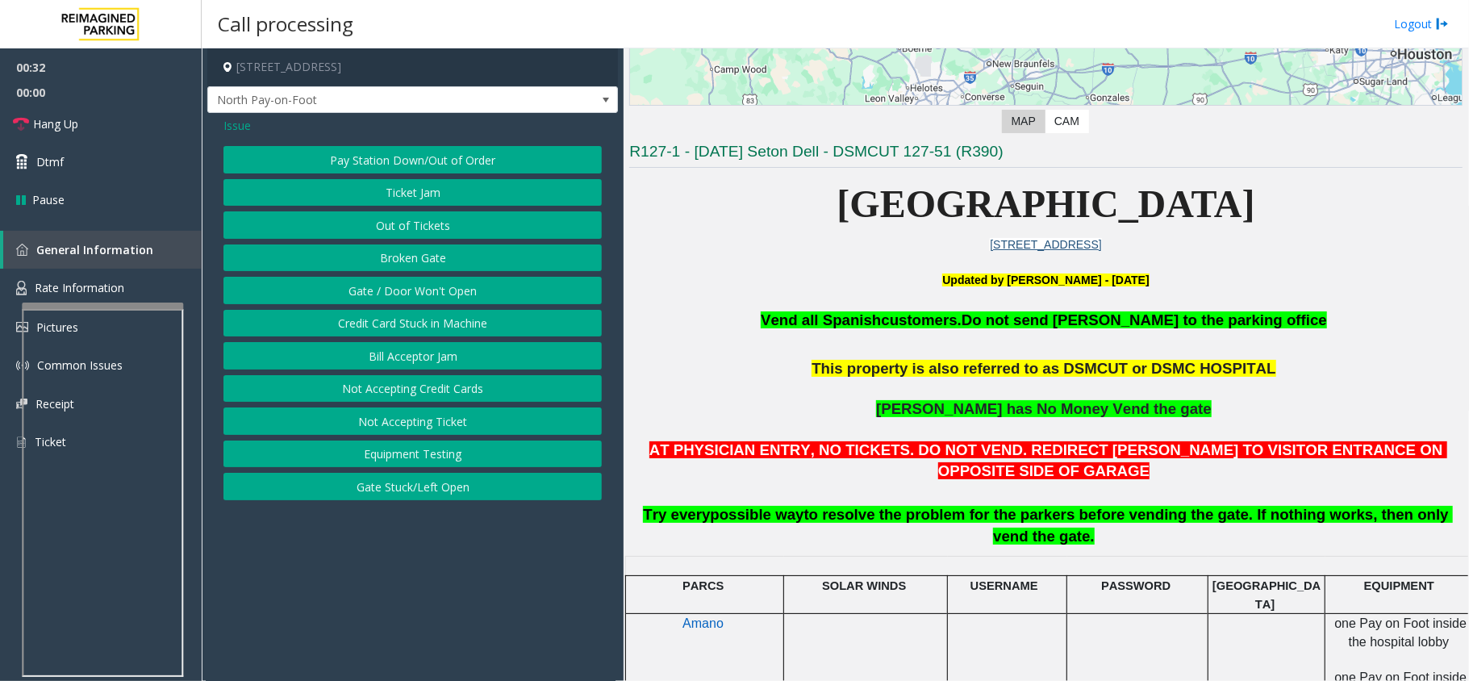
click at [441, 289] on button "Gate / Door Won't Open" at bounding box center [412, 290] width 378 height 27
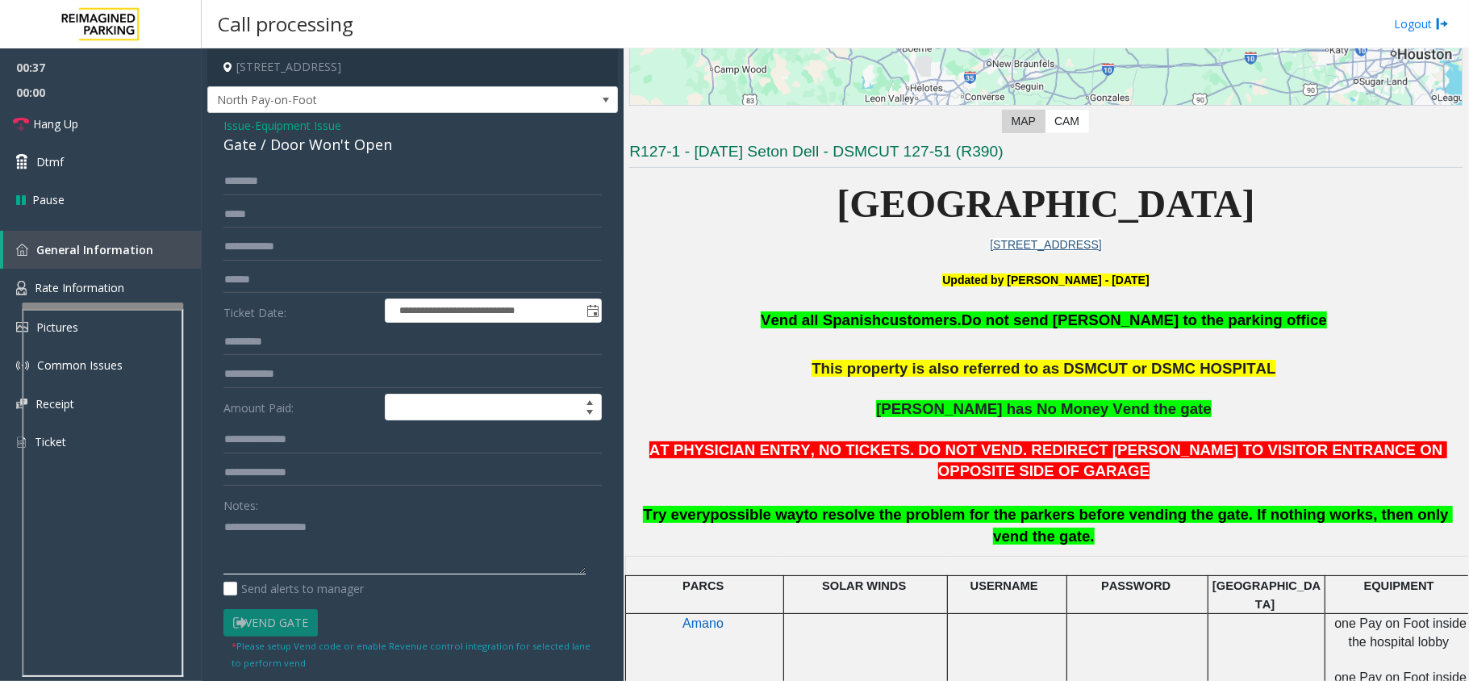
click at [441, 510] on textarea at bounding box center [404, 544] width 362 height 61
paste textarea "**********"
click at [359, 127] on div "Issue - Equipment Issue Gate / Door Won't Open" at bounding box center [412, 136] width 378 height 39
click at [362, 144] on div "Gate / Door Won't Open" at bounding box center [412, 145] width 378 height 22
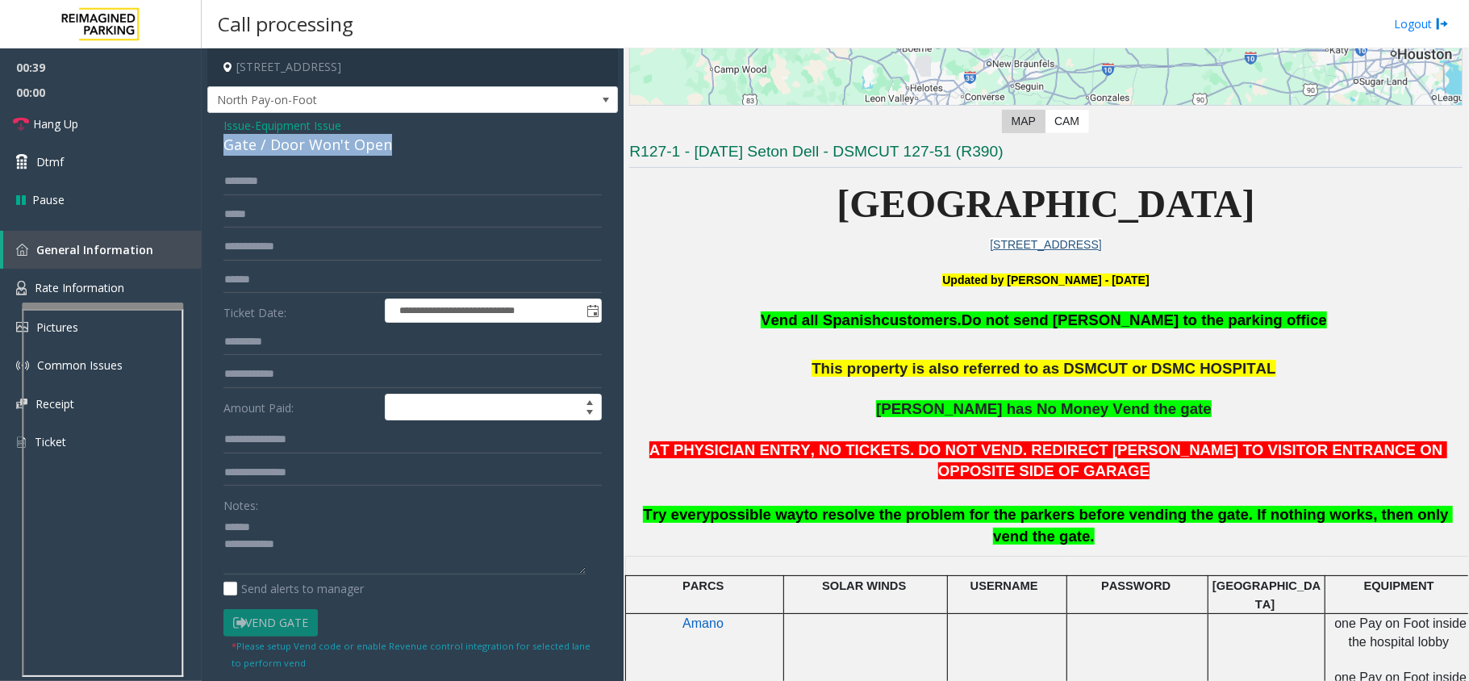
click at [362, 144] on div "Gate / Door Won't Open" at bounding box center [412, 145] width 378 height 22
copy div "Gate / Door Won't Open"
click at [337, 510] on textarea at bounding box center [404, 544] width 362 height 61
paste textarea "**********"
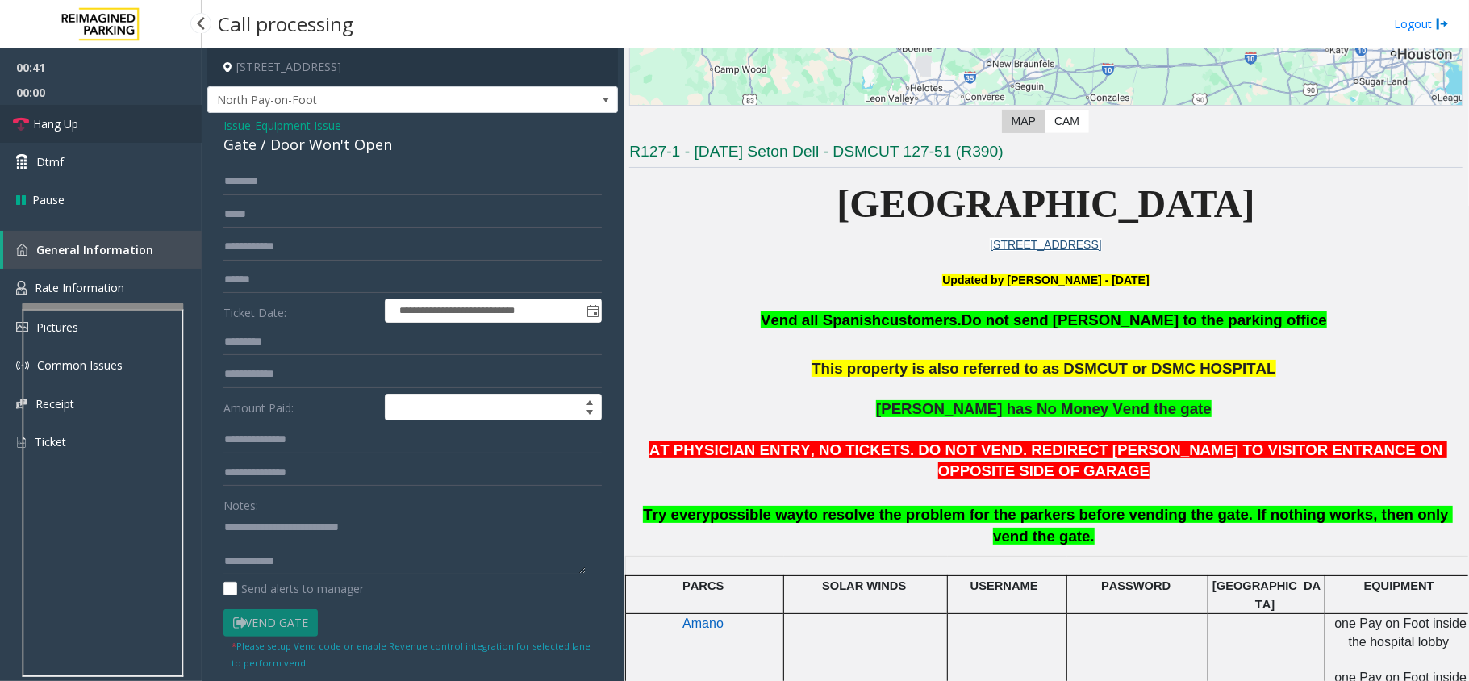
click at [100, 113] on link "Hang Up" at bounding box center [101, 124] width 202 height 38
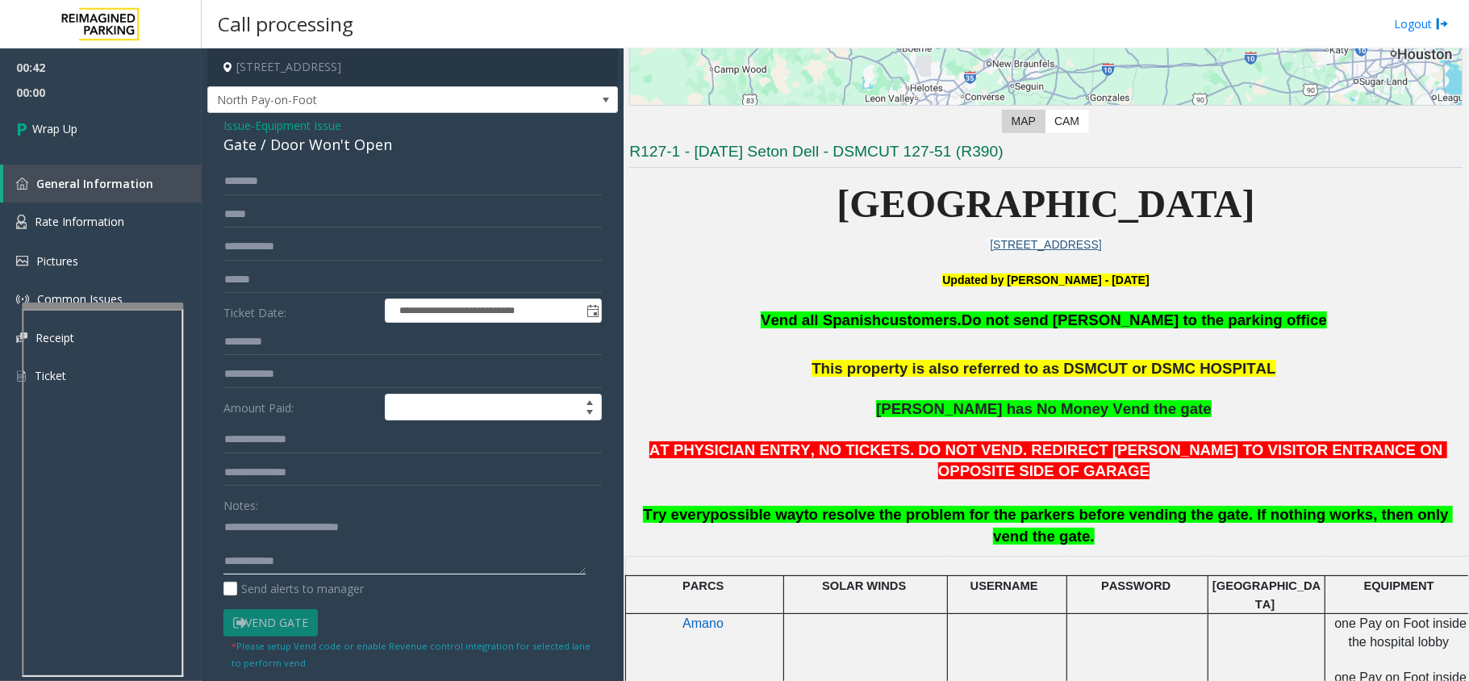
click at [368, 510] on textarea at bounding box center [404, 544] width 362 height 61
type textarea "**********"
click at [95, 120] on link "Wrap Up" at bounding box center [101, 129] width 202 height 48
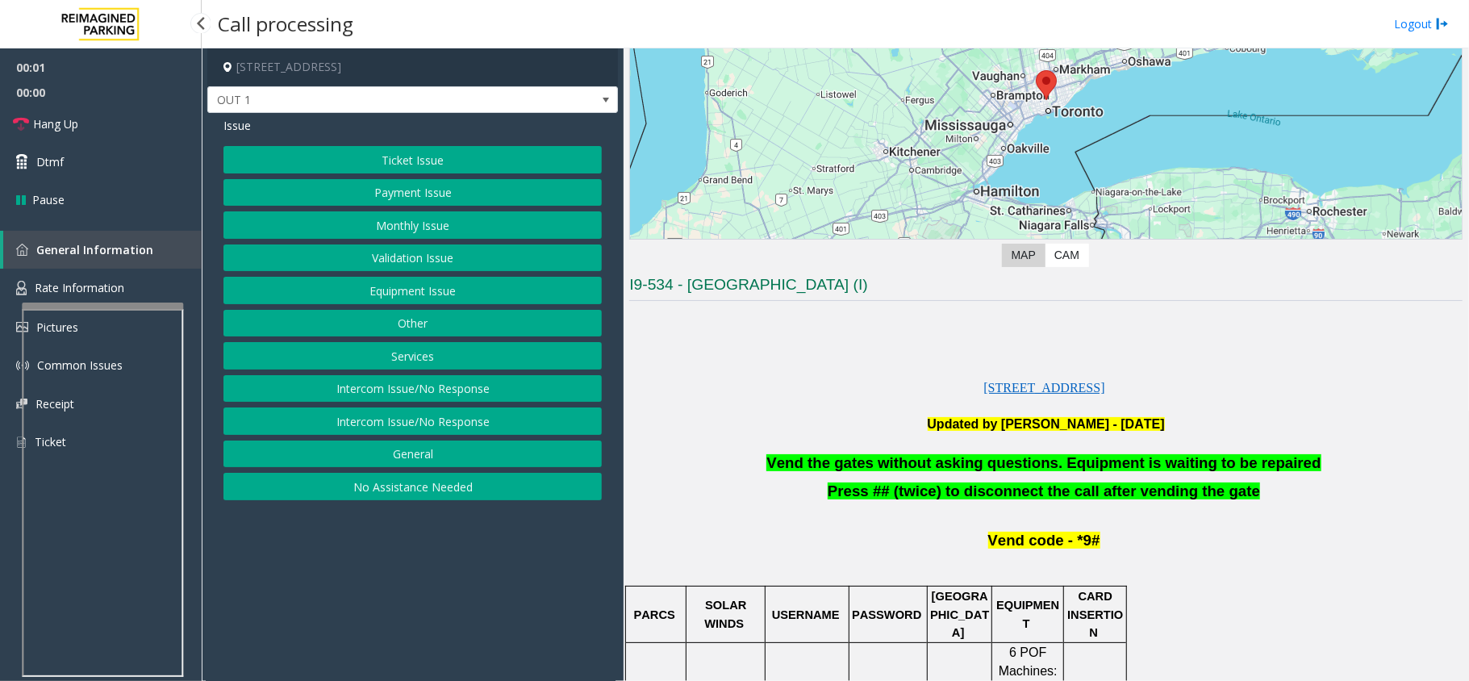
scroll to position [215, 0]
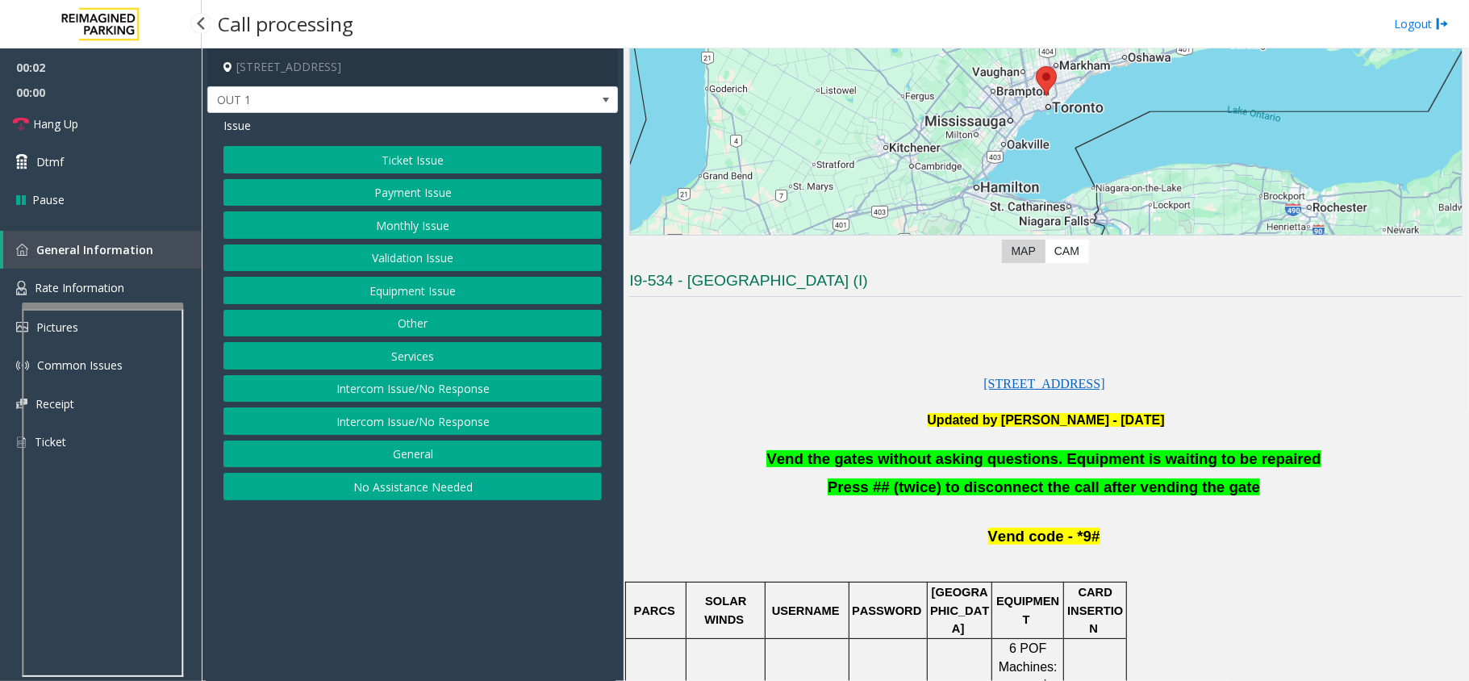
click at [892, 455] on span "Vend the gates without asking questions. Equipment is waiting to be repaired" at bounding box center [1043, 458] width 554 height 17
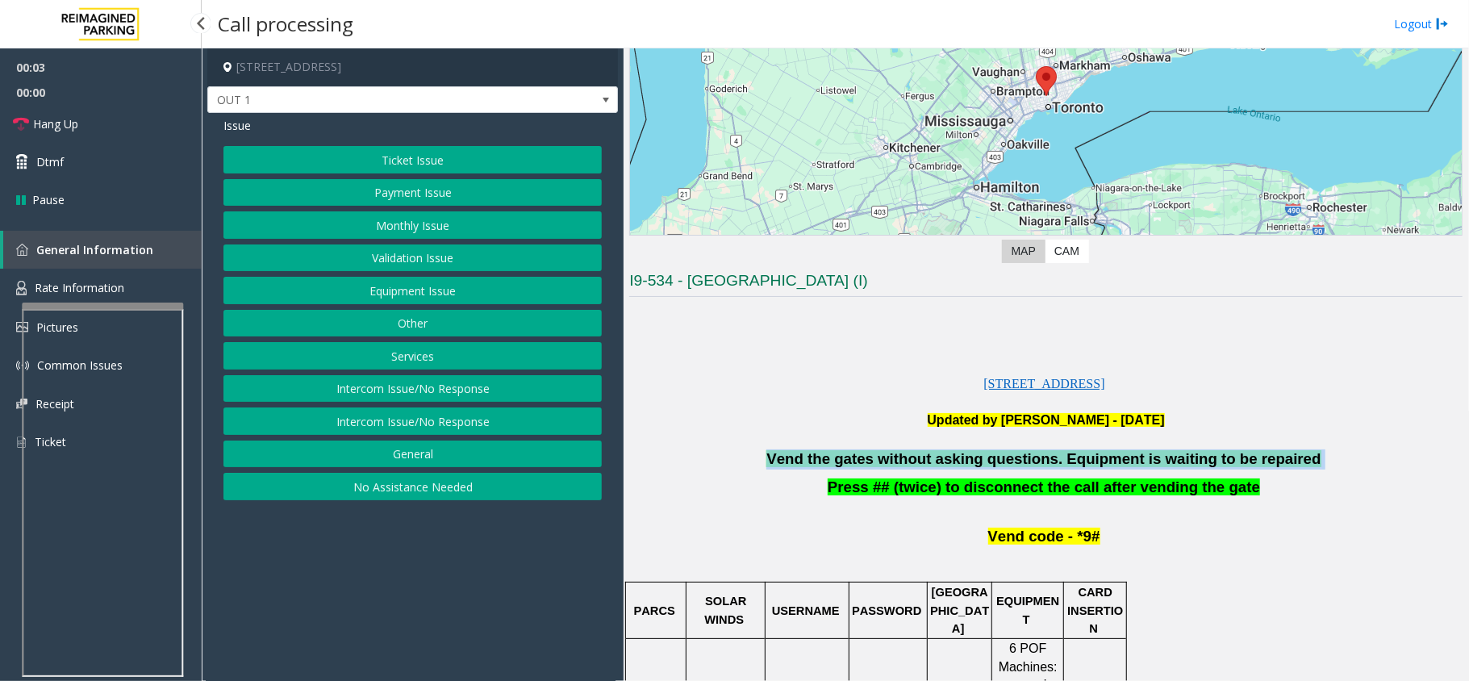
click at [892, 455] on span "Vend the gates without asking questions. Equipment is waiting to be repaired" at bounding box center [1043, 458] width 554 height 17
copy p "Vend the gates without asking questions. Equipment is waiting to be repaired"
click at [447, 292] on button "Equipment Issue" at bounding box center [412, 290] width 378 height 27
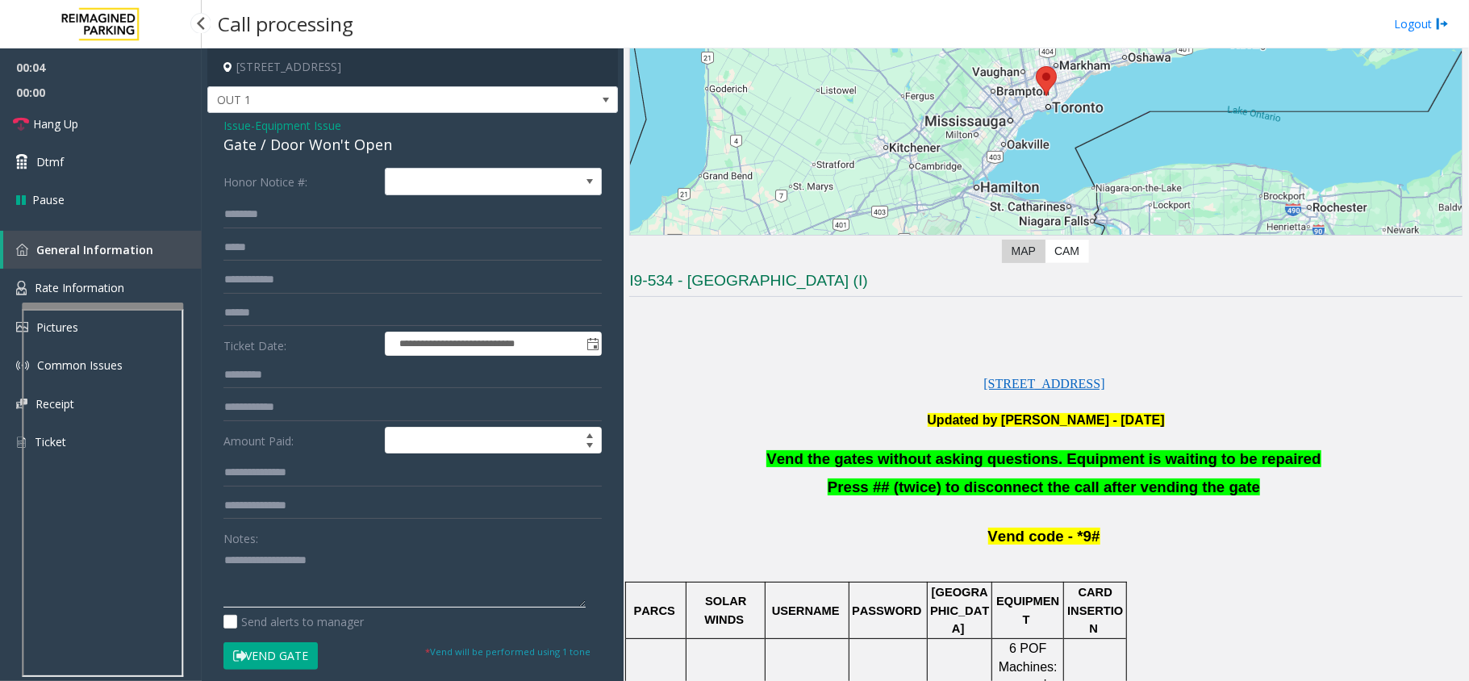
click at [392, 510] on textarea at bounding box center [404, 577] width 362 height 61
paste textarea "**********"
type textarea "**********"
click at [113, 165] on link "Dtmf" at bounding box center [101, 162] width 202 height 38
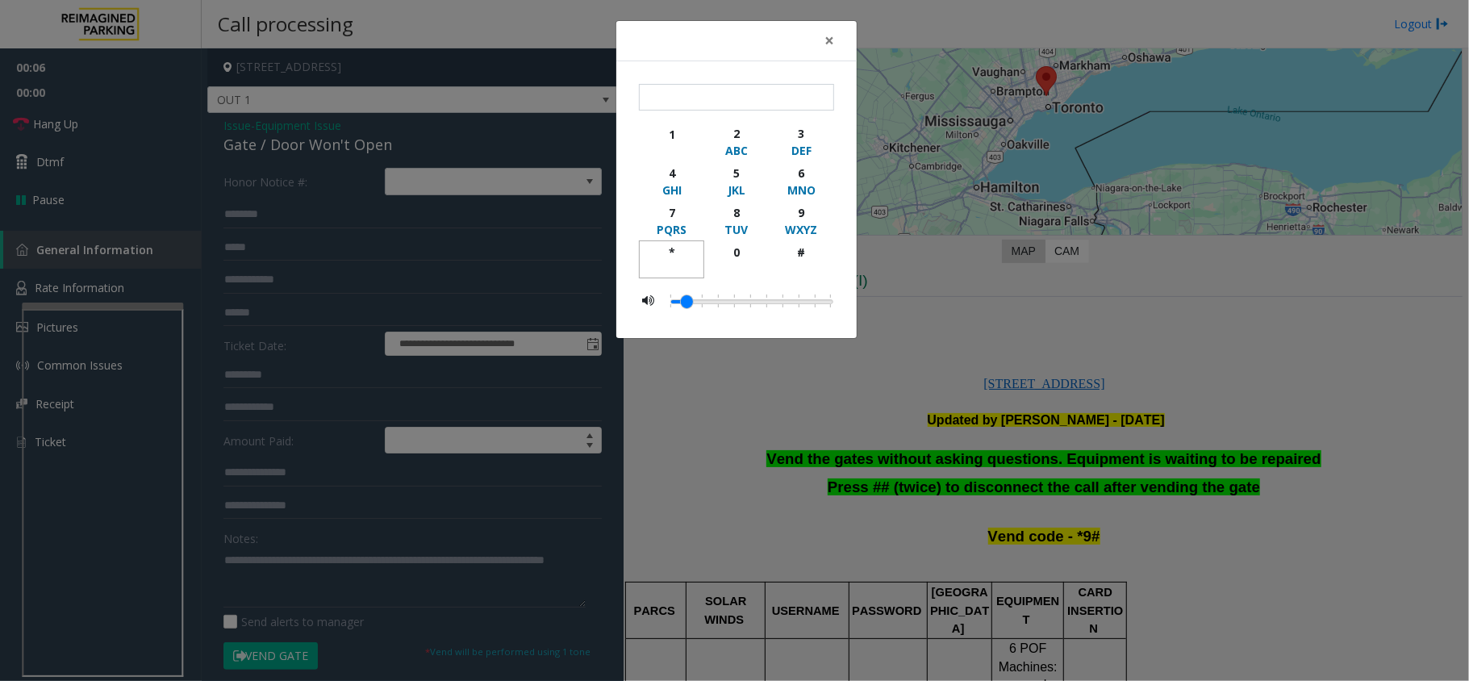
click at [679, 249] on div "*" at bounding box center [671, 252] width 44 height 17
click at [797, 211] on div "9" at bounding box center [801, 212] width 44 height 17
click at [800, 250] on div "#" at bounding box center [801, 252] width 44 height 17
type input "***"
click at [827, 40] on span "×" at bounding box center [830, 40] width 10 height 23
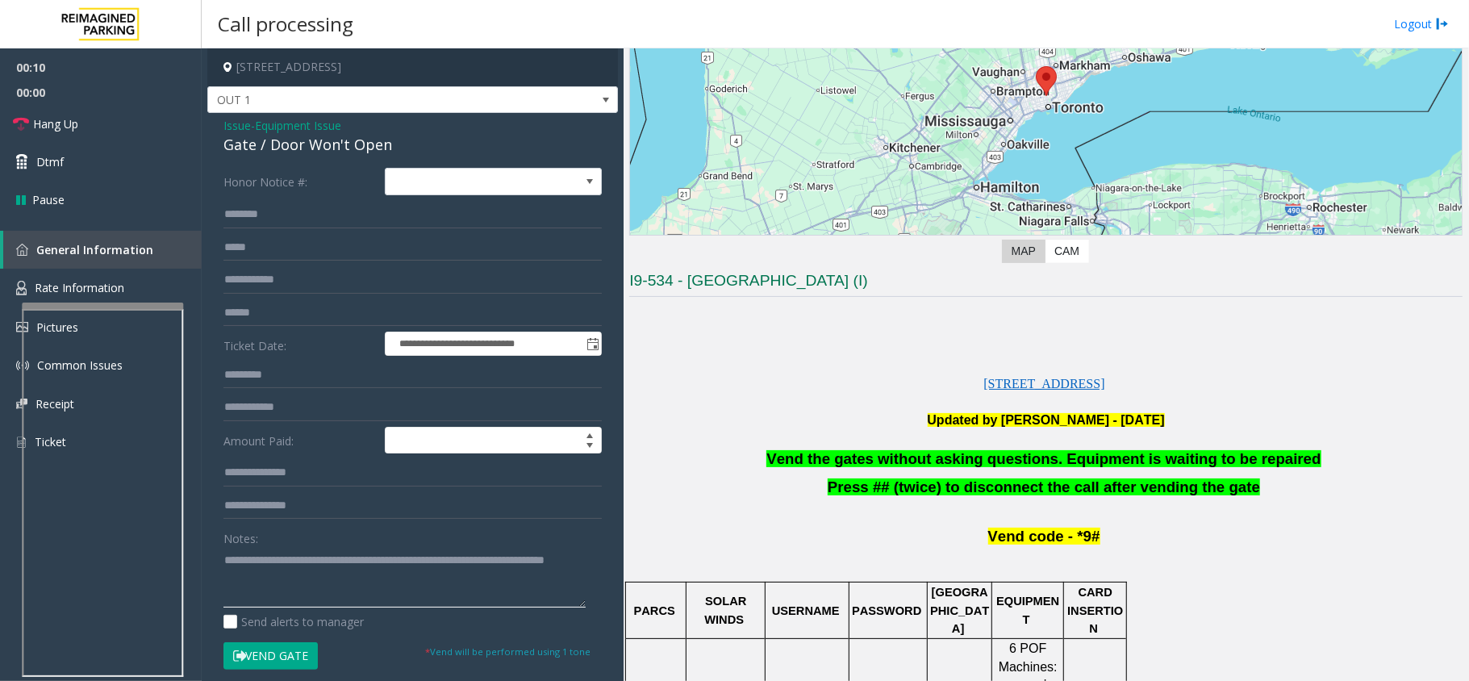
click at [355, 510] on textarea at bounding box center [404, 577] width 362 height 61
type textarea "**********"
click at [73, 113] on link "Hang Up" at bounding box center [101, 124] width 202 height 38
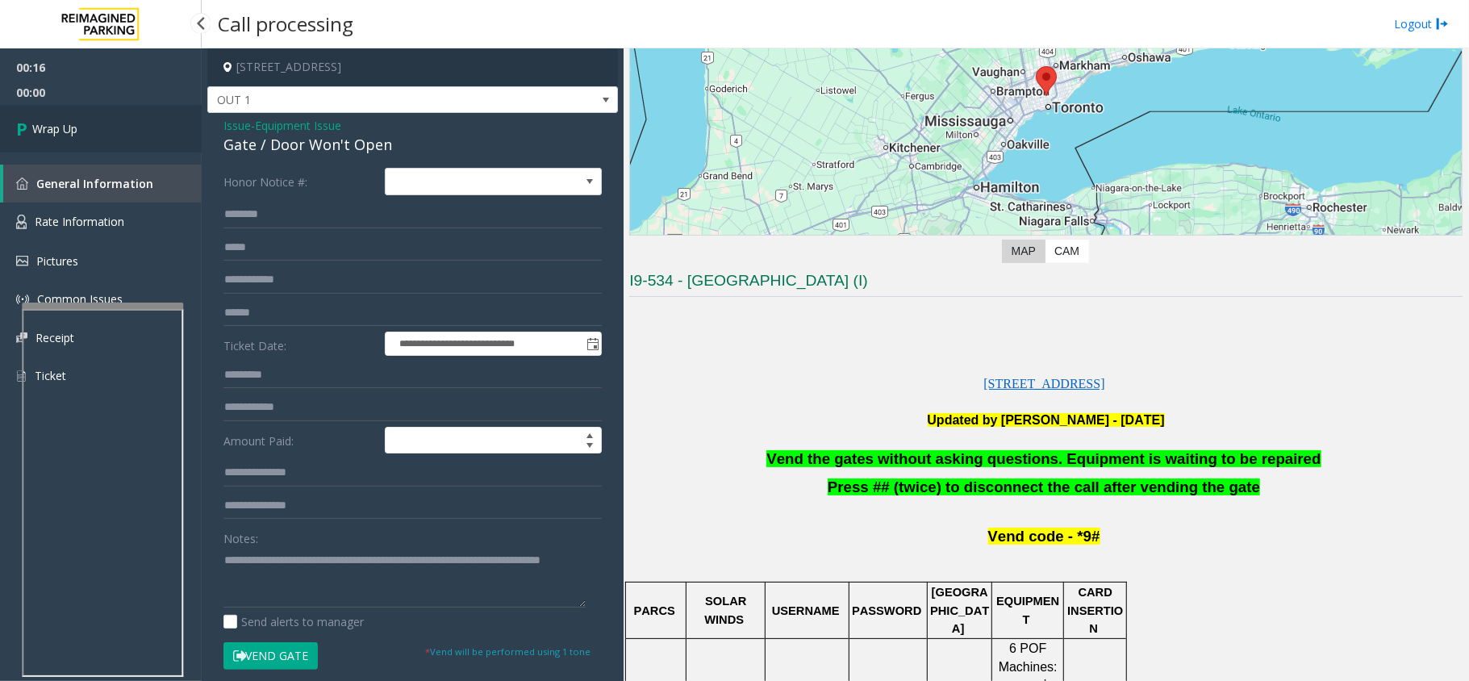
click at [87, 123] on link "Wrap Up" at bounding box center [101, 129] width 202 height 48
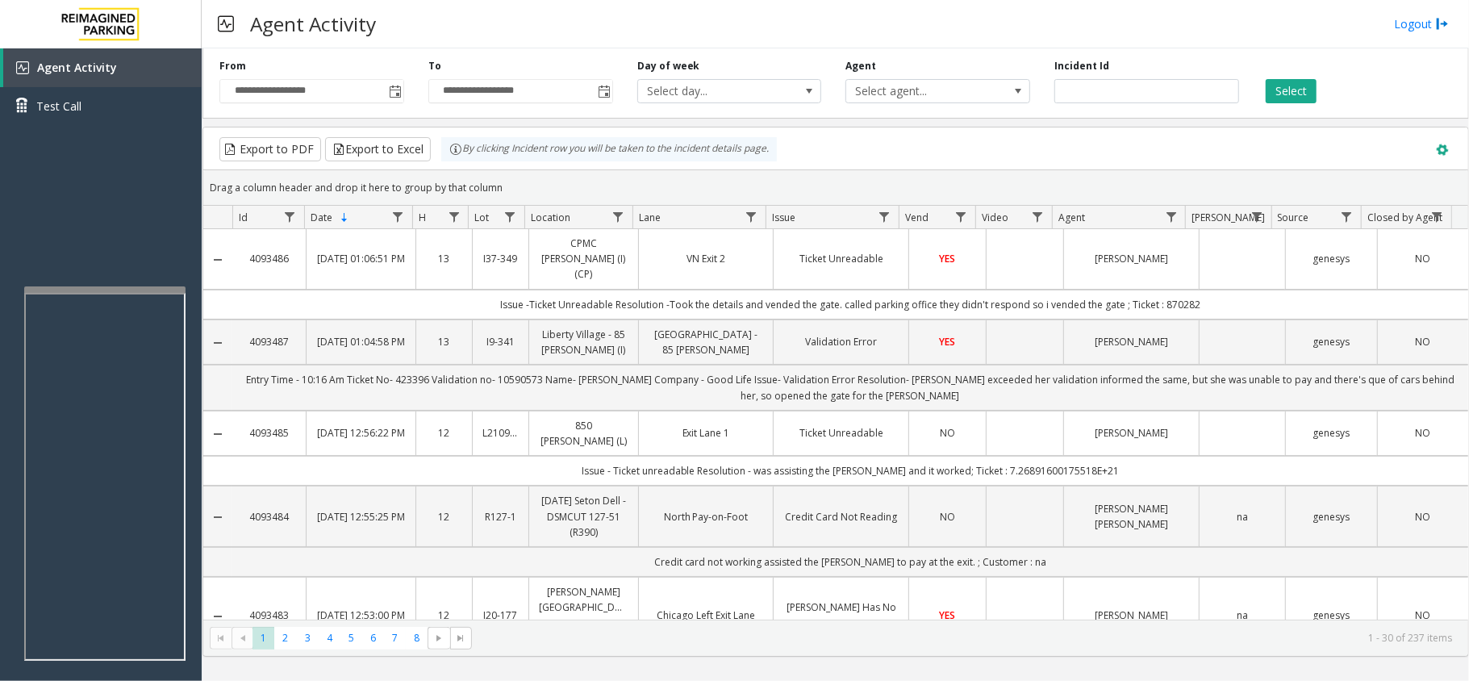
click at [1439, 152] on span at bounding box center [1443, 150] width 18 height 18
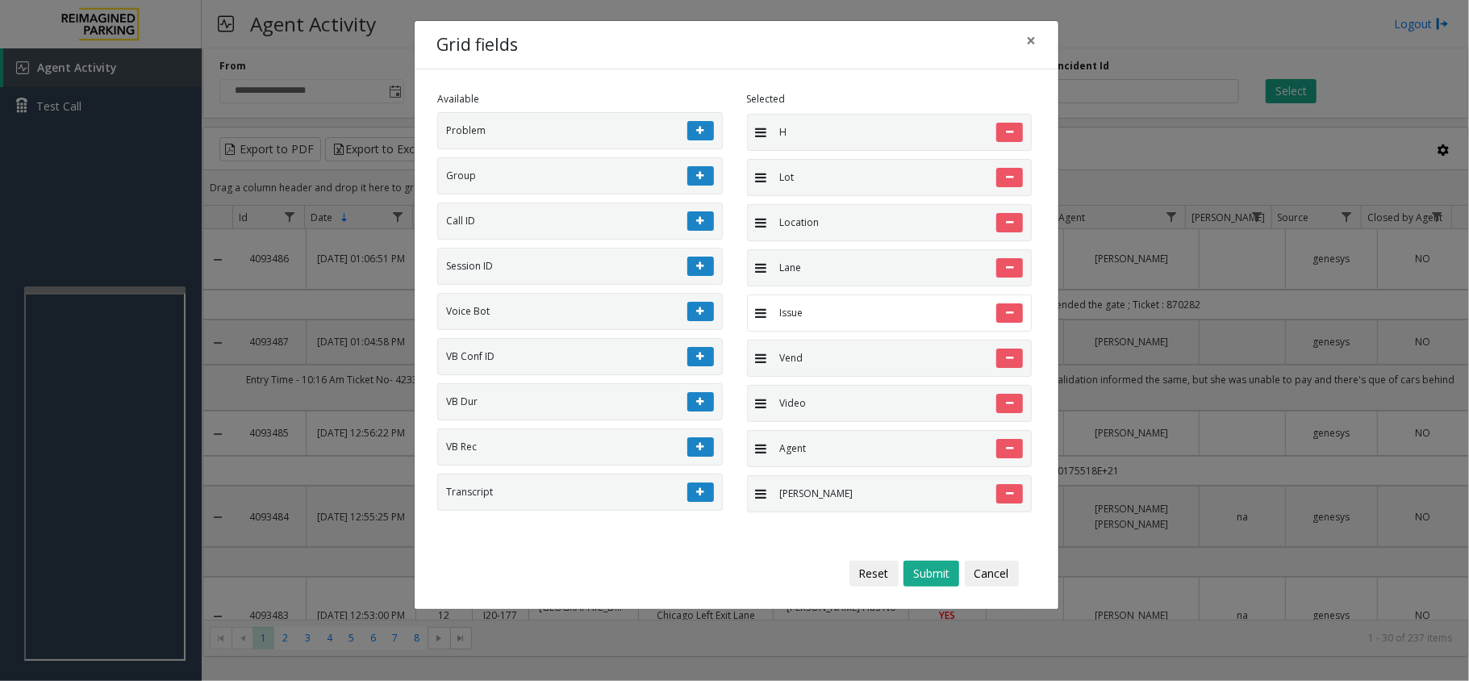
scroll to position [190, 0]
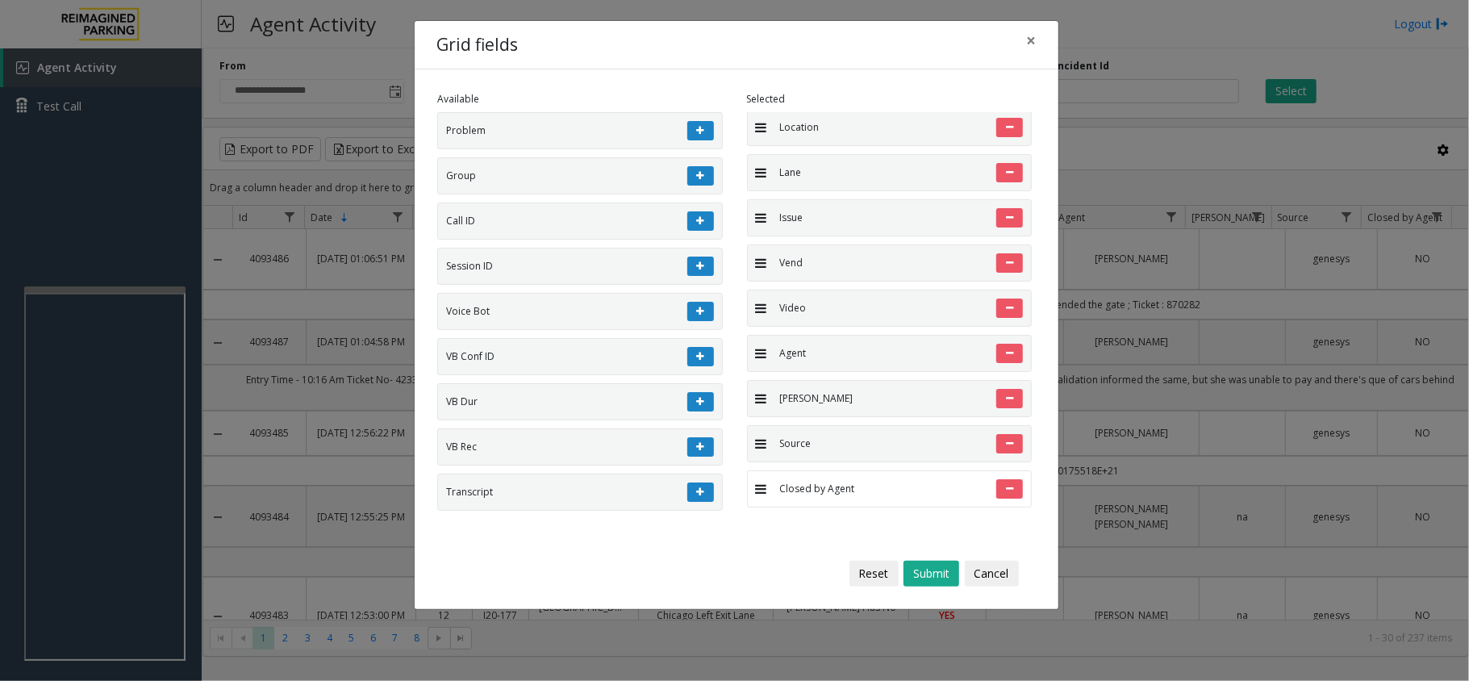
drag, startPoint x: 808, startPoint y: 332, endPoint x: 799, endPoint y: 482, distance: 150.4
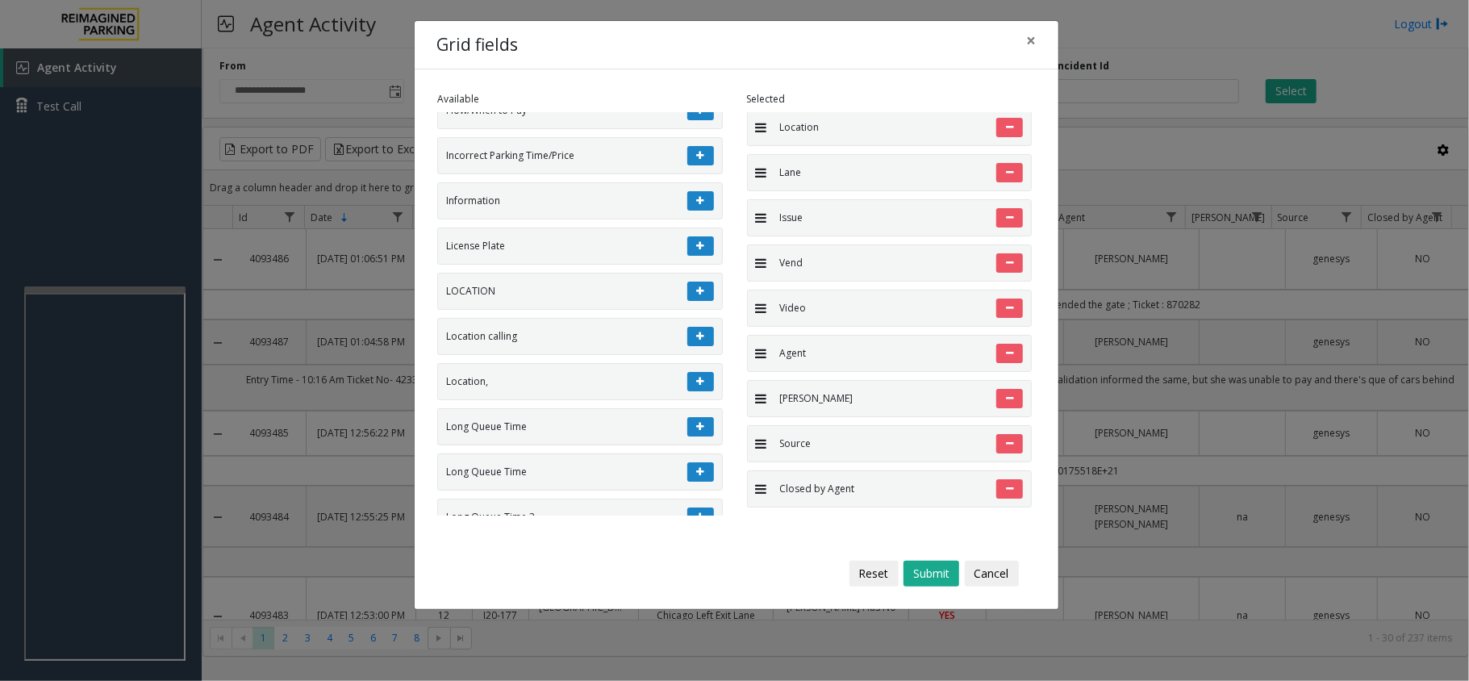
scroll to position [3849, 0]
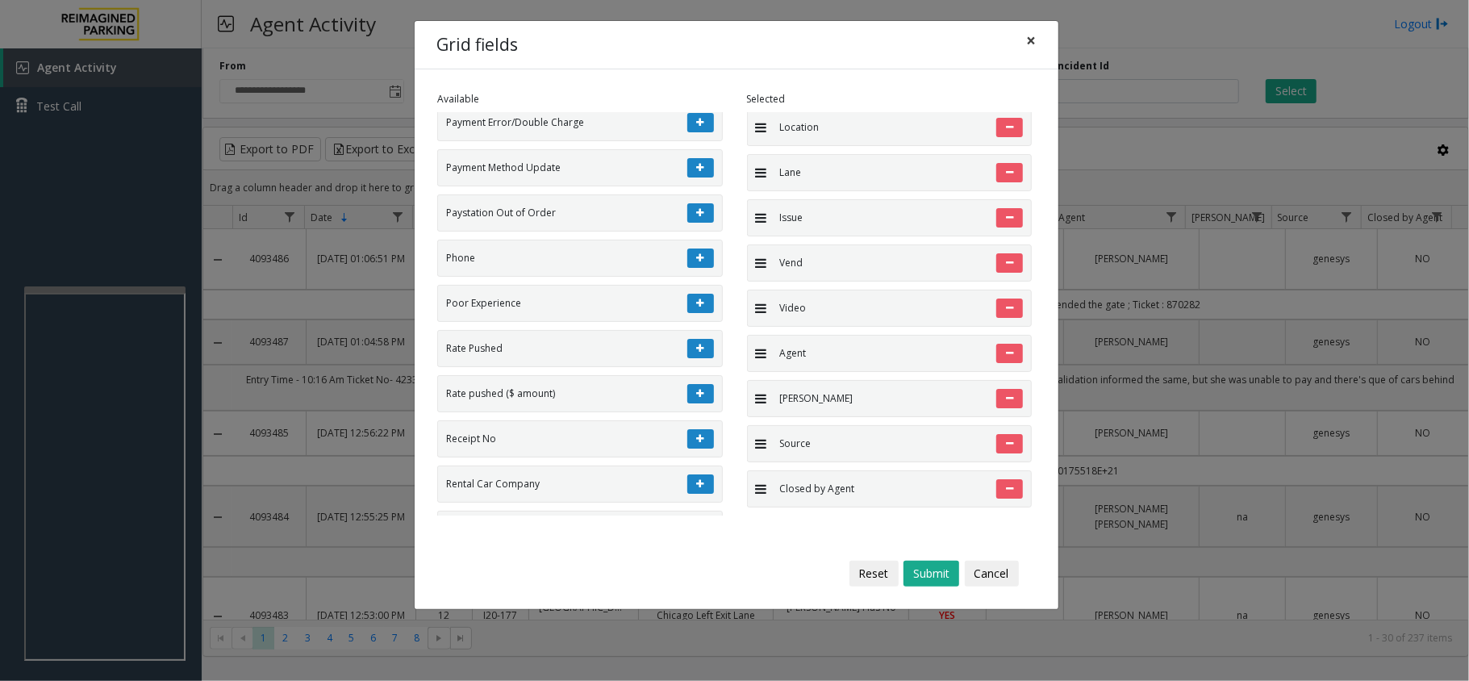
click at [1027, 42] on span "×" at bounding box center [1031, 40] width 10 height 23
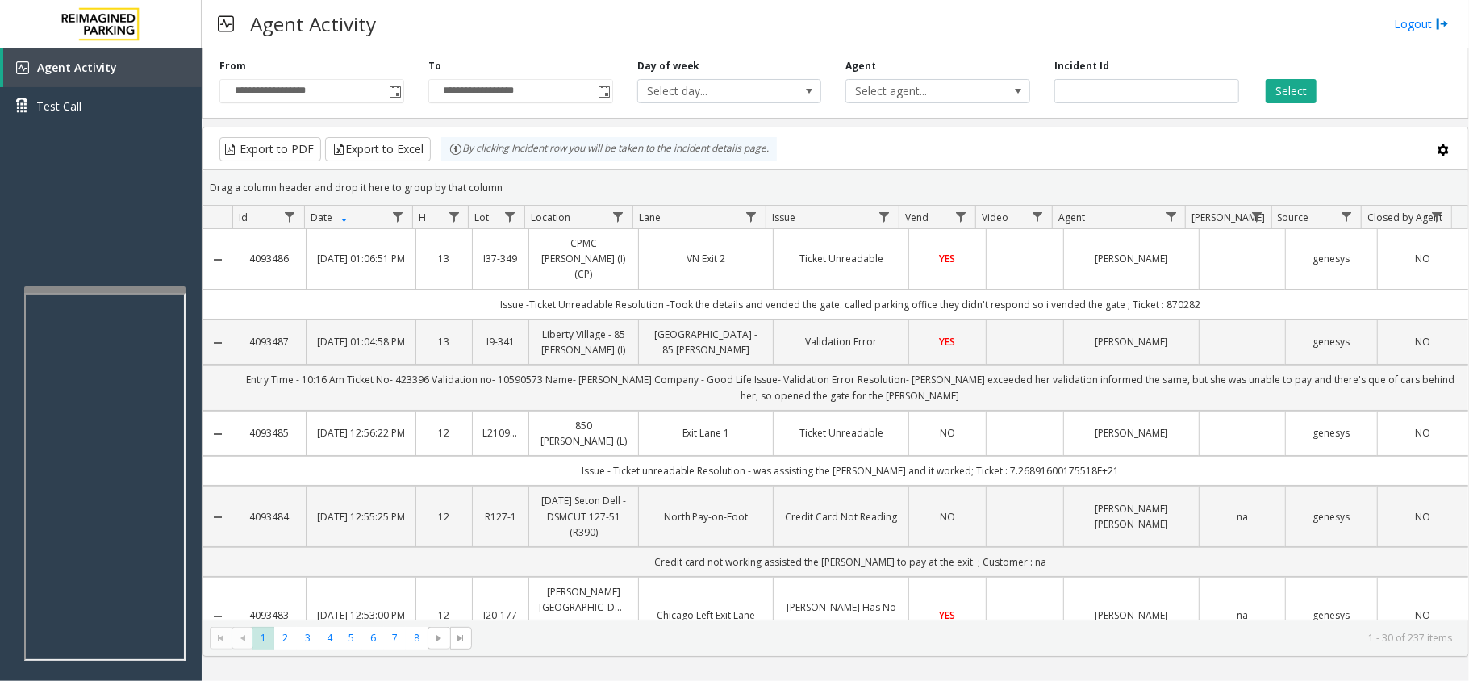
click at [1026, 42] on div "Agent Activity Logout" at bounding box center [836, 24] width 1268 height 48
